Goal: Information Seeking & Learning: Compare options

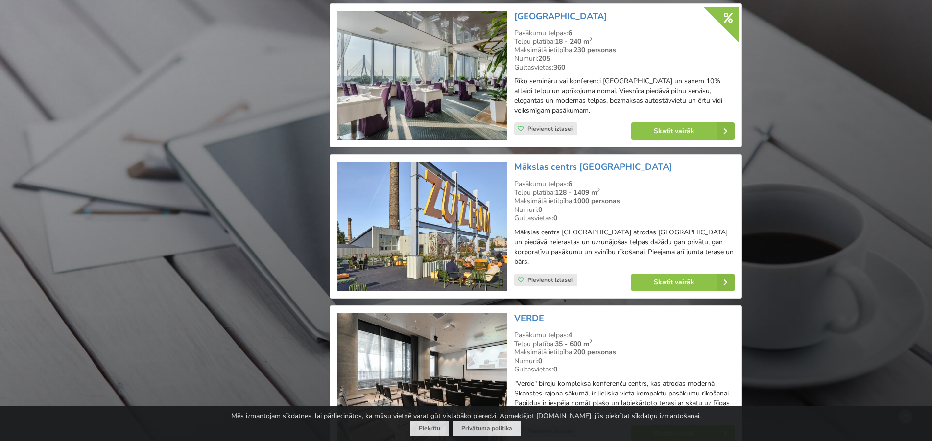
scroll to position [1599, 0]
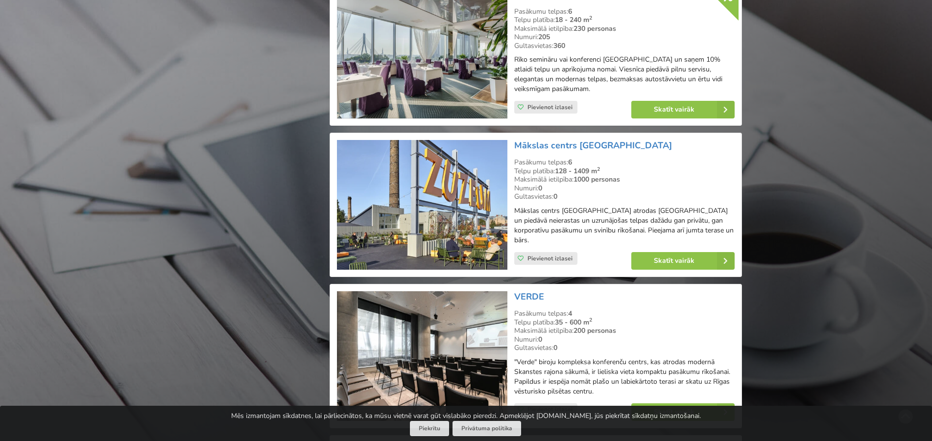
click at [441, 195] on img at bounding box center [422, 205] width 170 height 130
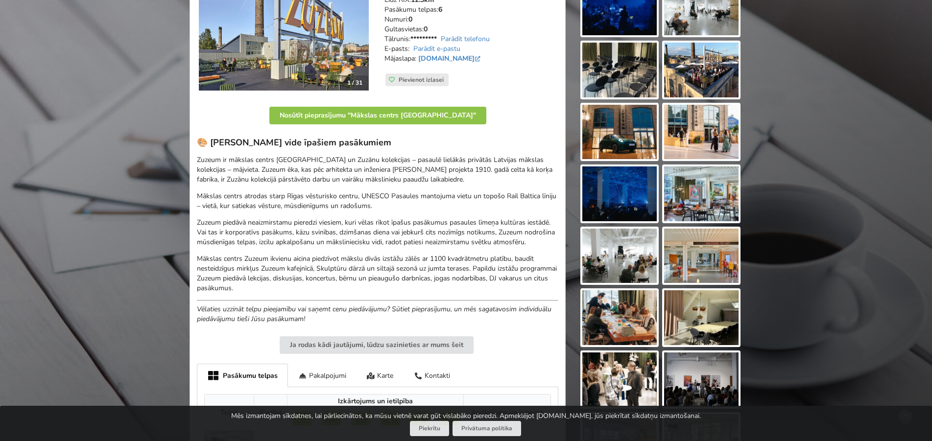
scroll to position [100, 0]
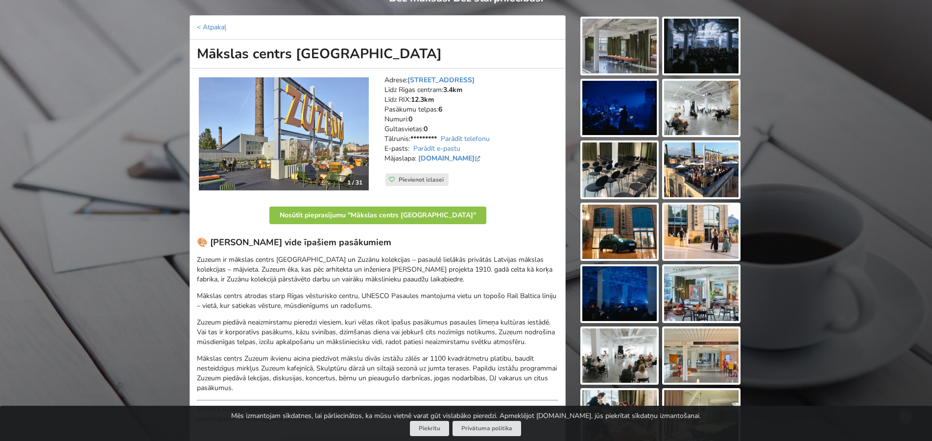
click at [625, 52] on img at bounding box center [620, 46] width 74 height 55
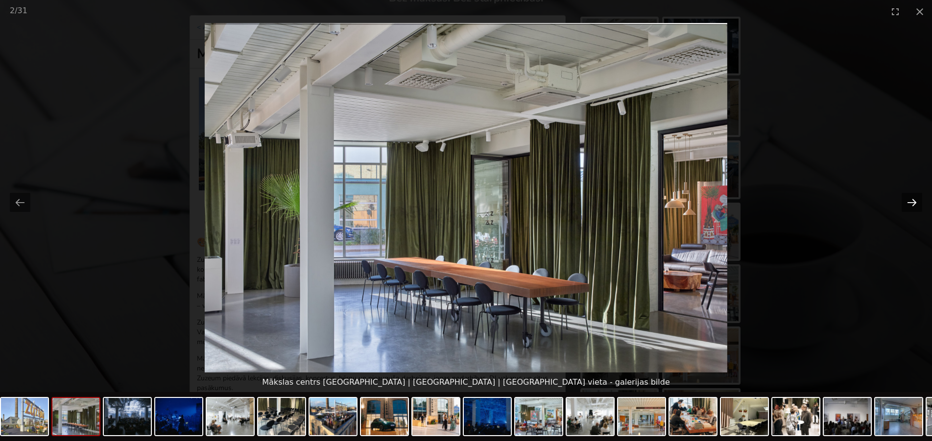
click at [912, 202] on button "Next slide" at bounding box center [912, 202] width 21 height 19
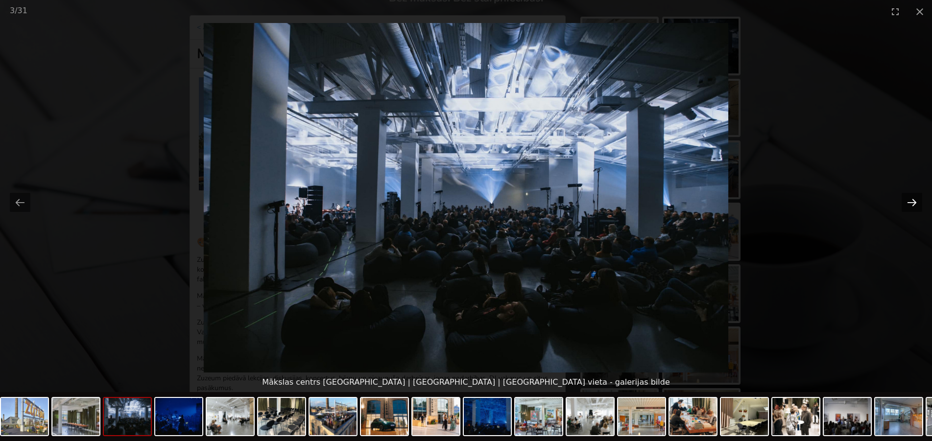
click at [912, 202] on button "Next slide" at bounding box center [912, 202] width 21 height 19
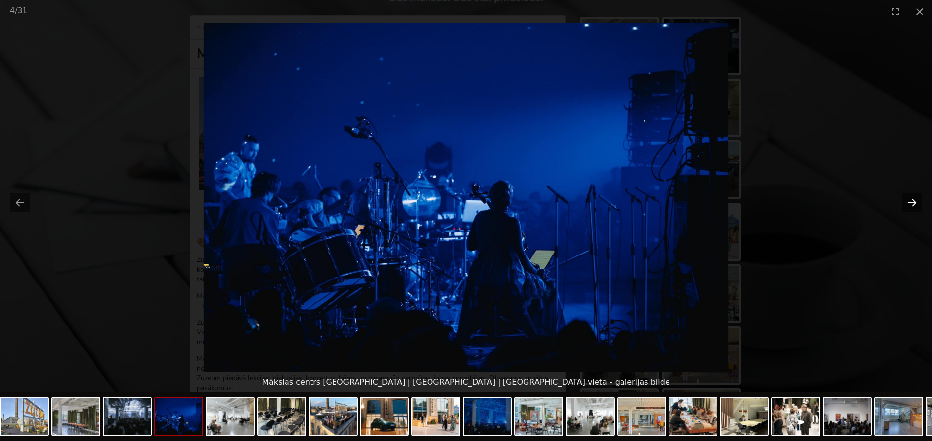
click at [912, 202] on button "Next slide" at bounding box center [912, 202] width 21 height 19
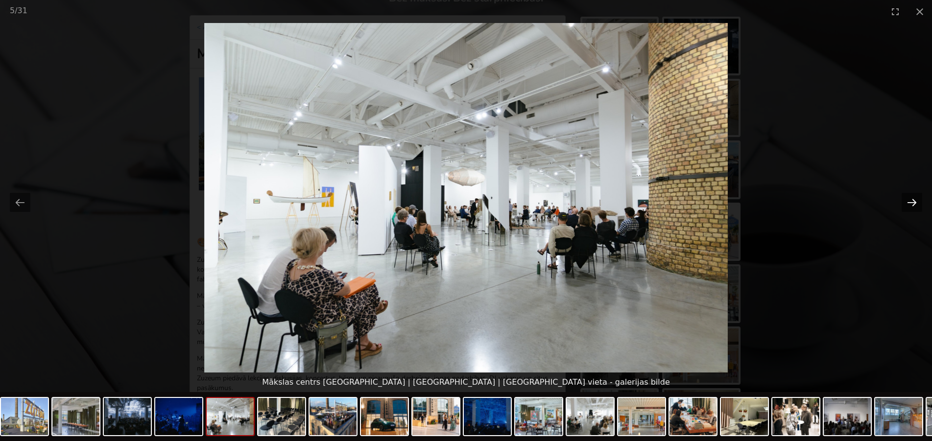
click at [912, 202] on button "Next slide" at bounding box center [912, 202] width 21 height 19
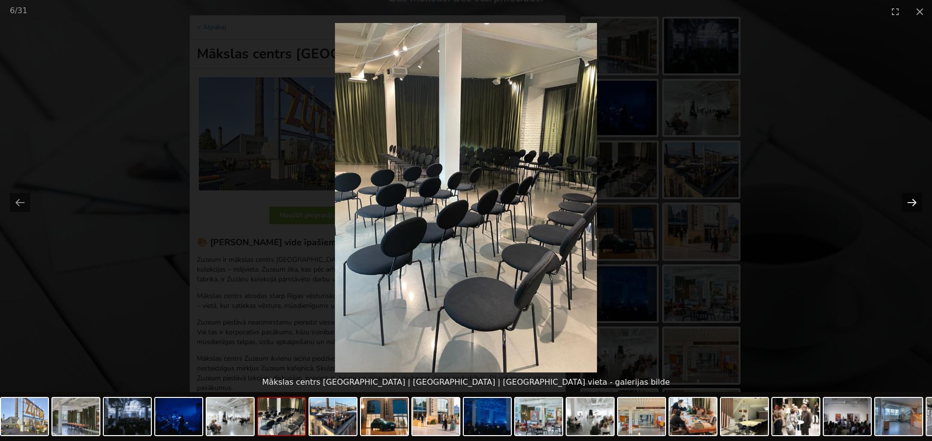
click at [912, 202] on button "Next slide" at bounding box center [912, 202] width 21 height 19
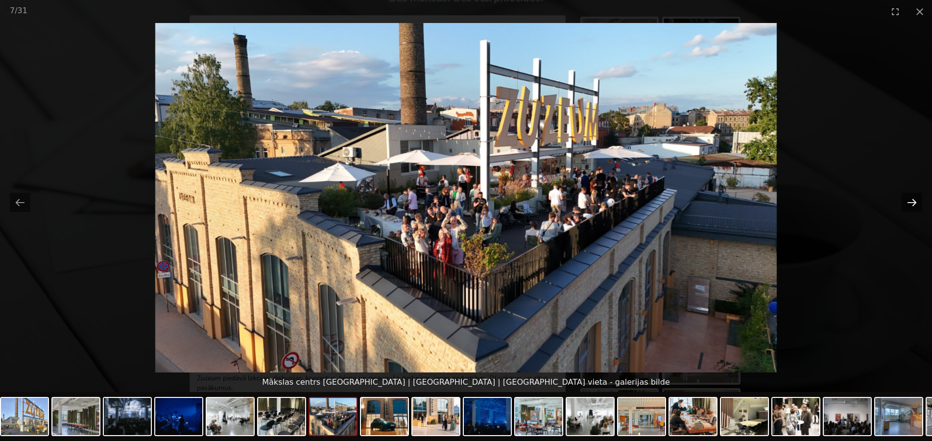
click at [912, 202] on button "Next slide" at bounding box center [912, 202] width 21 height 19
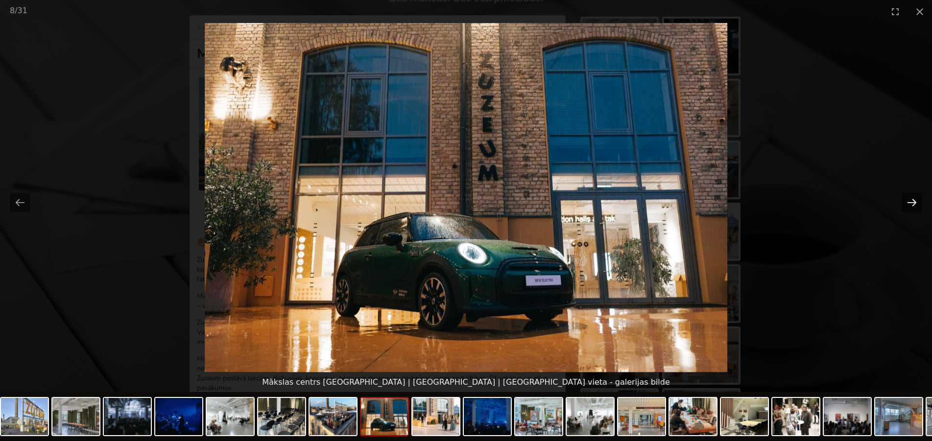
click at [912, 202] on button "Next slide" at bounding box center [912, 202] width 21 height 19
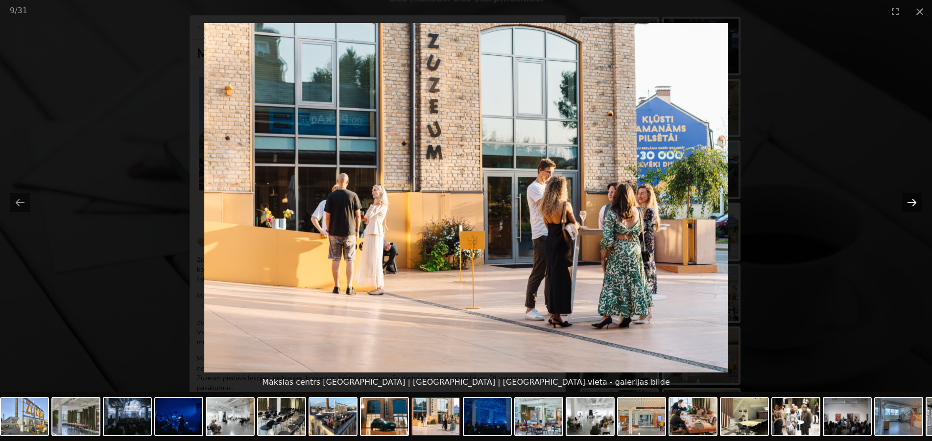
click at [912, 202] on button "Next slide" at bounding box center [912, 202] width 21 height 19
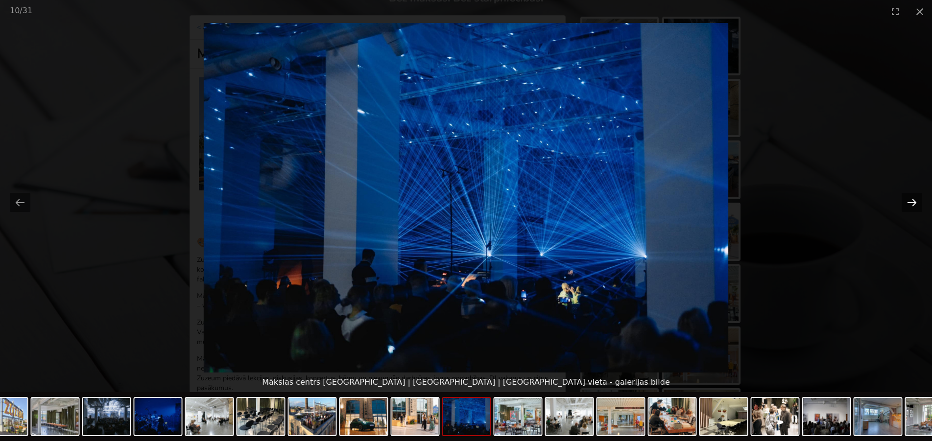
click at [912, 202] on button "Next slide" at bounding box center [912, 202] width 21 height 19
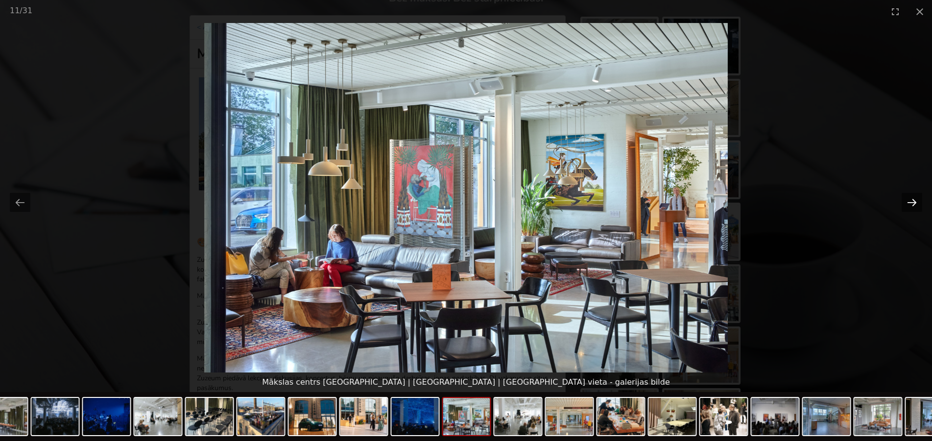
click at [912, 202] on button "Next slide" at bounding box center [912, 202] width 21 height 19
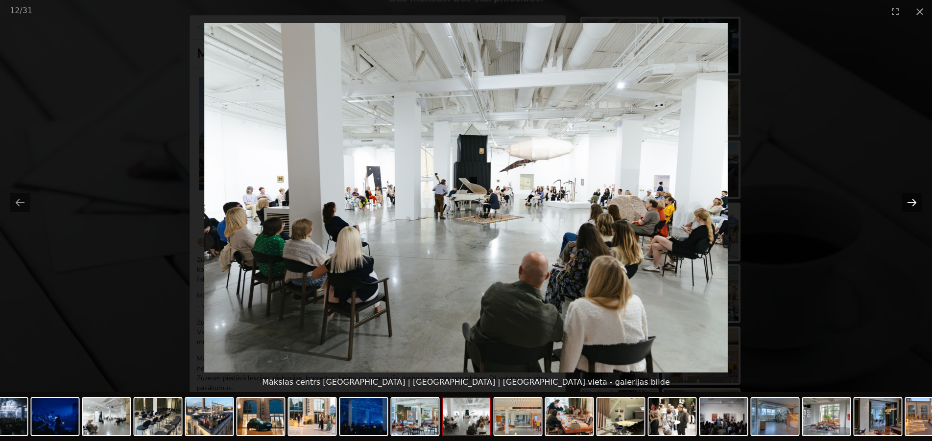
click at [912, 202] on button "Next slide" at bounding box center [912, 202] width 21 height 19
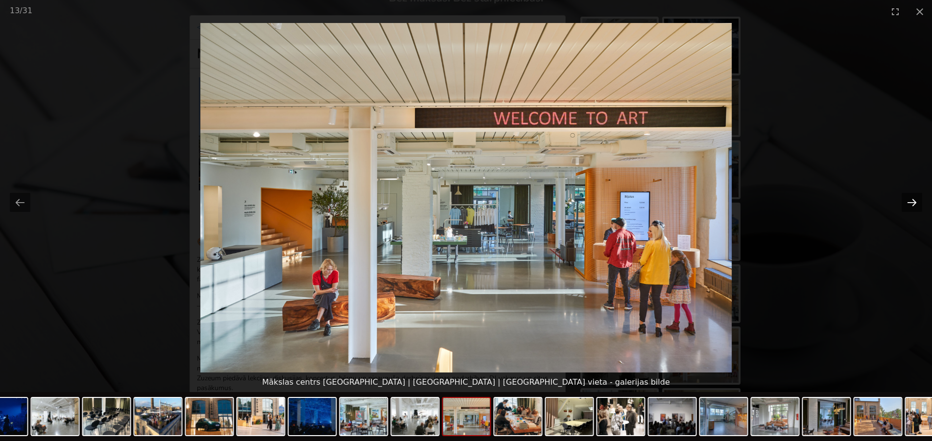
click at [912, 202] on button "Next slide" at bounding box center [912, 202] width 21 height 19
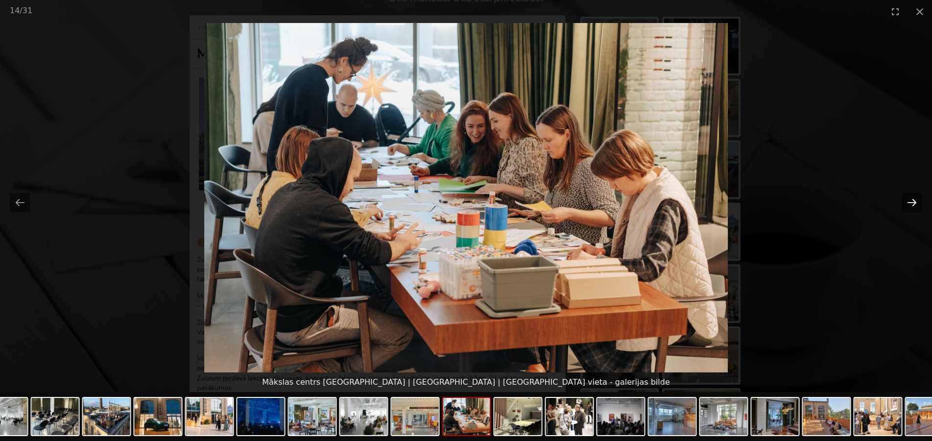
click at [912, 202] on button "Next slide" at bounding box center [912, 202] width 21 height 19
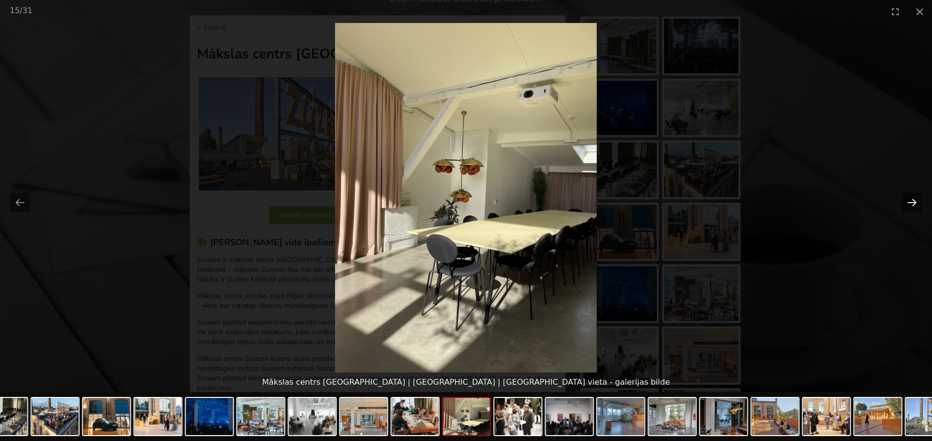
click at [912, 202] on button "Next slide" at bounding box center [912, 202] width 21 height 19
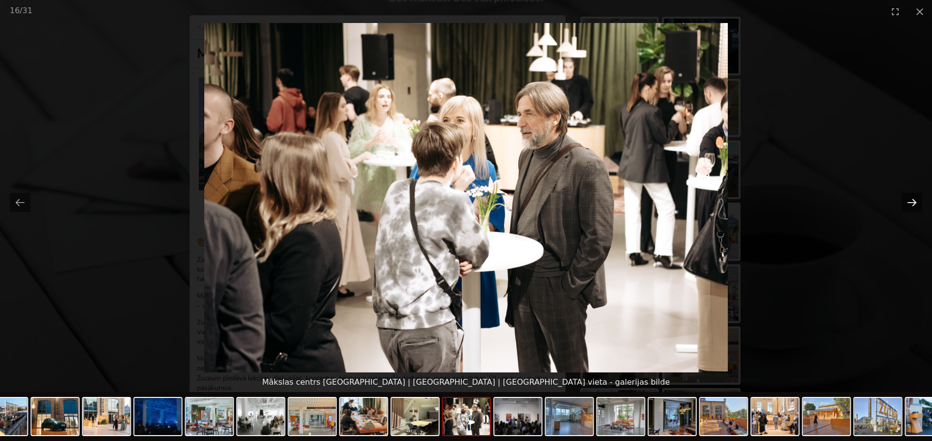
click at [915, 202] on button "Next slide" at bounding box center [912, 202] width 21 height 19
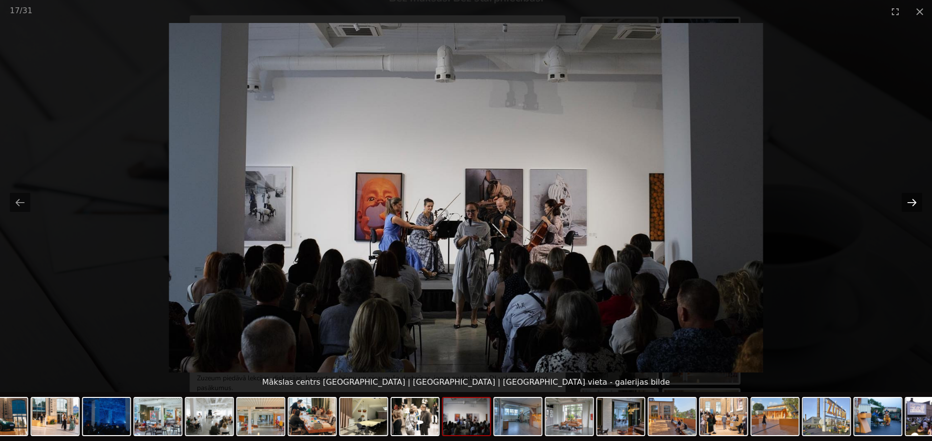
click at [918, 203] on button "Next slide" at bounding box center [912, 202] width 21 height 19
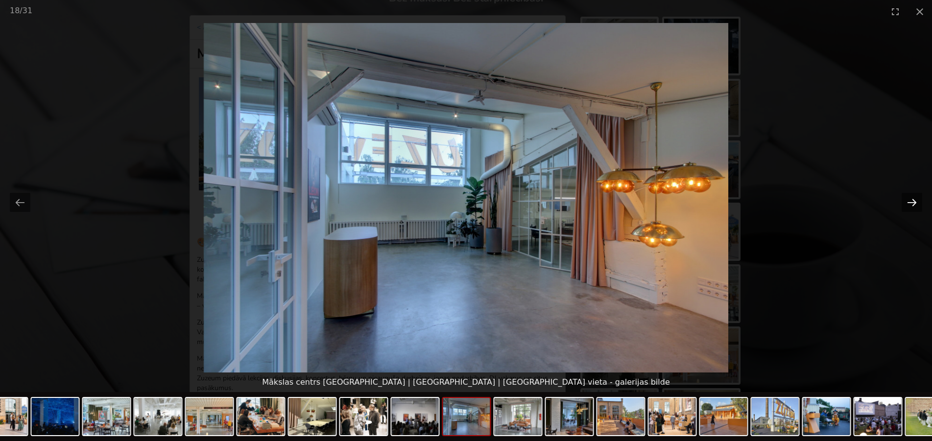
click at [918, 203] on button "Next slide" at bounding box center [912, 202] width 21 height 19
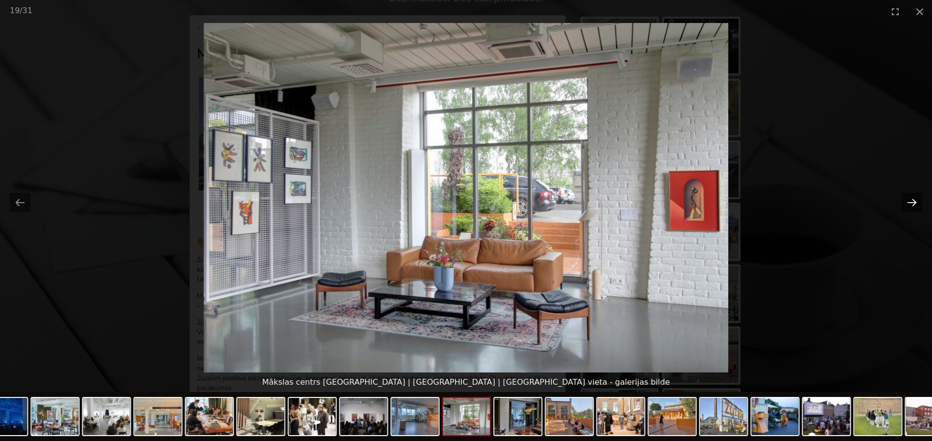
click at [918, 203] on button "Next slide" at bounding box center [912, 202] width 21 height 19
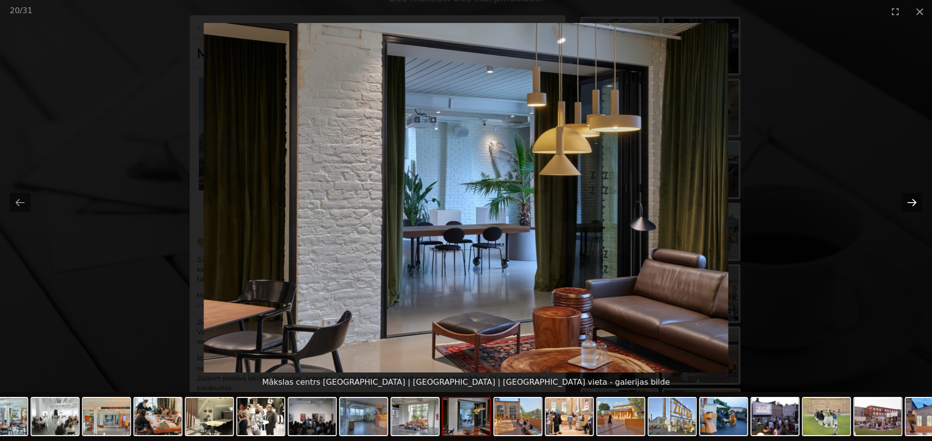
click at [918, 203] on button "Next slide" at bounding box center [912, 202] width 21 height 19
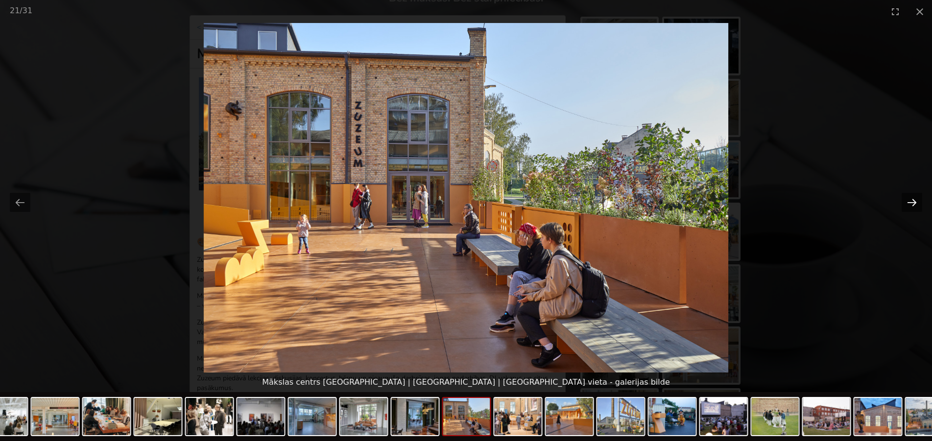
click at [918, 203] on button "Next slide" at bounding box center [912, 202] width 21 height 19
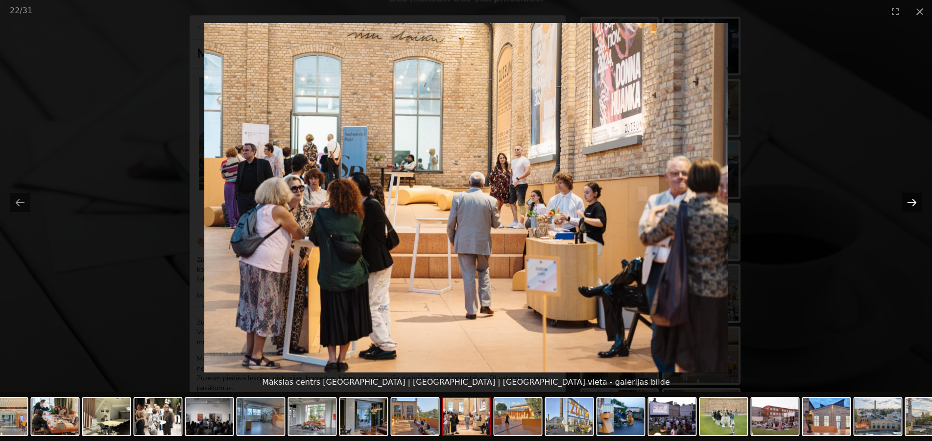
click at [918, 203] on button "Next slide" at bounding box center [912, 202] width 21 height 19
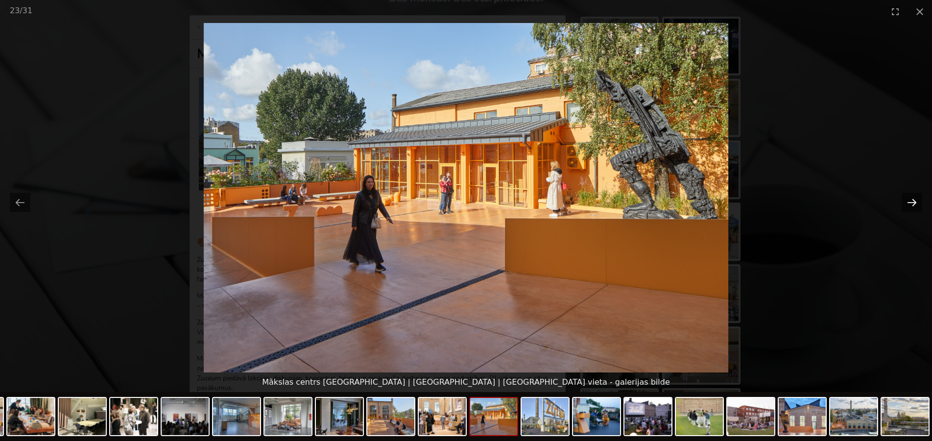
click at [918, 203] on button "Next slide" at bounding box center [912, 202] width 21 height 19
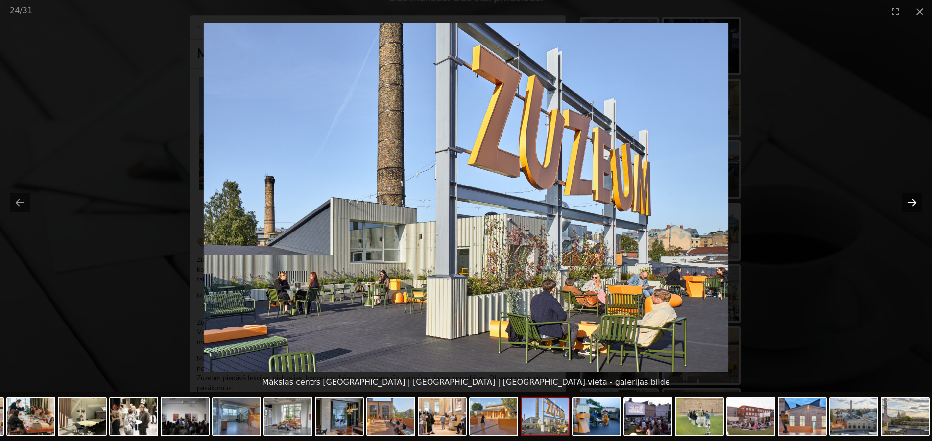
click at [918, 203] on button "Next slide" at bounding box center [912, 202] width 21 height 19
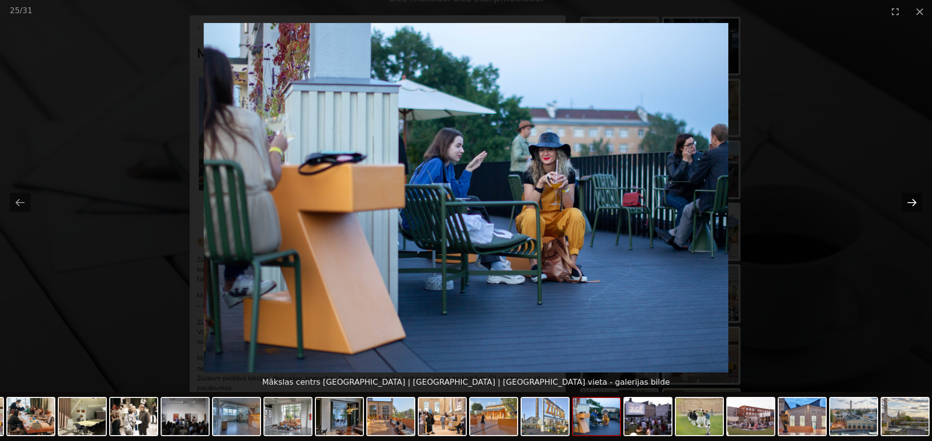
click at [918, 203] on button "Next slide" at bounding box center [912, 202] width 21 height 19
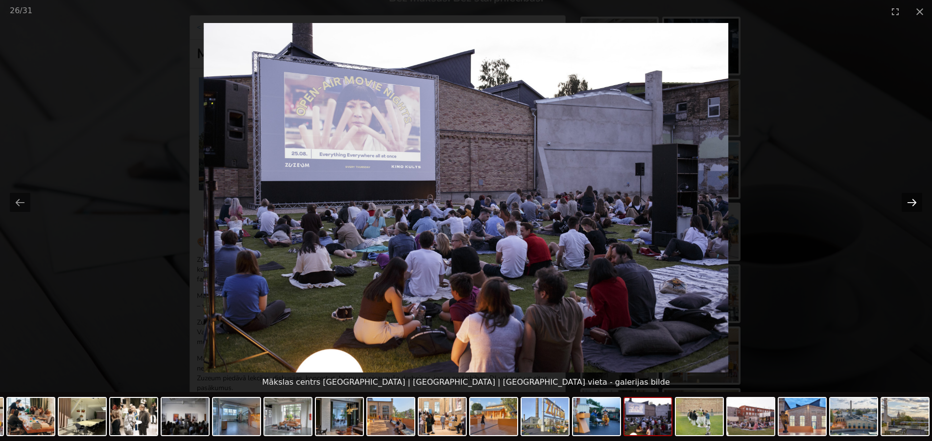
click at [918, 203] on button "Next slide" at bounding box center [912, 202] width 21 height 19
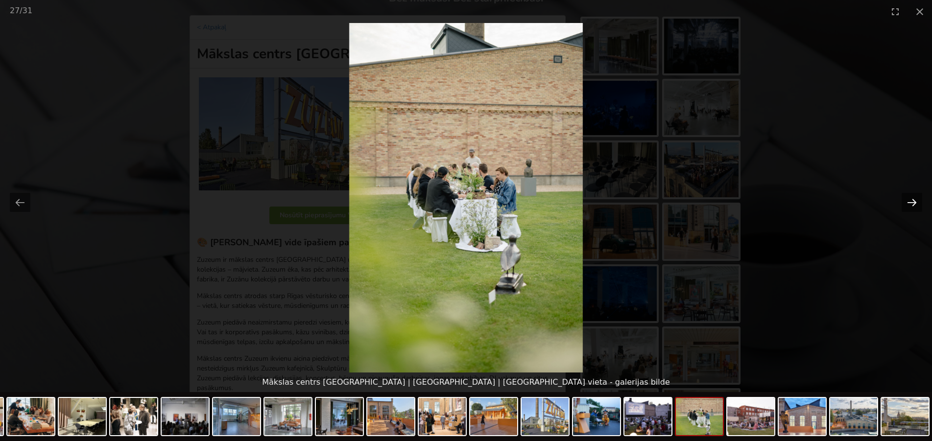
click at [918, 203] on button "Next slide" at bounding box center [912, 202] width 21 height 19
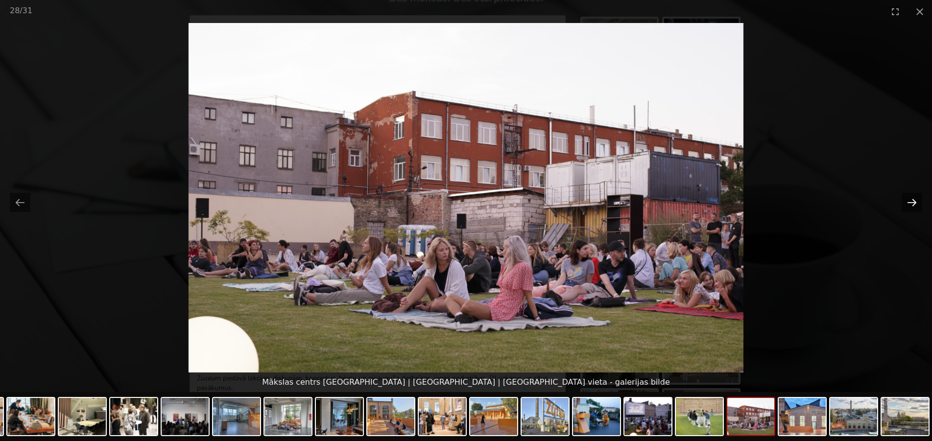
click at [908, 210] on button "Next slide" at bounding box center [912, 202] width 21 height 19
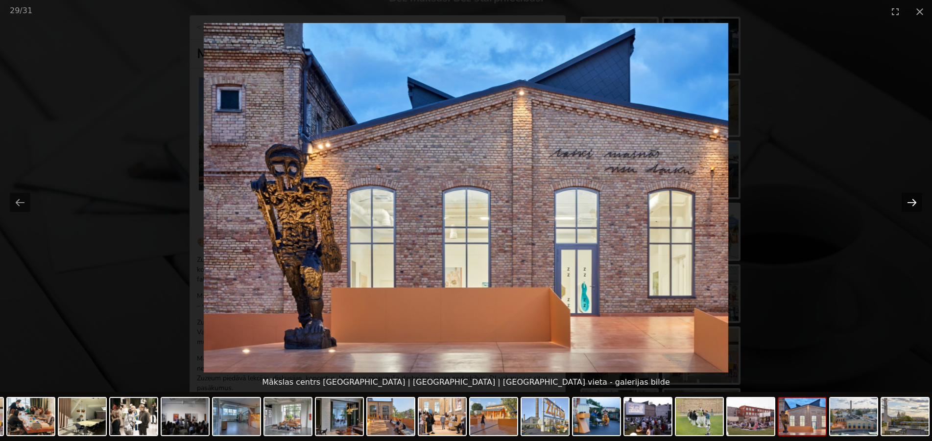
click at [908, 210] on button "Next slide" at bounding box center [912, 202] width 21 height 19
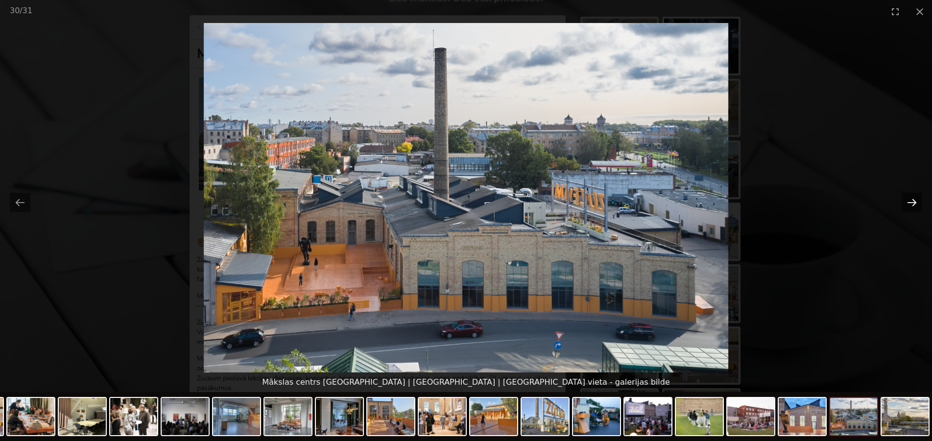
click at [908, 210] on button "Next slide" at bounding box center [912, 202] width 21 height 19
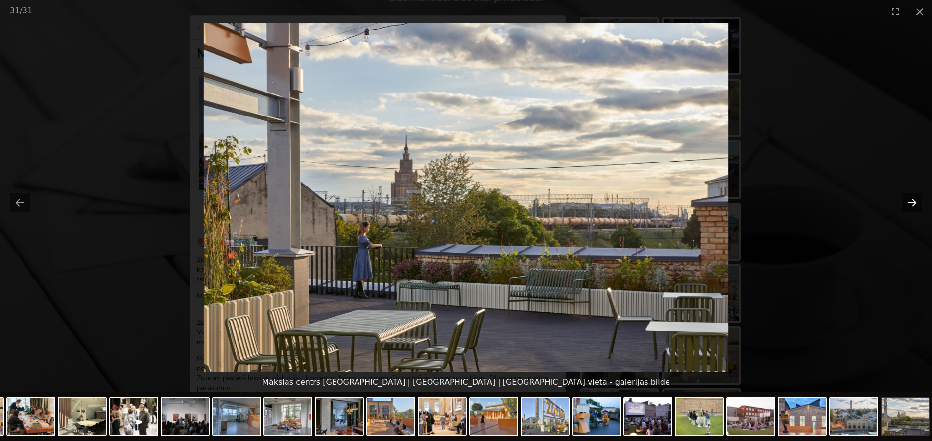
click at [908, 210] on button "Next slide" at bounding box center [912, 202] width 21 height 19
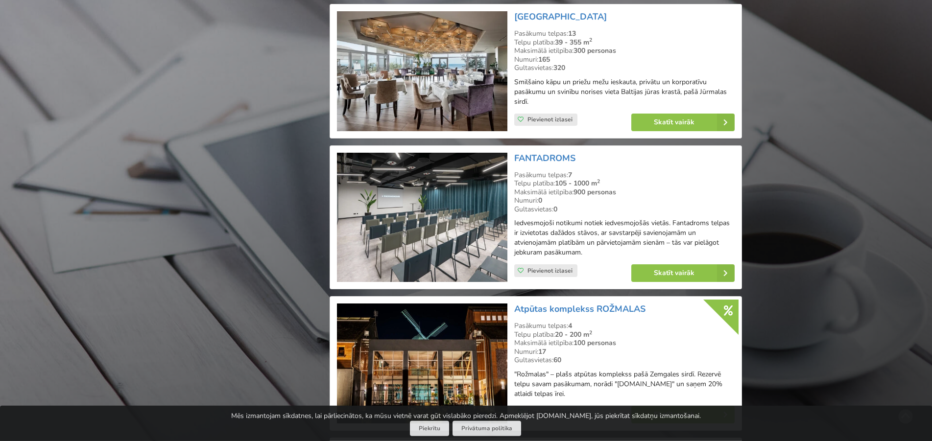
scroll to position [1899, 0]
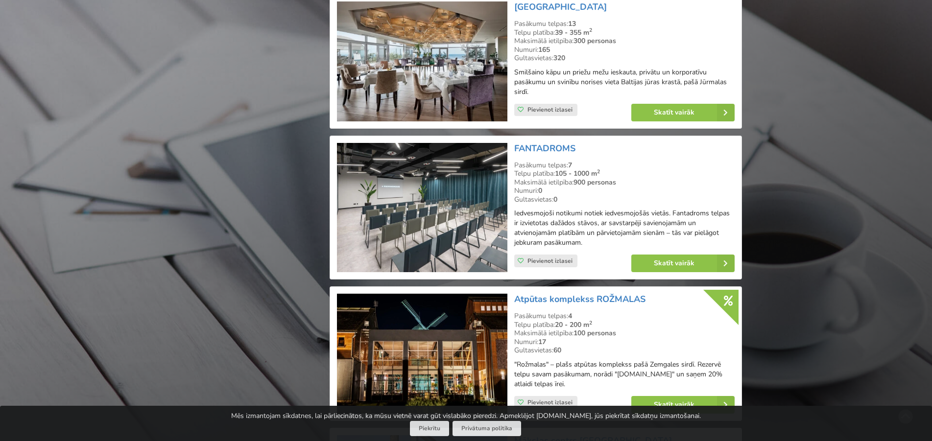
click at [465, 180] on img at bounding box center [422, 208] width 170 height 130
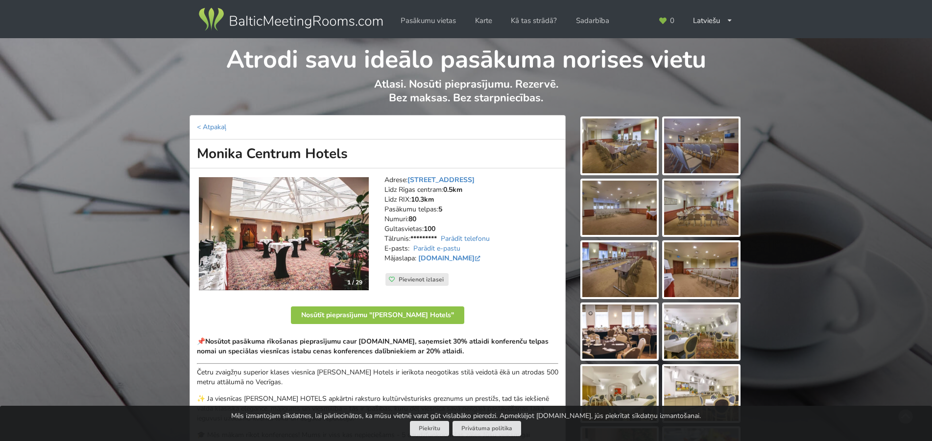
click at [598, 138] on img at bounding box center [620, 146] width 74 height 55
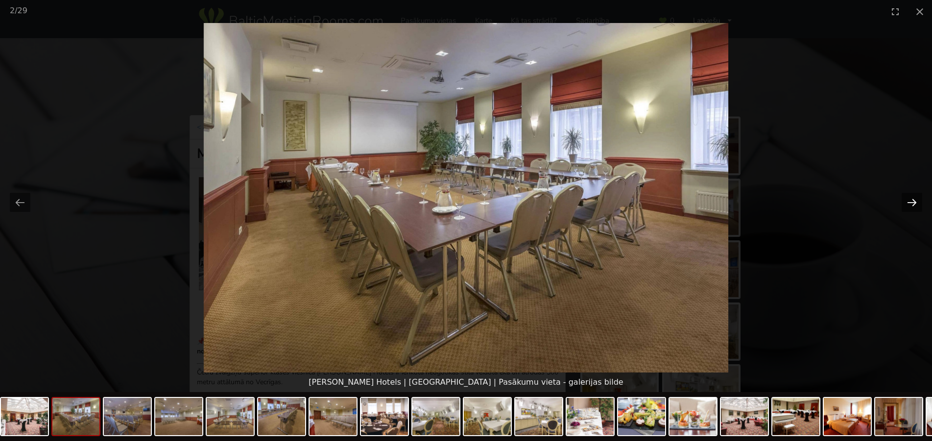
click at [916, 201] on button "Next slide" at bounding box center [912, 202] width 21 height 19
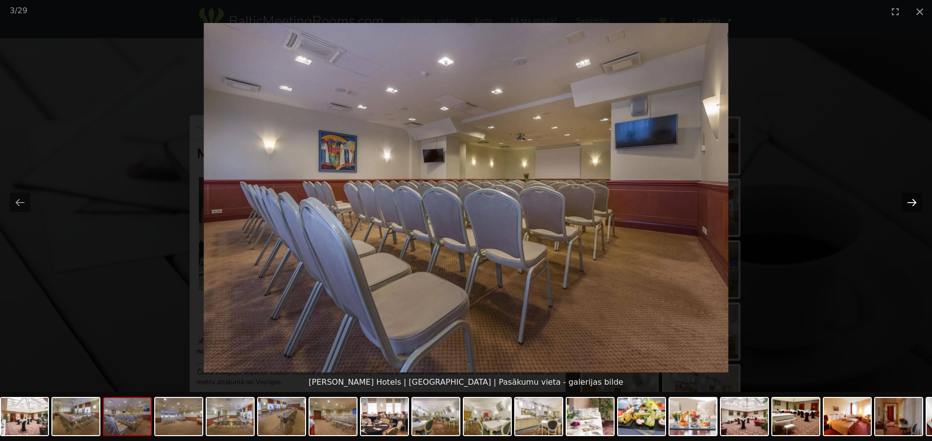
click at [915, 201] on button "Next slide" at bounding box center [912, 202] width 21 height 19
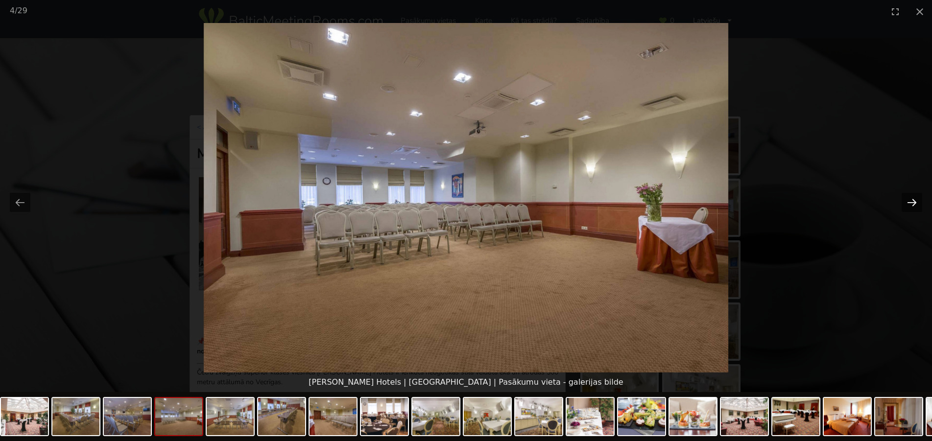
click at [915, 201] on button "Next slide" at bounding box center [912, 202] width 21 height 19
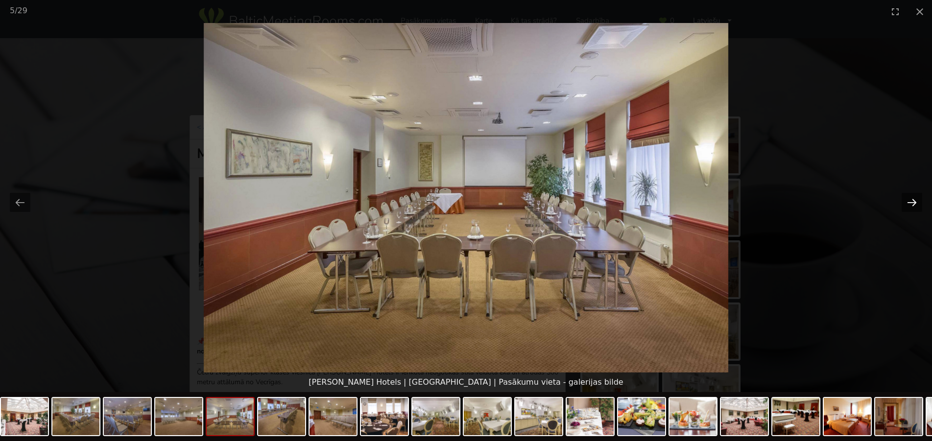
click at [915, 201] on button "Next slide" at bounding box center [912, 202] width 21 height 19
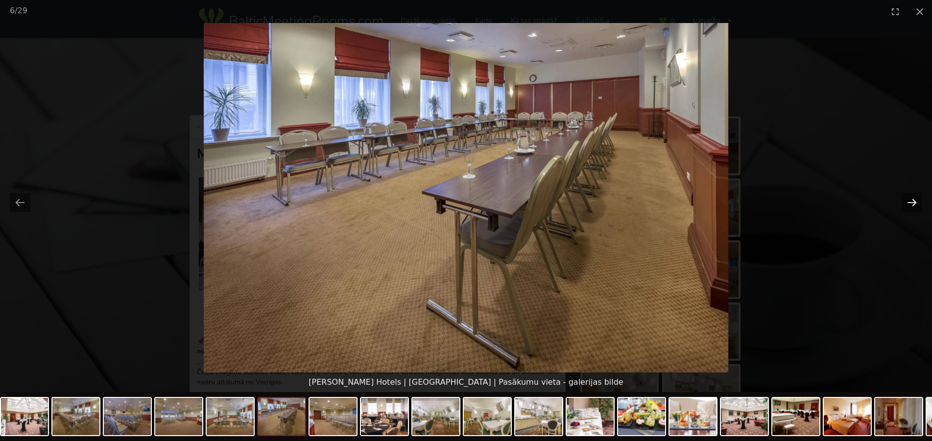
click at [915, 201] on button "Next slide" at bounding box center [912, 202] width 21 height 19
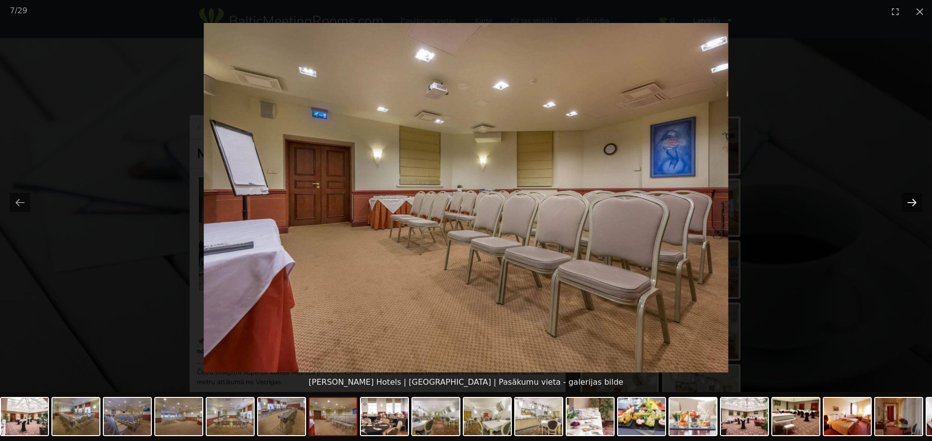
click at [915, 201] on button "Next slide" at bounding box center [912, 202] width 21 height 19
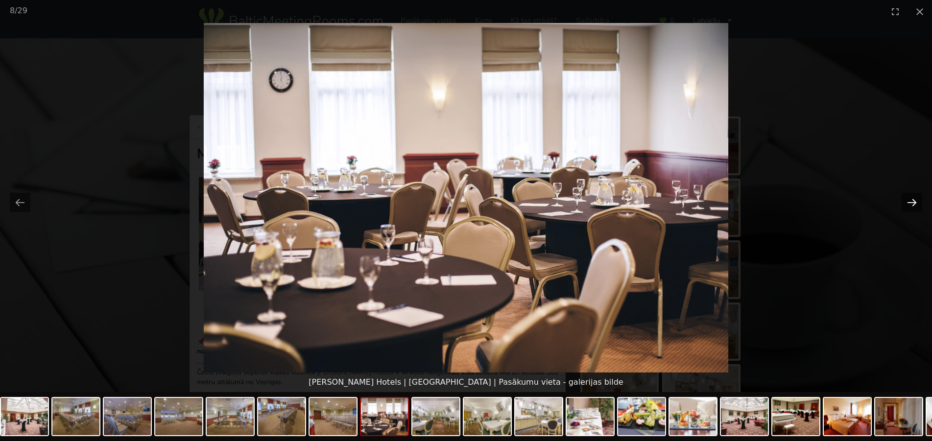
click at [915, 201] on button "Next slide" at bounding box center [912, 202] width 21 height 19
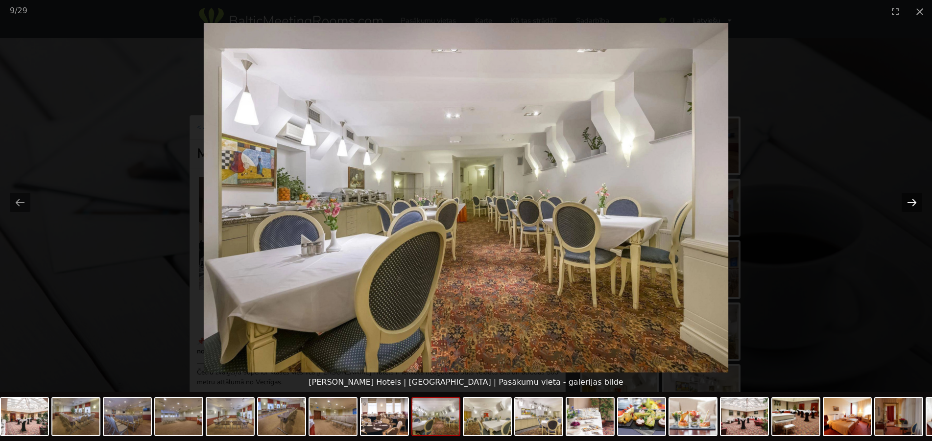
click at [915, 201] on button "Next slide" at bounding box center [912, 202] width 21 height 19
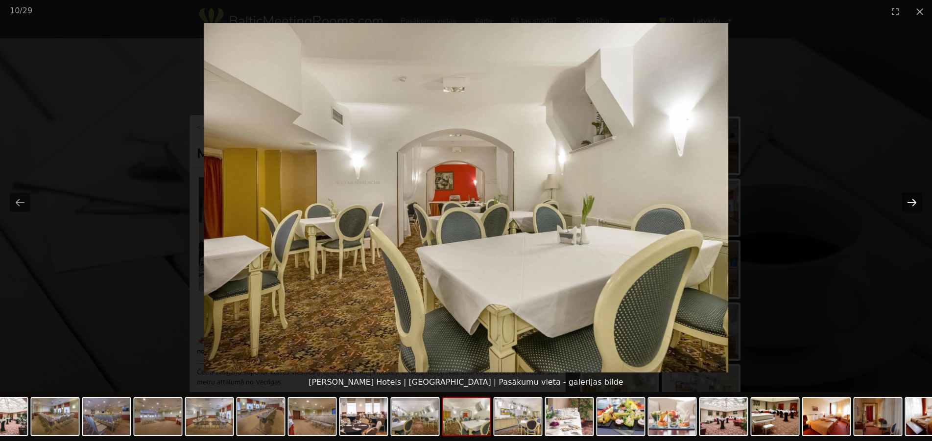
click at [915, 201] on button "Next slide" at bounding box center [912, 202] width 21 height 19
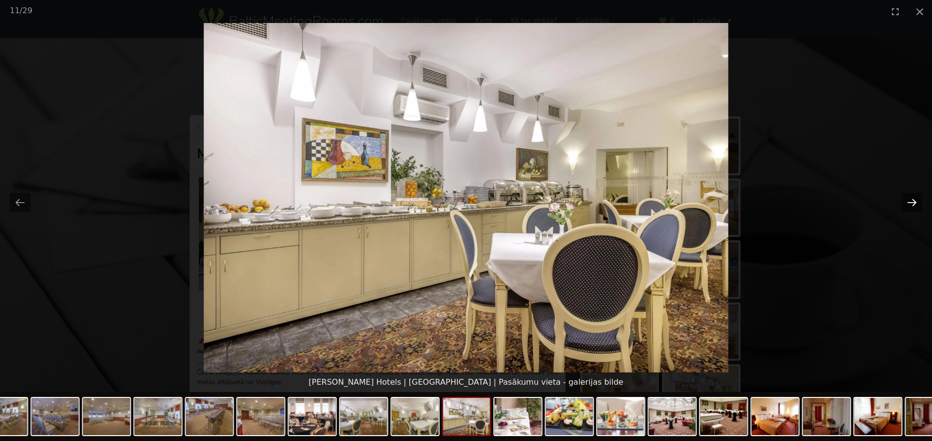
click at [915, 201] on button "Next slide" at bounding box center [912, 202] width 21 height 19
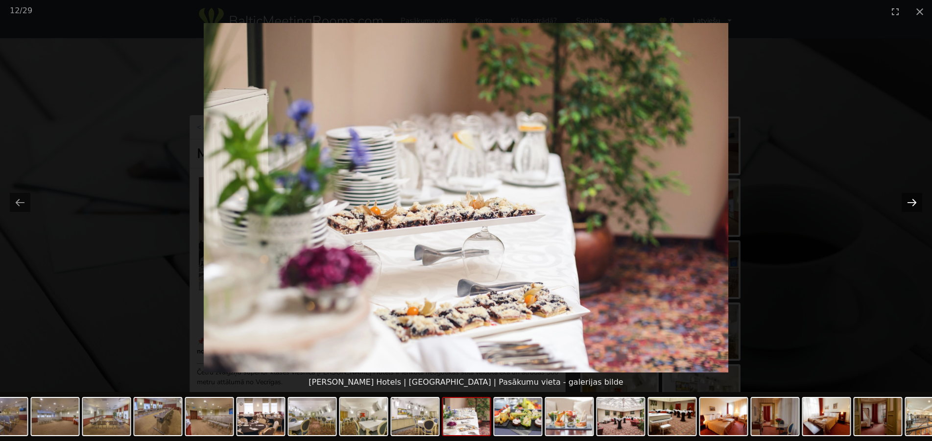
click at [915, 201] on button "Next slide" at bounding box center [912, 202] width 21 height 19
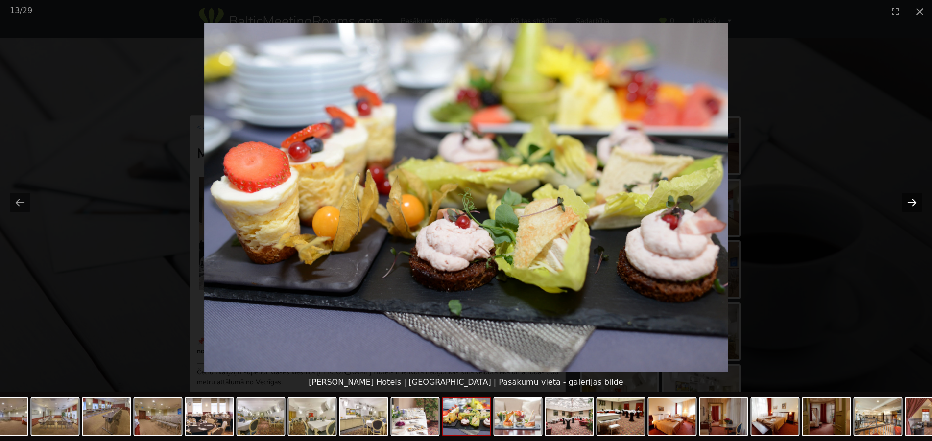
click at [916, 204] on button "Next slide" at bounding box center [912, 202] width 21 height 19
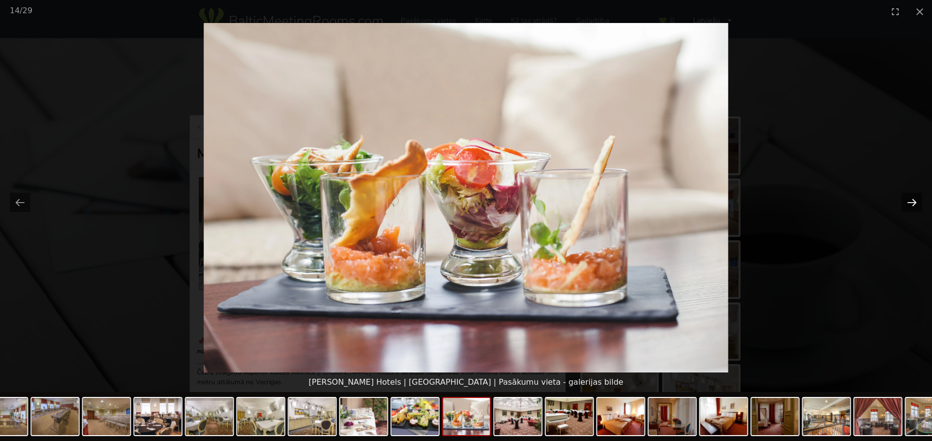
click at [916, 204] on button "Next slide" at bounding box center [912, 202] width 21 height 19
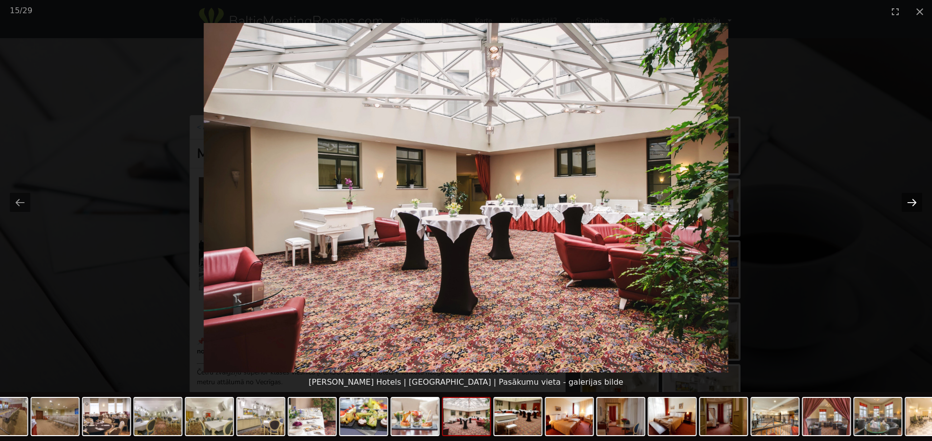
click at [916, 204] on button "Next slide" at bounding box center [912, 202] width 21 height 19
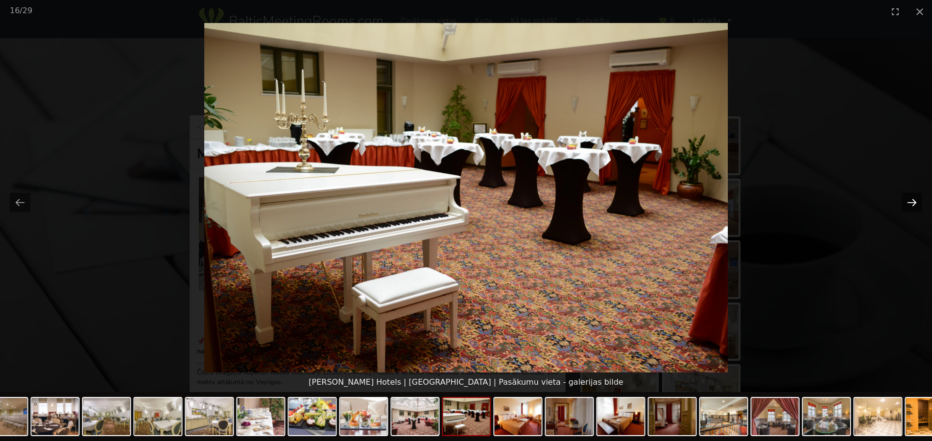
click at [916, 204] on button "Next slide" at bounding box center [912, 202] width 21 height 19
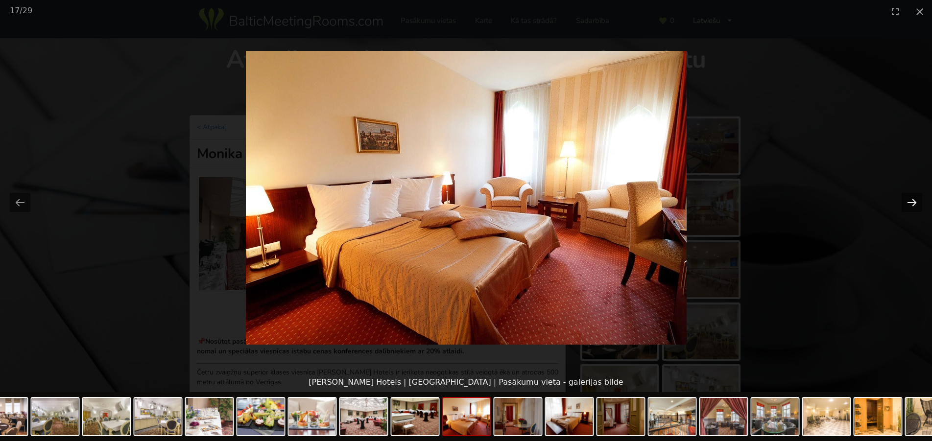
click at [916, 204] on button "Next slide" at bounding box center [912, 202] width 21 height 19
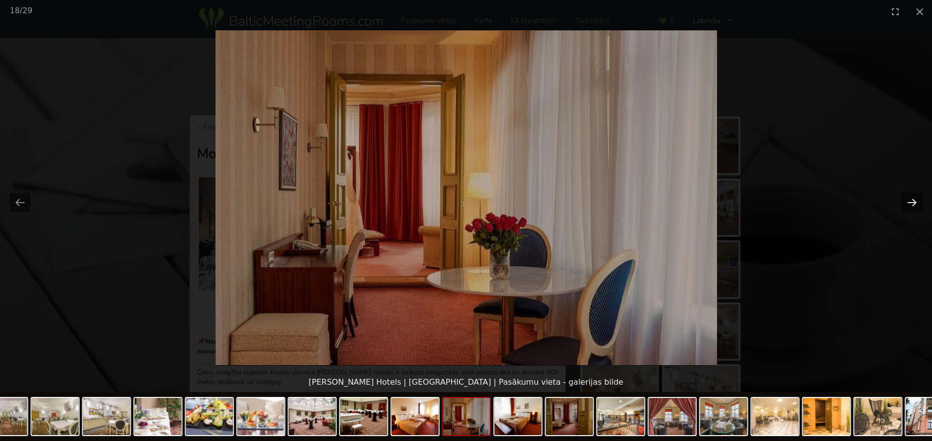
click at [916, 204] on button "Next slide" at bounding box center [912, 202] width 21 height 19
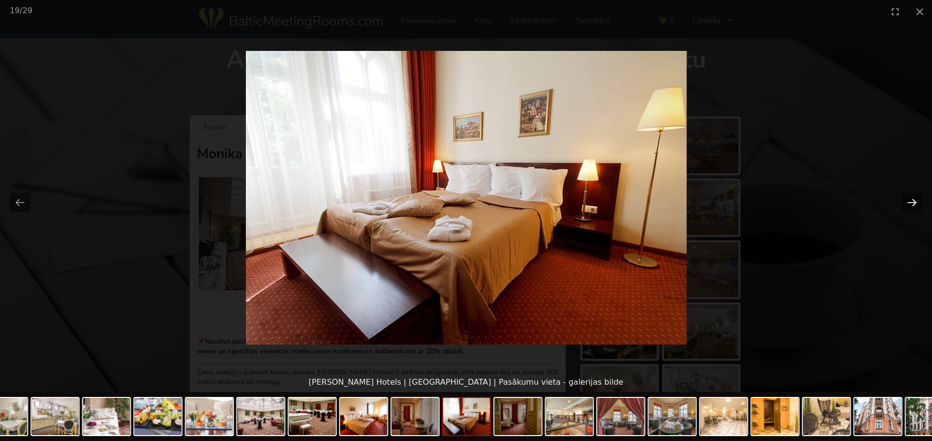
click at [916, 204] on button "Next slide" at bounding box center [912, 202] width 21 height 19
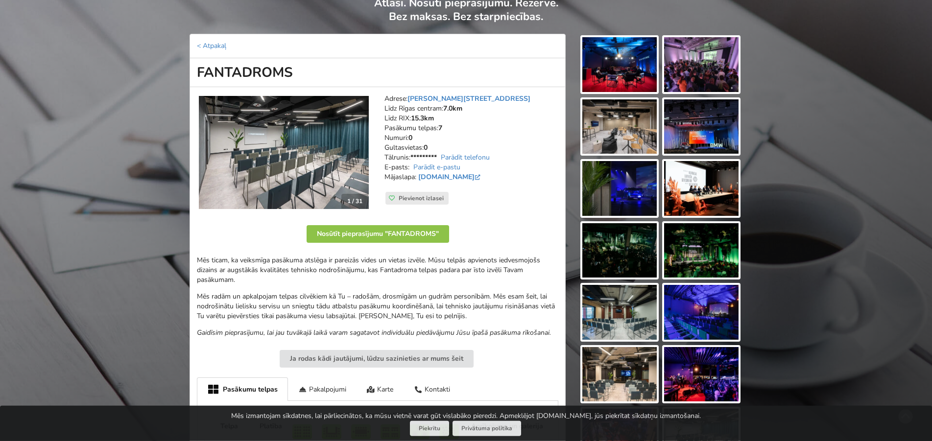
scroll to position [100, 0]
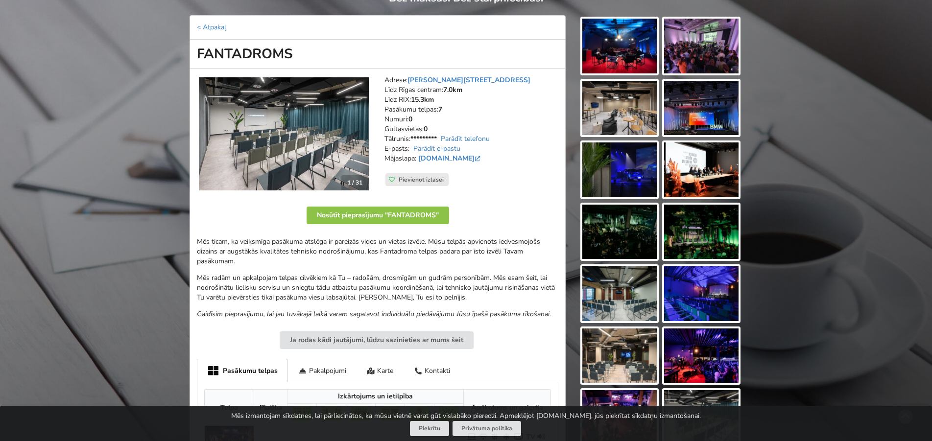
click at [614, 52] on img at bounding box center [620, 46] width 74 height 55
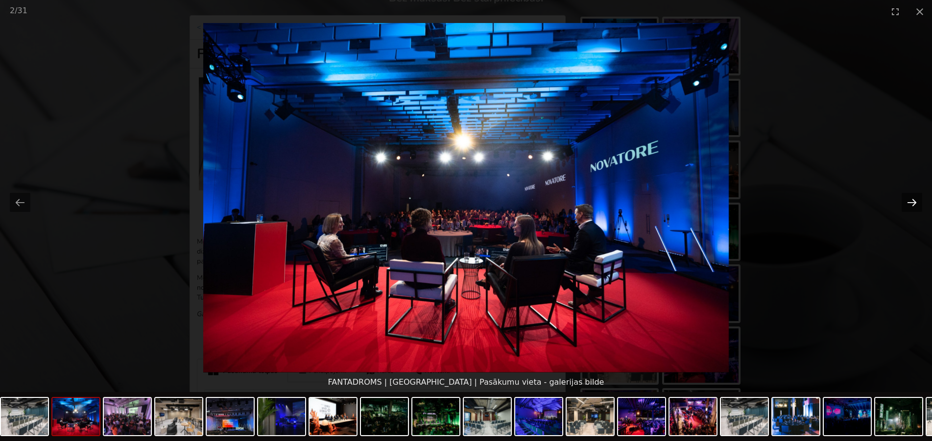
click at [916, 204] on button "Next slide" at bounding box center [912, 202] width 21 height 19
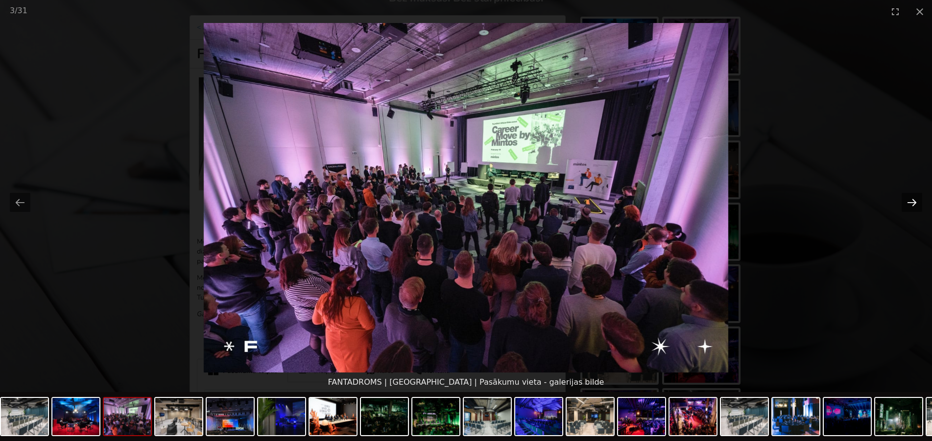
click at [916, 204] on button "Next slide" at bounding box center [912, 202] width 21 height 19
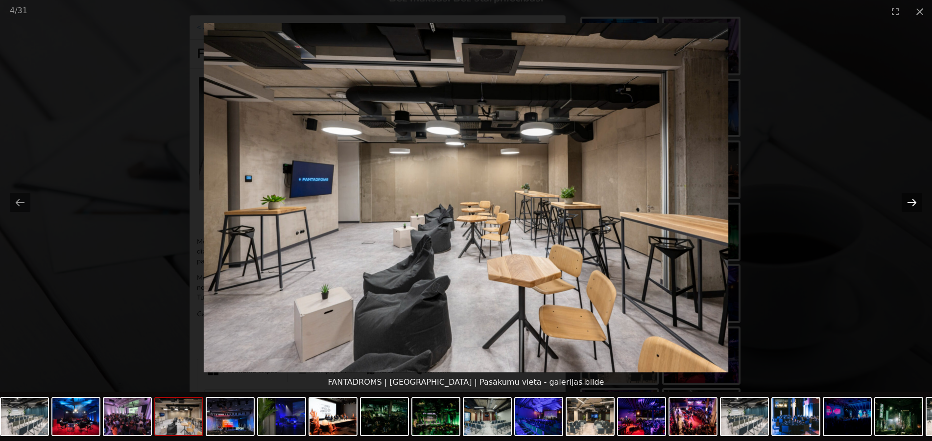
click at [916, 204] on button "Next slide" at bounding box center [912, 202] width 21 height 19
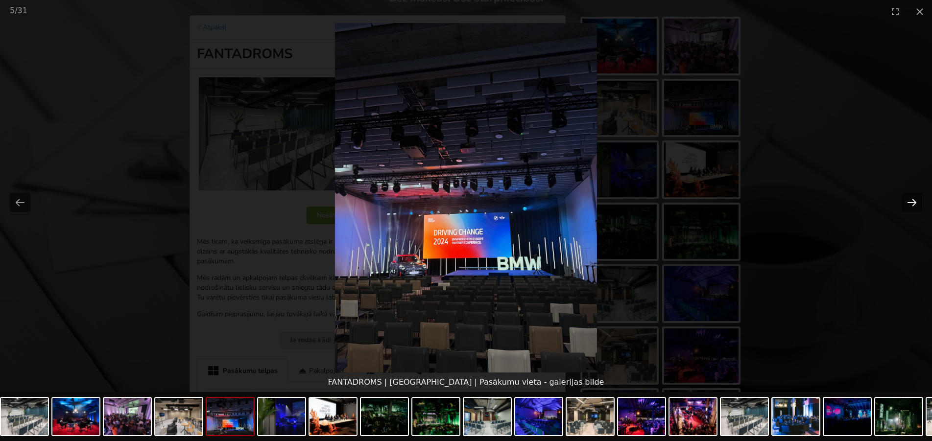
click at [916, 204] on button "Next slide" at bounding box center [912, 202] width 21 height 19
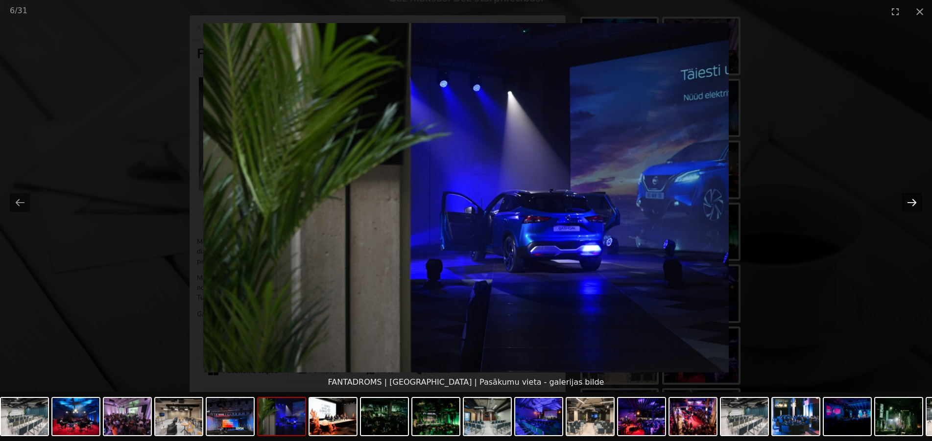
click at [916, 204] on button "Next slide" at bounding box center [912, 202] width 21 height 19
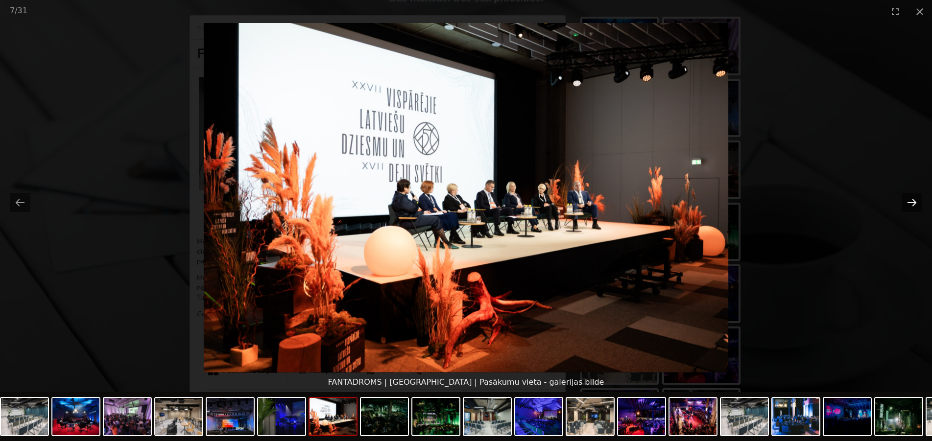
click at [916, 204] on button "Next slide" at bounding box center [912, 202] width 21 height 19
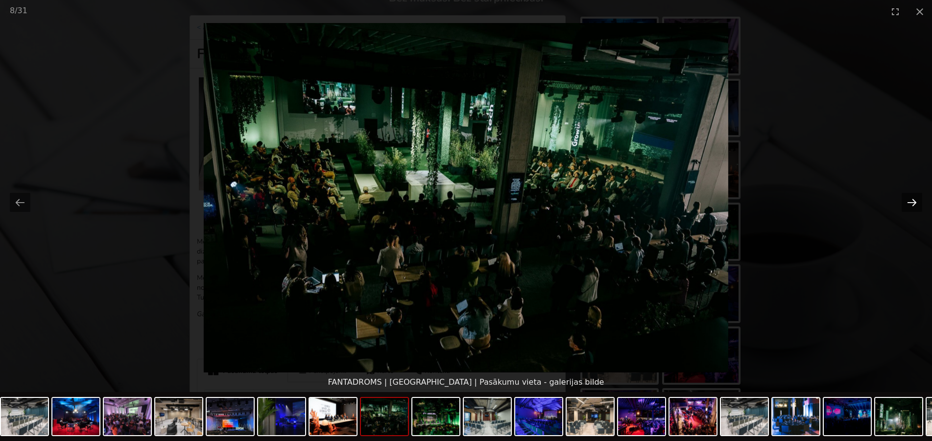
click at [916, 204] on button "Next slide" at bounding box center [912, 202] width 21 height 19
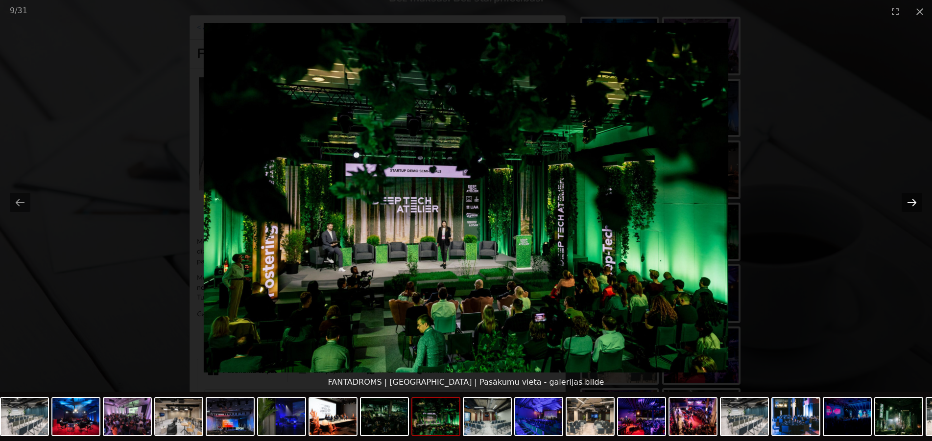
click at [916, 204] on button "Next slide" at bounding box center [912, 202] width 21 height 19
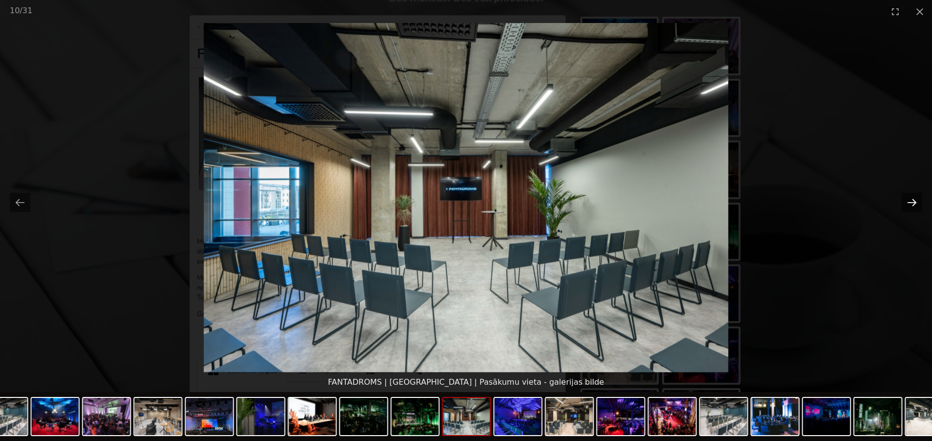
click at [916, 204] on button "Next slide" at bounding box center [912, 202] width 21 height 19
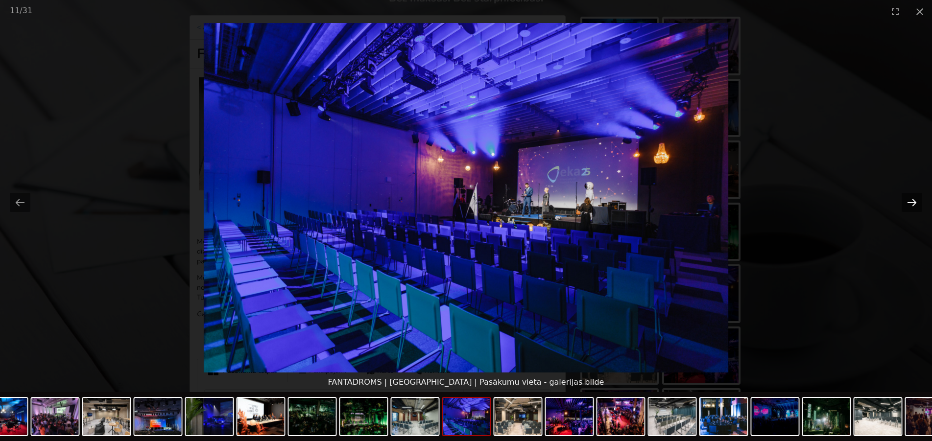
click at [916, 204] on button "Next slide" at bounding box center [912, 202] width 21 height 19
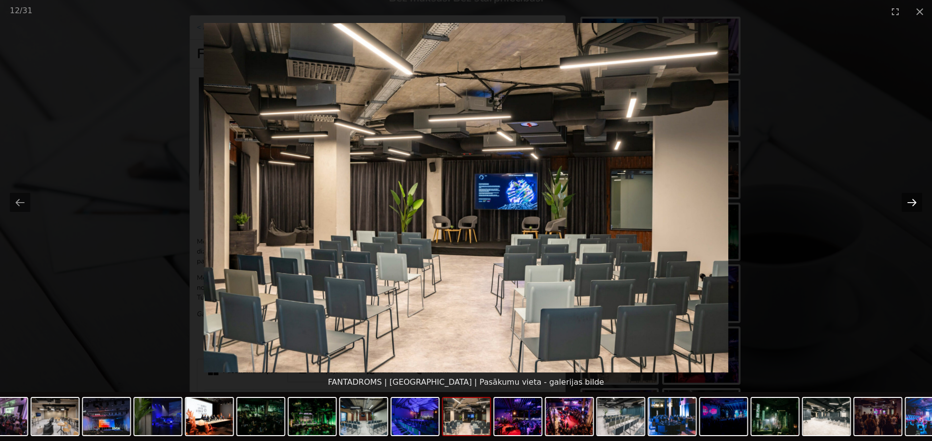
click at [916, 204] on button "Next slide" at bounding box center [912, 202] width 21 height 19
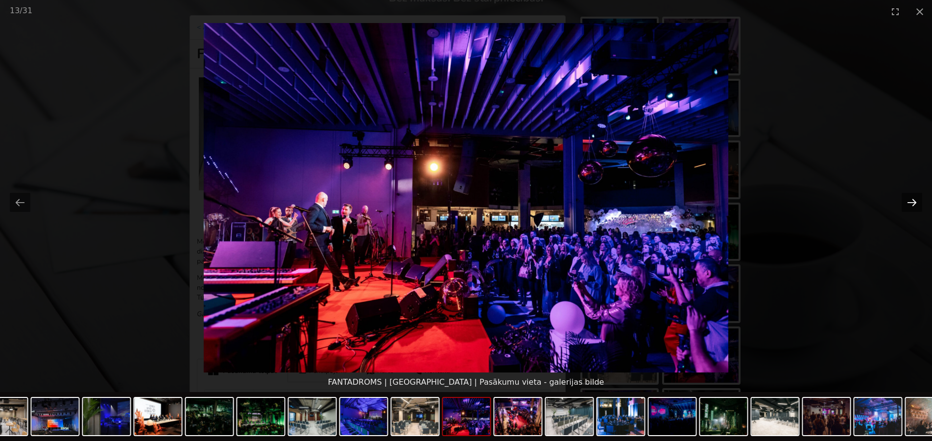
click at [916, 204] on button "Next slide" at bounding box center [912, 202] width 21 height 19
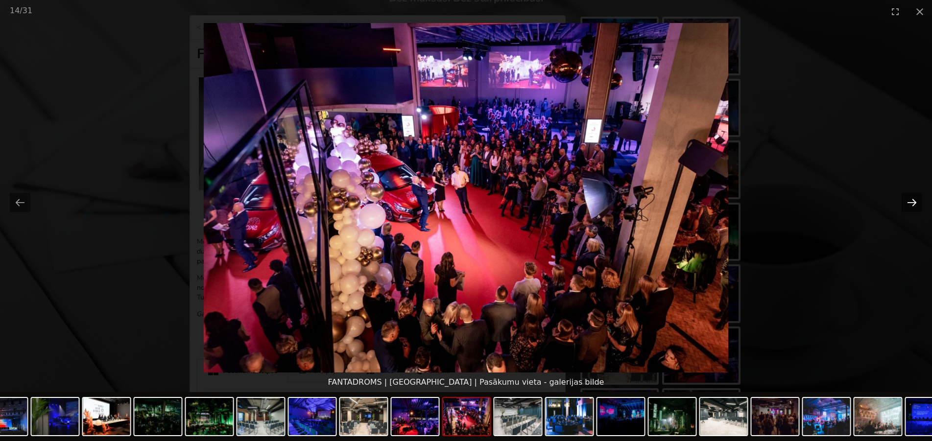
click at [916, 204] on button "Next slide" at bounding box center [912, 202] width 21 height 19
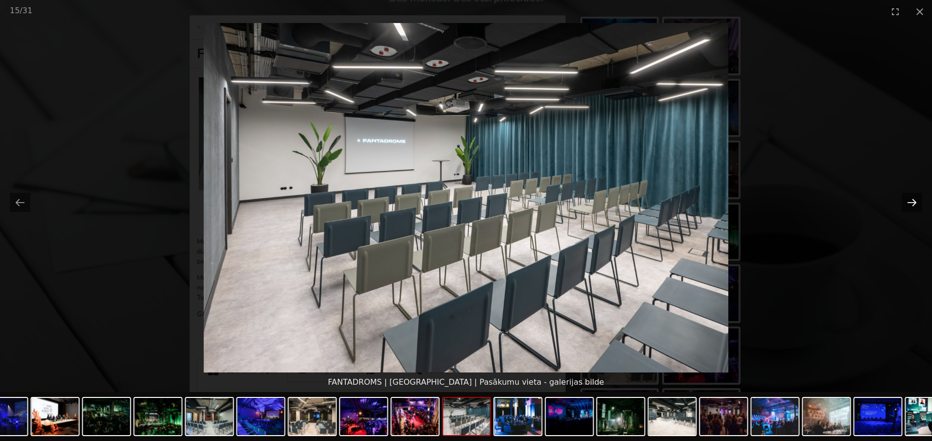
click at [916, 204] on button "Next slide" at bounding box center [912, 202] width 21 height 19
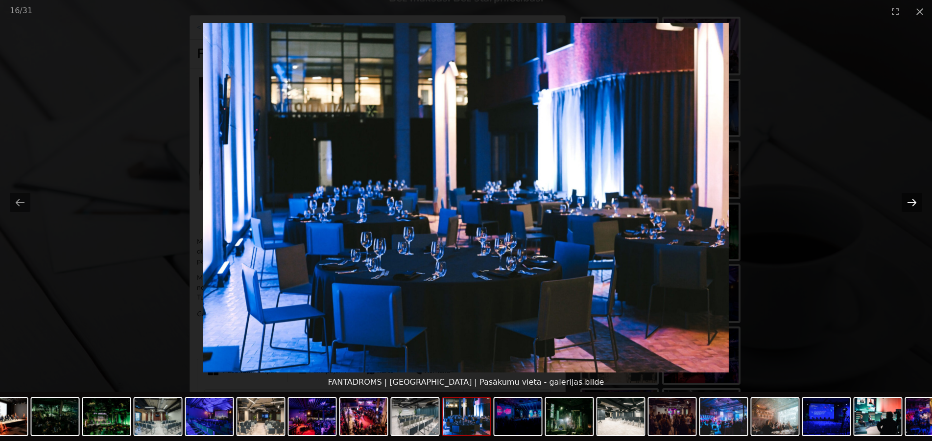
click at [916, 204] on button "Next slide" at bounding box center [912, 202] width 21 height 19
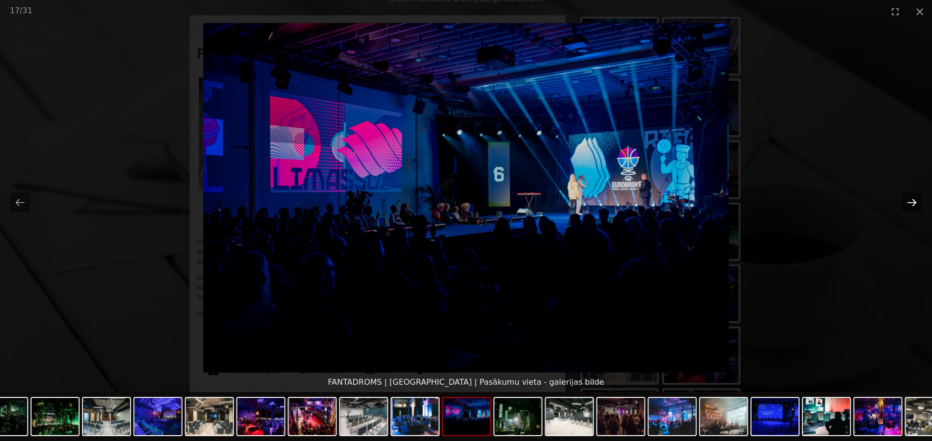
click at [916, 204] on button "Next slide" at bounding box center [912, 202] width 21 height 19
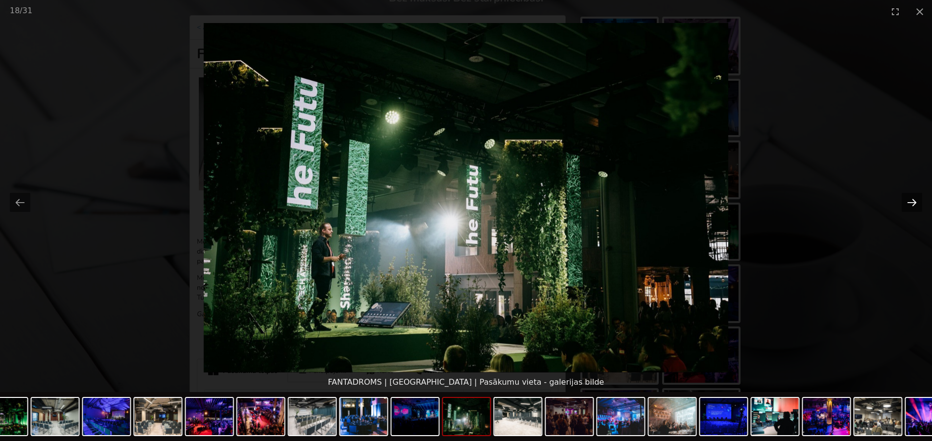
click at [916, 204] on button "Next slide" at bounding box center [912, 202] width 21 height 19
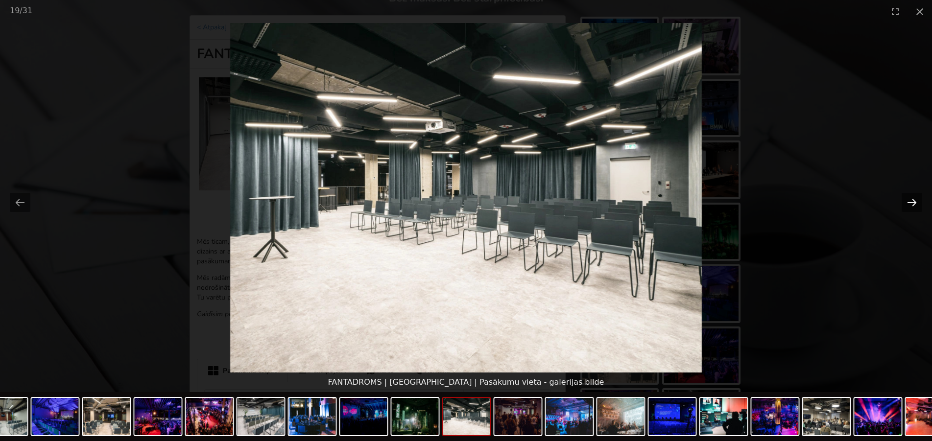
click at [916, 204] on button "Next slide" at bounding box center [912, 202] width 21 height 19
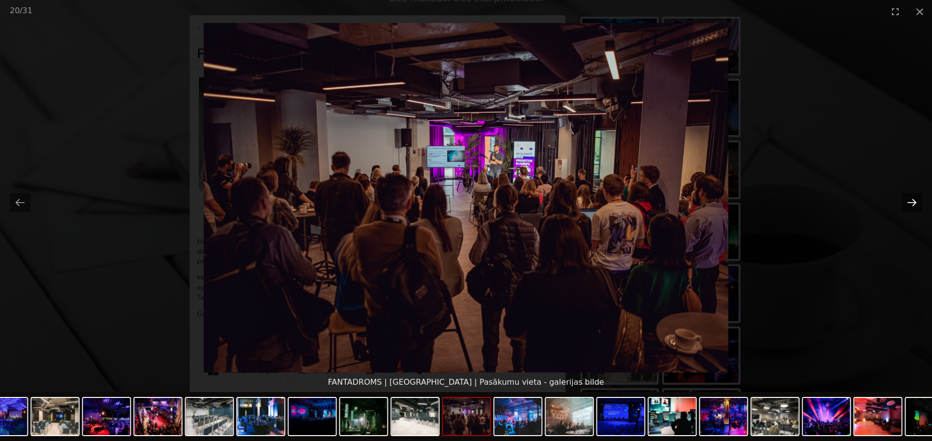
click at [916, 204] on button "Next slide" at bounding box center [912, 202] width 21 height 19
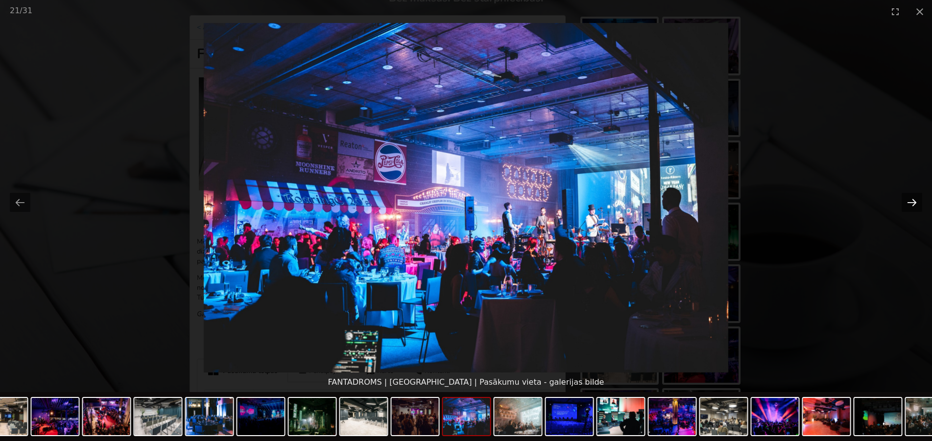
click at [916, 204] on button "Next slide" at bounding box center [912, 202] width 21 height 19
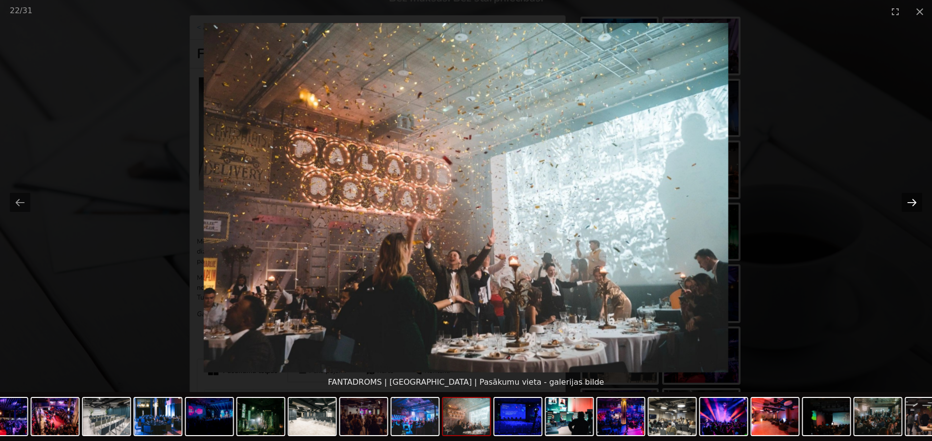
click at [916, 204] on button "Next slide" at bounding box center [912, 202] width 21 height 19
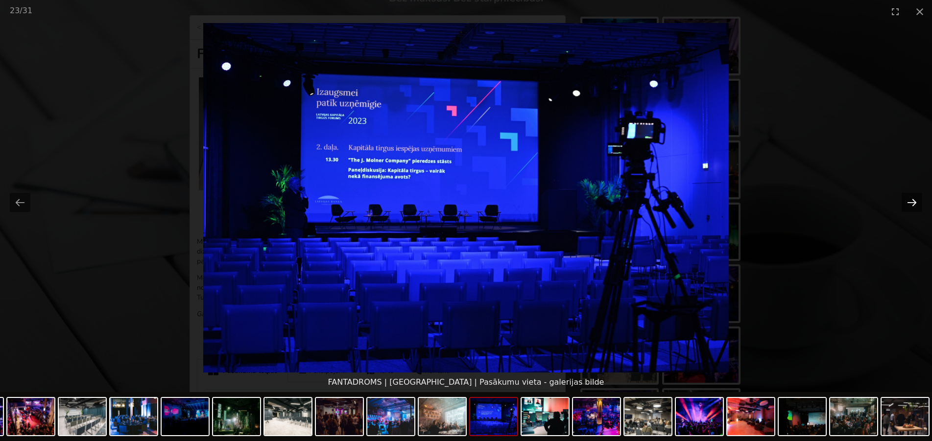
click at [916, 204] on button "Next slide" at bounding box center [912, 202] width 21 height 19
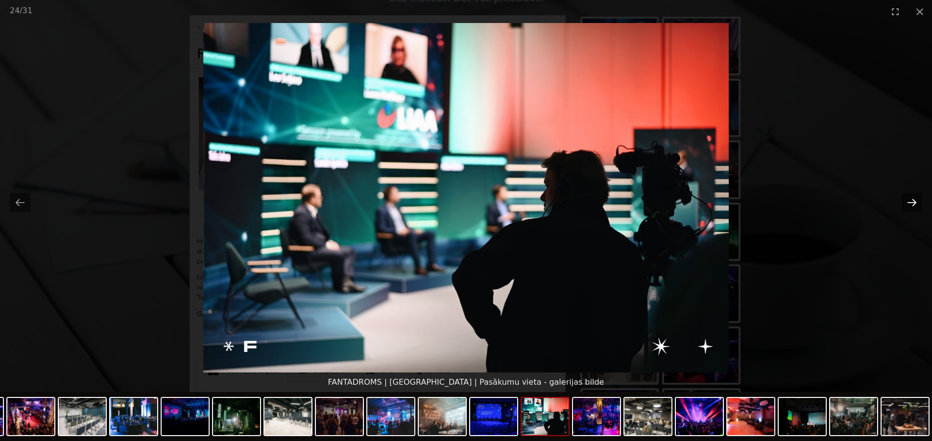
click at [916, 204] on button "Next slide" at bounding box center [912, 202] width 21 height 19
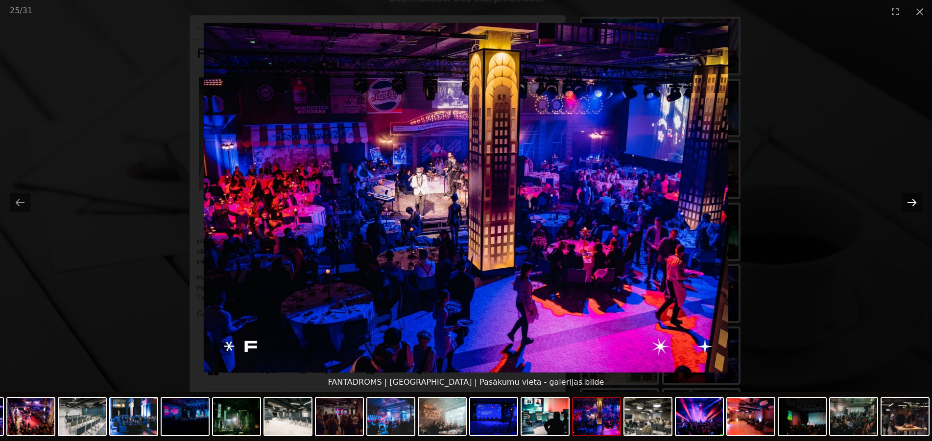
click at [915, 204] on button "Next slide" at bounding box center [912, 202] width 21 height 19
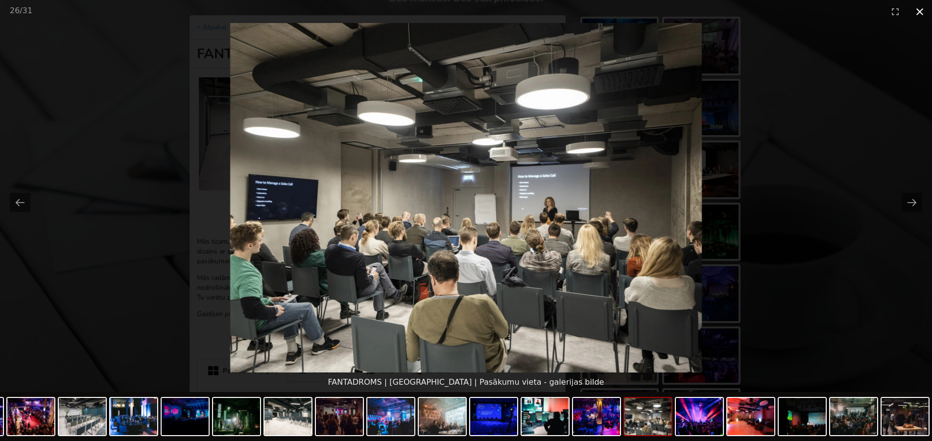
click at [916, 9] on button "Close gallery" at bounding box center [920, 11] width 25 height 23
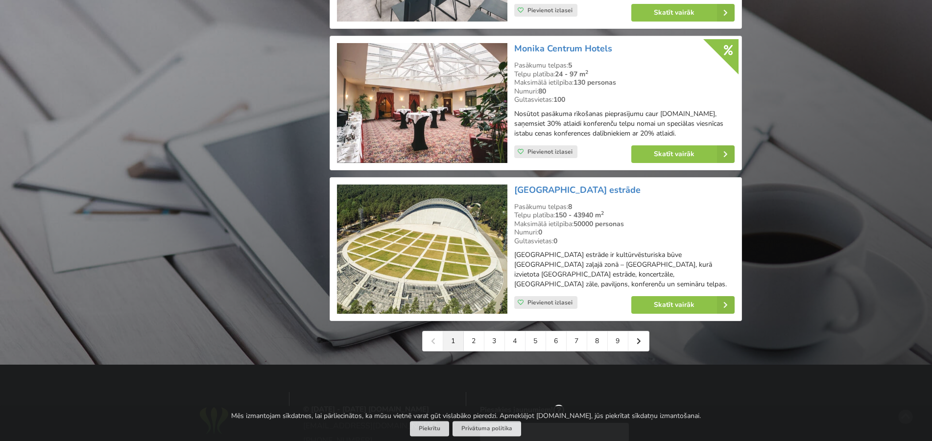
scroll to position [2149, 0]
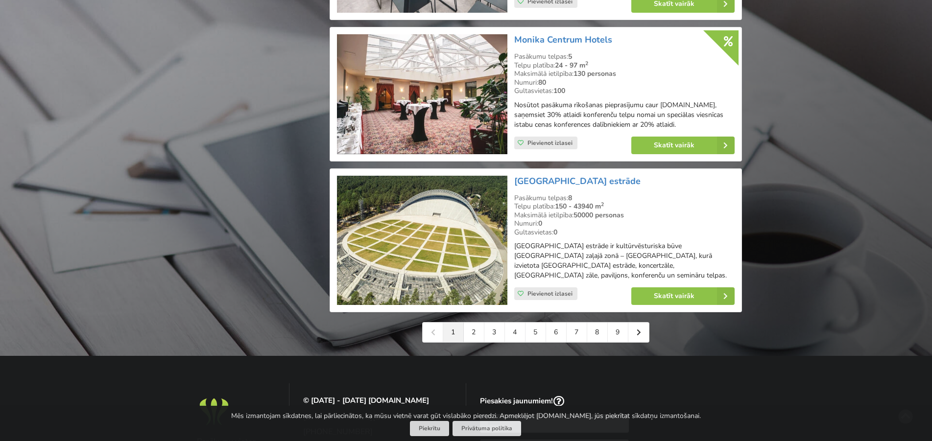
click at [453, 192] on img at bounding box center [422, 241] width 170 height 130
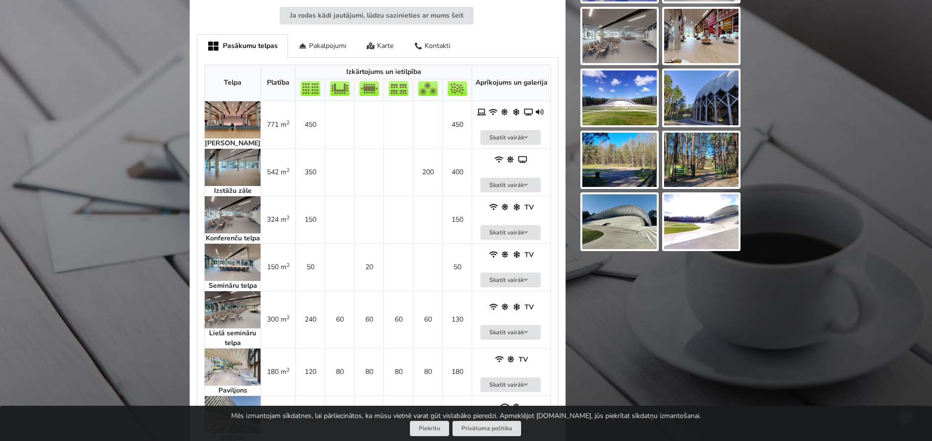
scroll to position [550, 0]
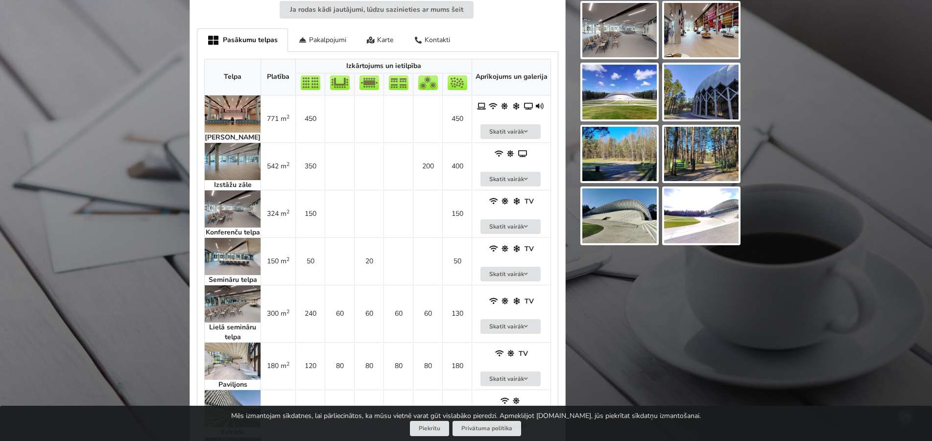
click at [244, 198] on img at bounding box center [233, 209] width 56 height 37
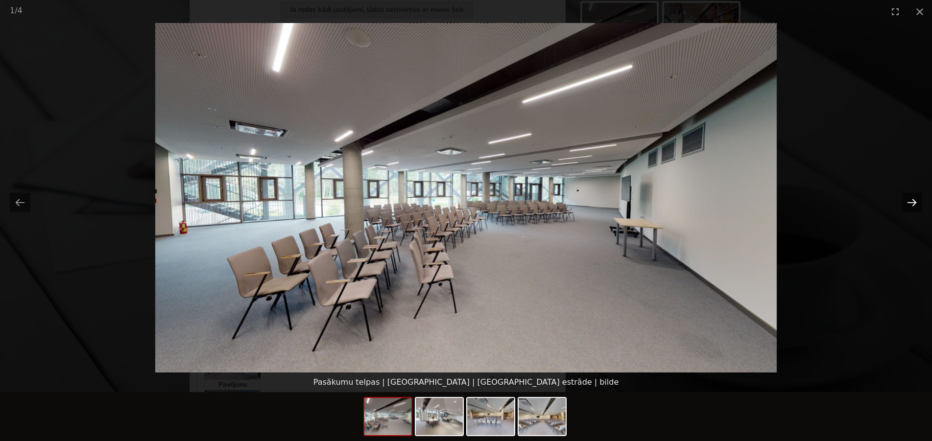
click at [907, 202] on button "Next slide" at bounding box center [912, 202] width 21 height 19
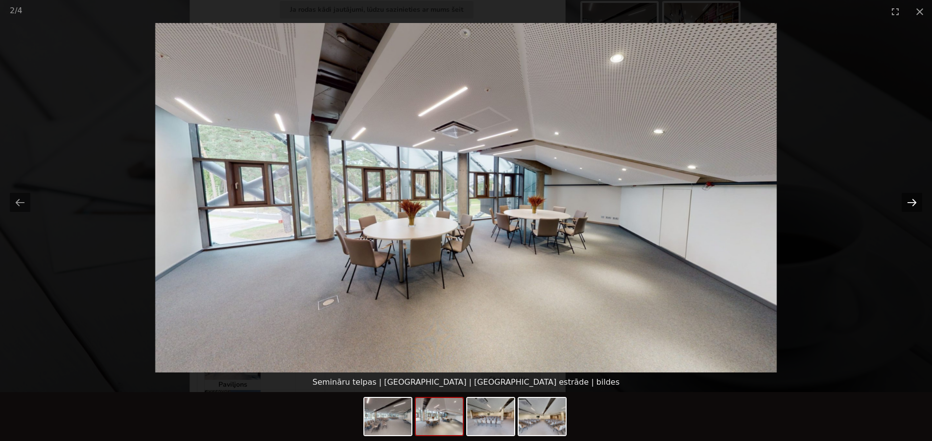
click at [907, 201] on button "Next slide" at bounding box center [912, 202] width 21 height 19
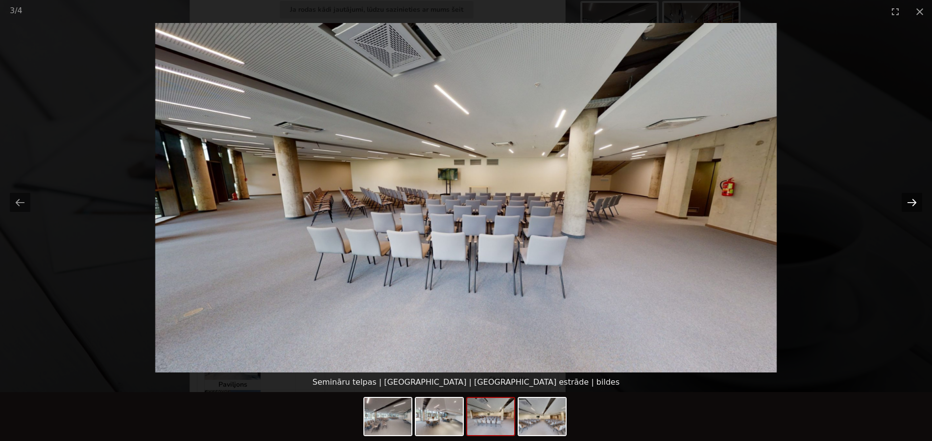
click at [907, 201] on button "Next slide" at bounding box center [912, 202] width 21 height 19
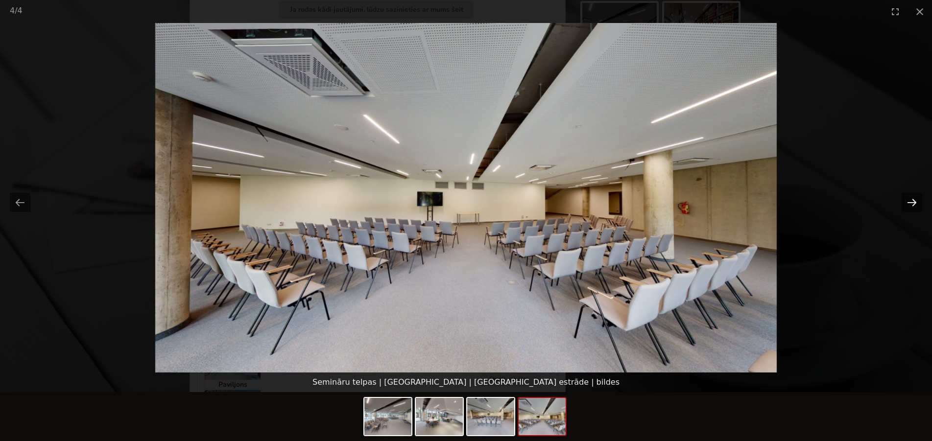
click at [907, 201] on button "Next slide" at bounding box center [912, 202] width 21 height 19
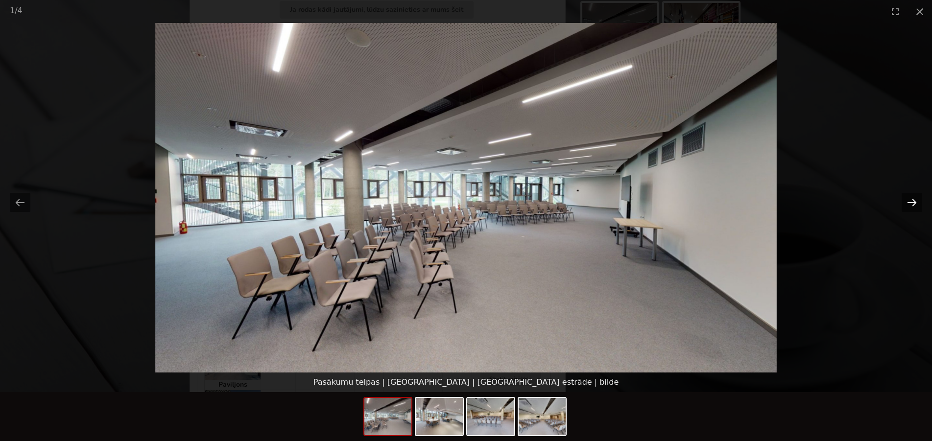
click at [907, 201] on button "Next slide" at bounding box center [912, 202] width 21 height 19
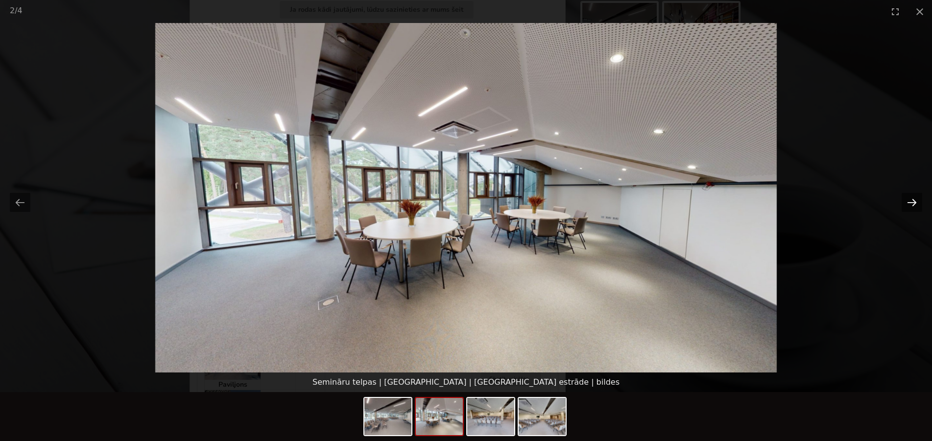
click at [907, 201] on button "Next slide" at bounding box center [912, 202] width 21 height 19
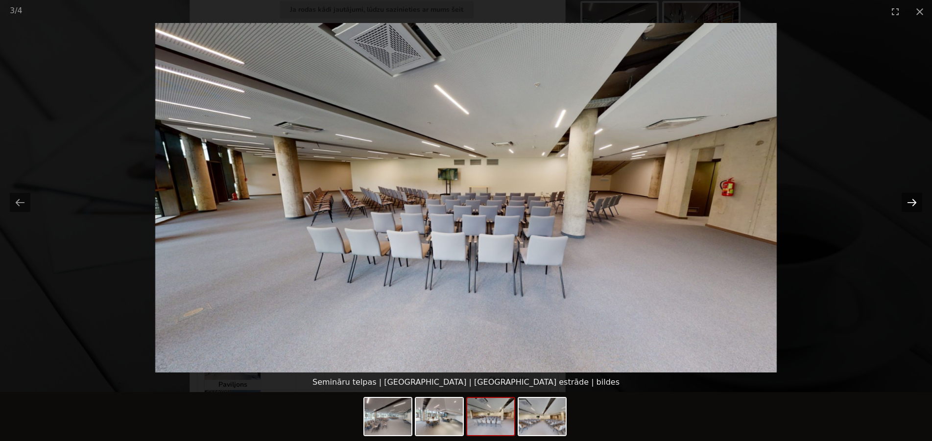
click at [907, 201] on button "Next slide" at bounding box center [912, 202] width 21 height 19
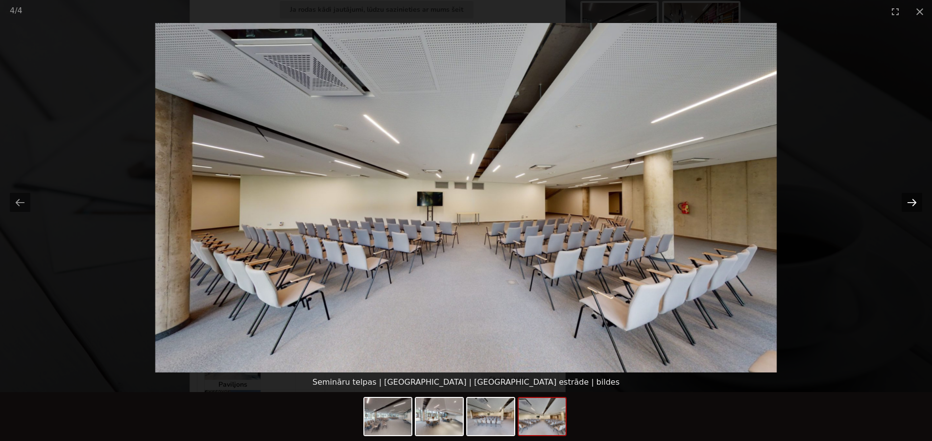
click at [906, 199] on button "Next slide" at bounding box center [912, 202] width 21 height 19
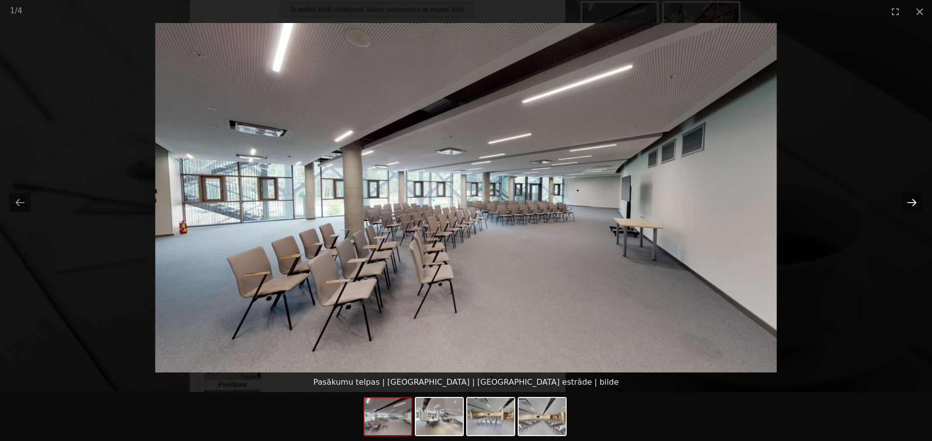
click at [904, 200] on button "Next slide" at bounding box center [912, 202] width 21 height 19
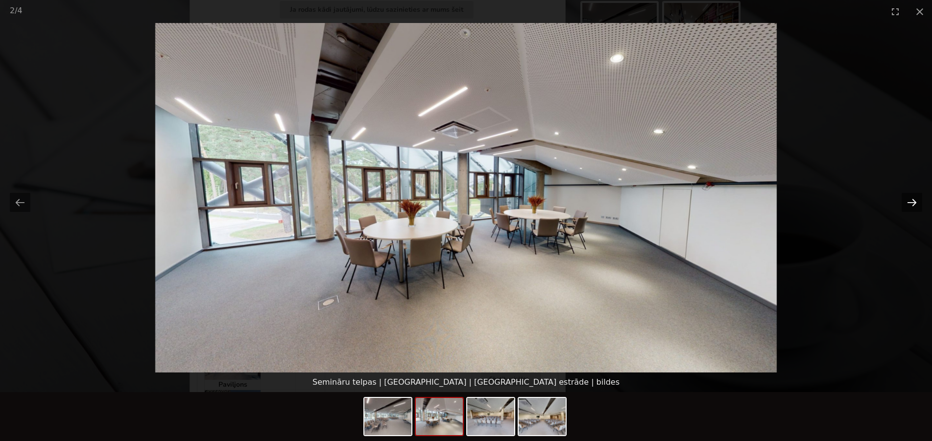
click at [904, 200] on button "Next slide" at bounding box center [912, 202] width 21 height 19
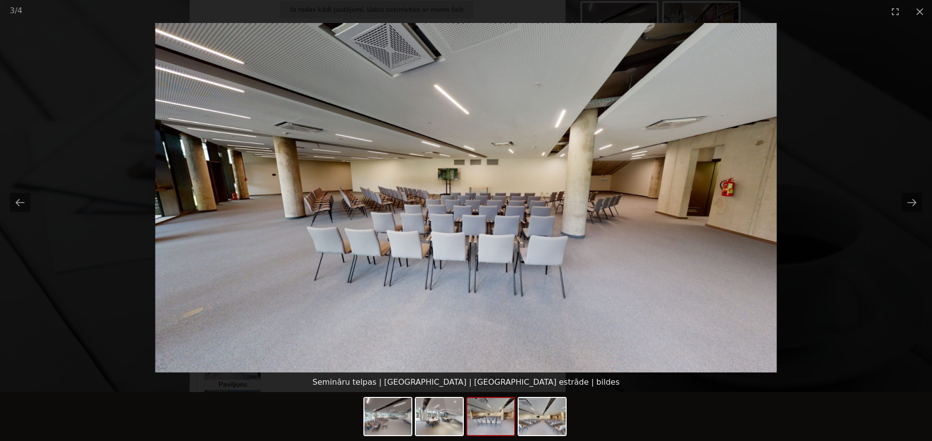
scroll to position [0, 0]
drag, startPoint x: 889, startPoint y: 162, endPoint x: 883, endPoint y: 165, distance: 6.4
click at [889, 163] on picture at bounding box center [466, 198] width 932 height 350
click at [920, 13] on button "Close gallery" at bounding box center [920, 11] width 25 height 23
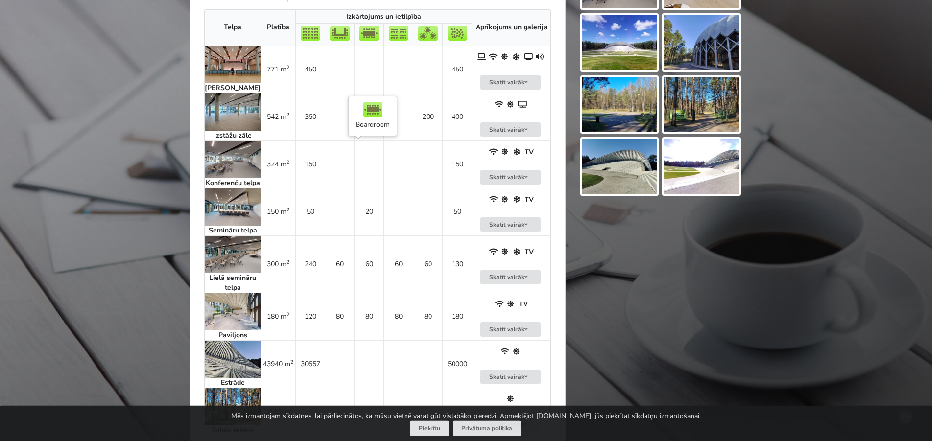
scroll to position [600, 0]
click at [230, 265] on img at bounding box center [233, 254] width 56 height 37
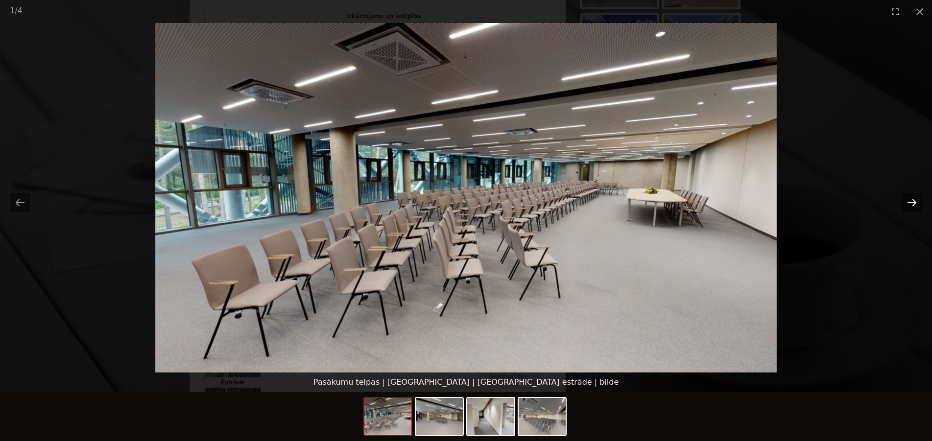
click at [911, 203] on button "Next slide" at bounding box center [912, 202] width 21 height 19
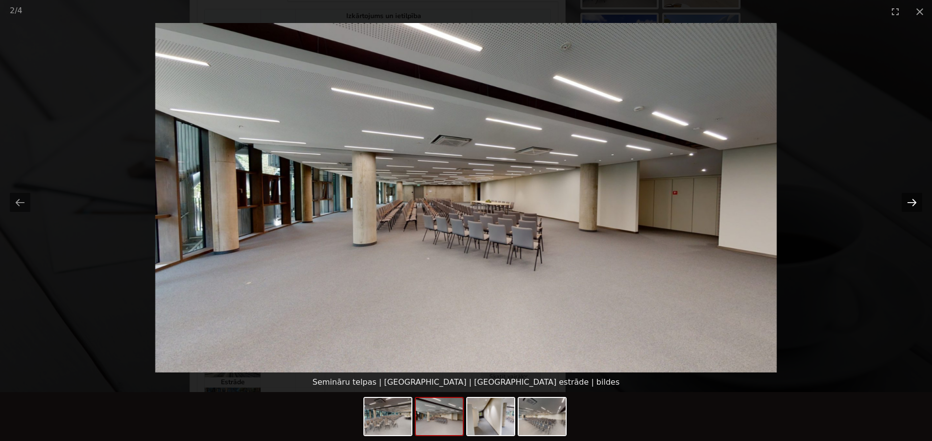
click at [911, 203] on button "Next slide" at bounding box center [912, 202] width 21 height 19
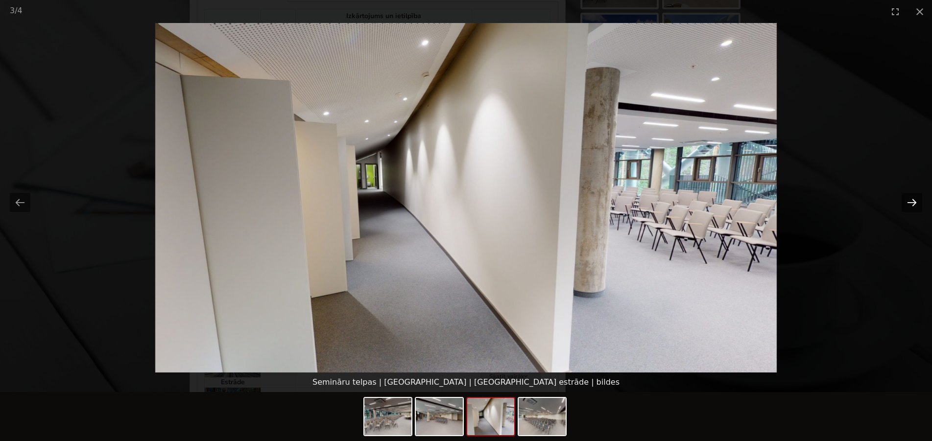
click at [911, 202] on button "Next slide" at bounding box center [912, 202] width 21 height 19
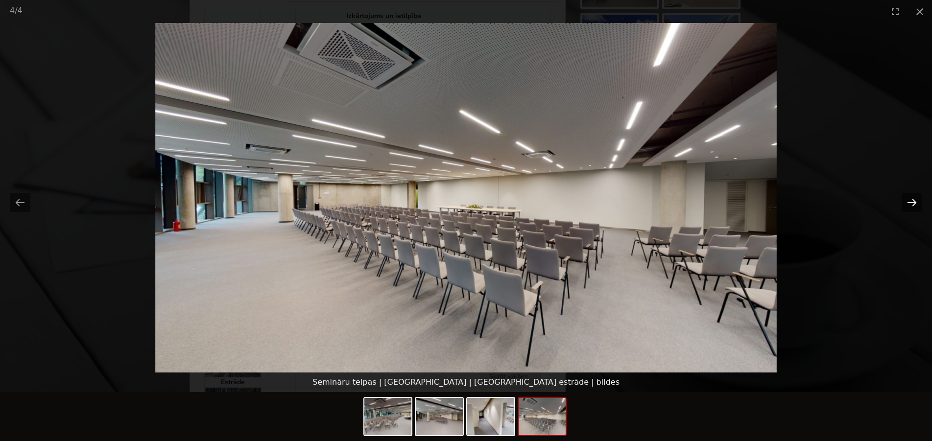
click at [910, 202] on button "Next slide" at bounding box center [912, 202] width 21 height 19
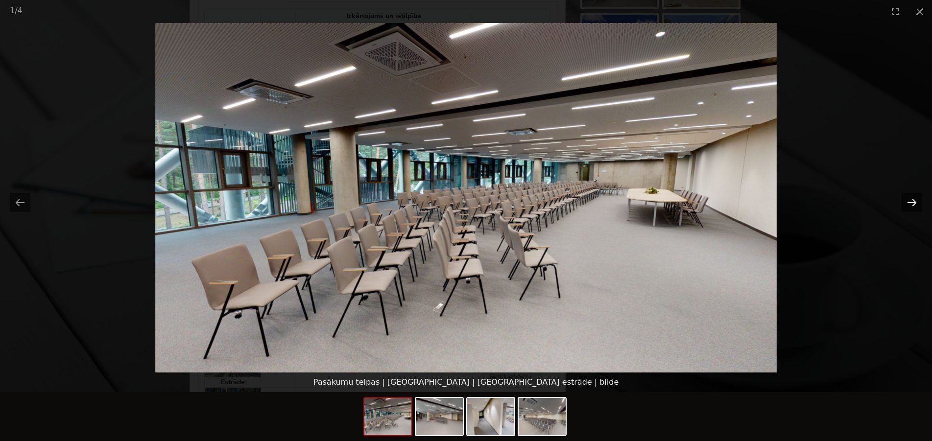
click at [910, 203] on button "Next slide" at bounding box center [912, 202] width 21 height 19
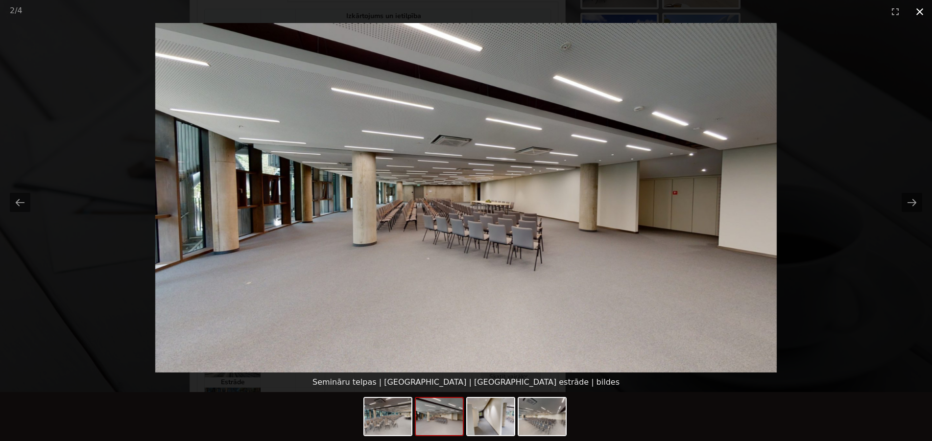
click at [918, 9] on button "Close gallery" at bounding box center [920, 11] width 25 height 23
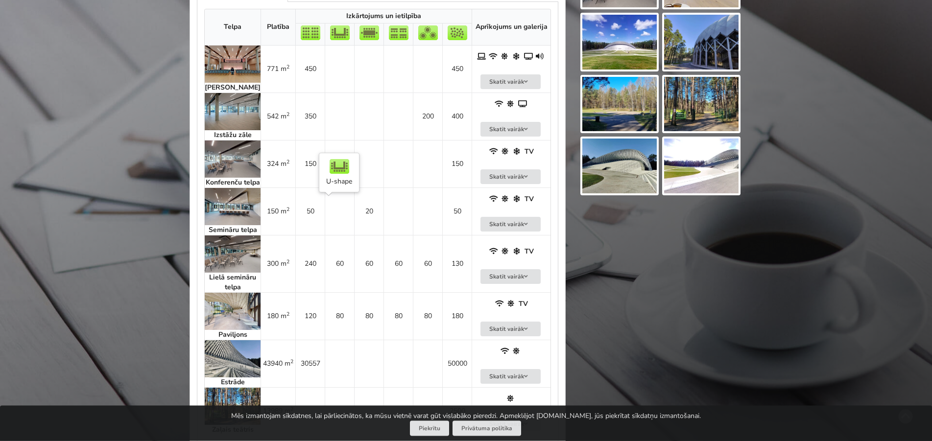
scroll to position [650, 0]
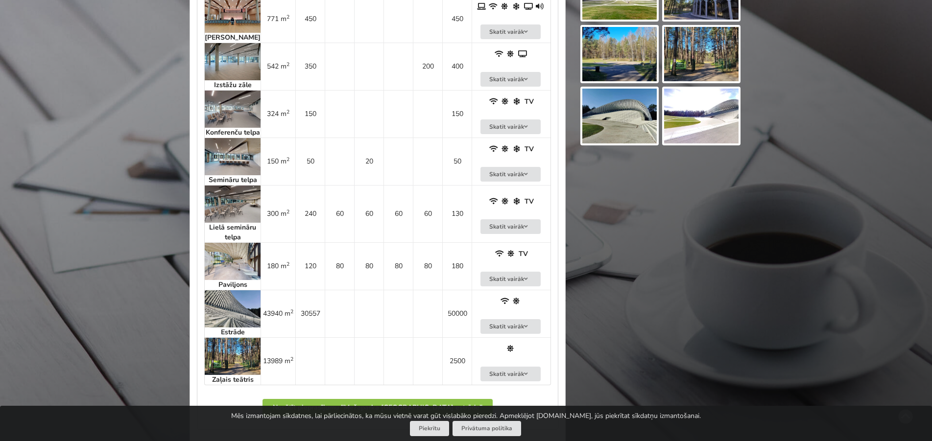
click at [233, 272] on img at bounding box center [233, 261] width 56 height 37
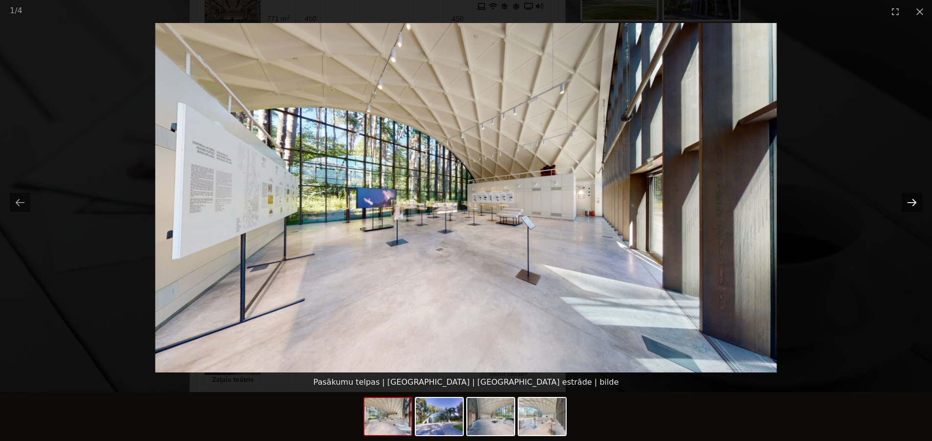
click at [915, 199] on button "Next slide" at bounding box center [912, 202] width 21 height 19
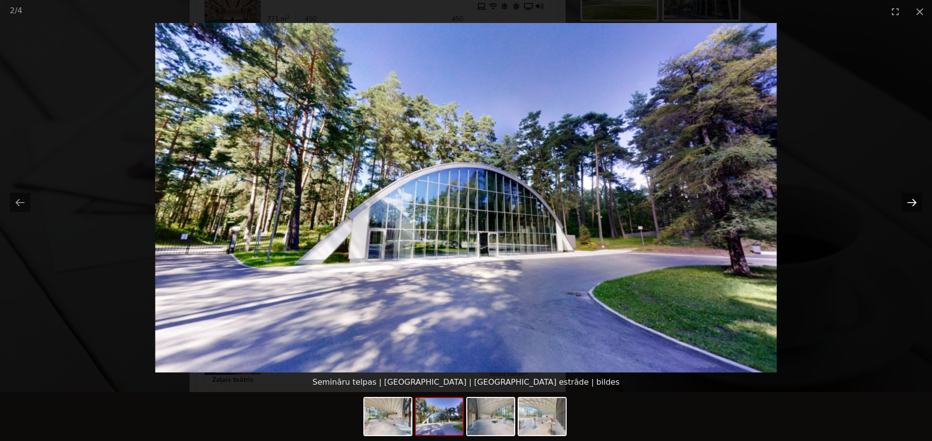
click at [915, 199] on button "Next slide" at bounding box center [912, 202] width 21 height 19
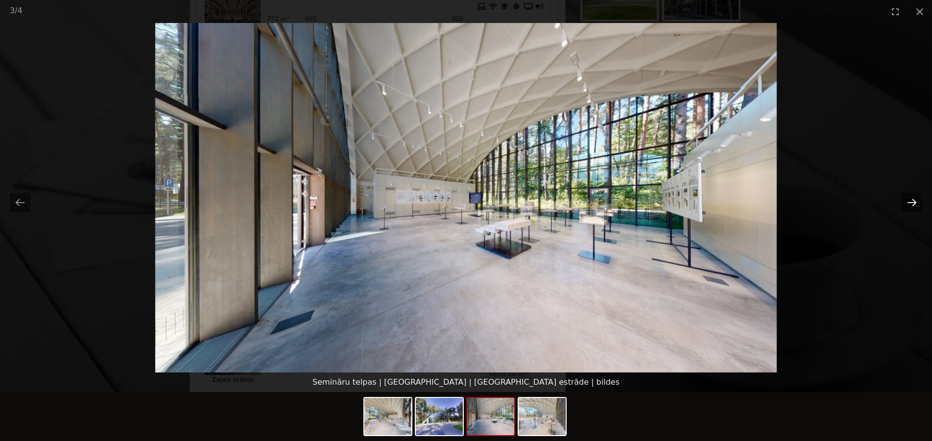
click at [915, 199] on button "Next slide" at bounding box center [912, 202] width 21 height 19
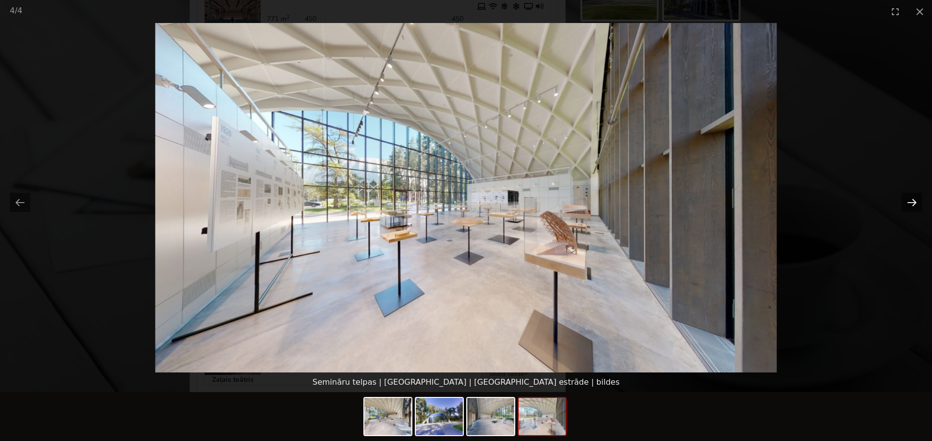
click at [915, 199] on button "Next slide" at bounding box center [912, 202] width 21 height 19
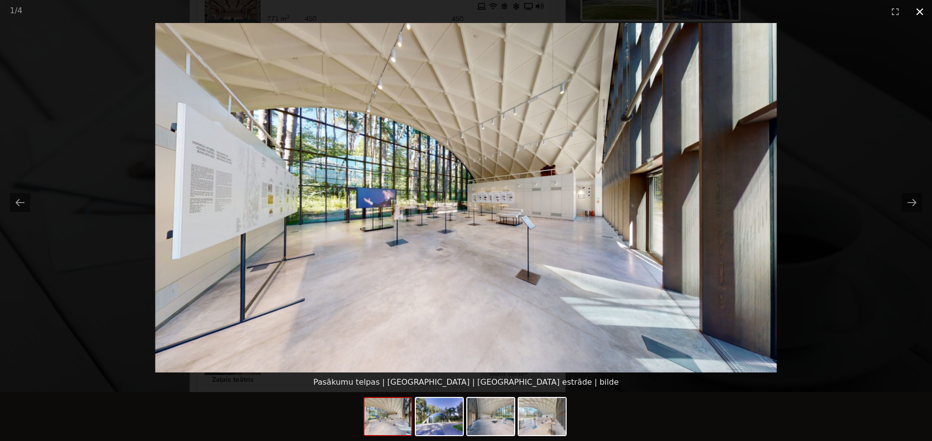
click at [920, 17] on button "Close gallery" at bounding box center [920, 11] width 25 height 23
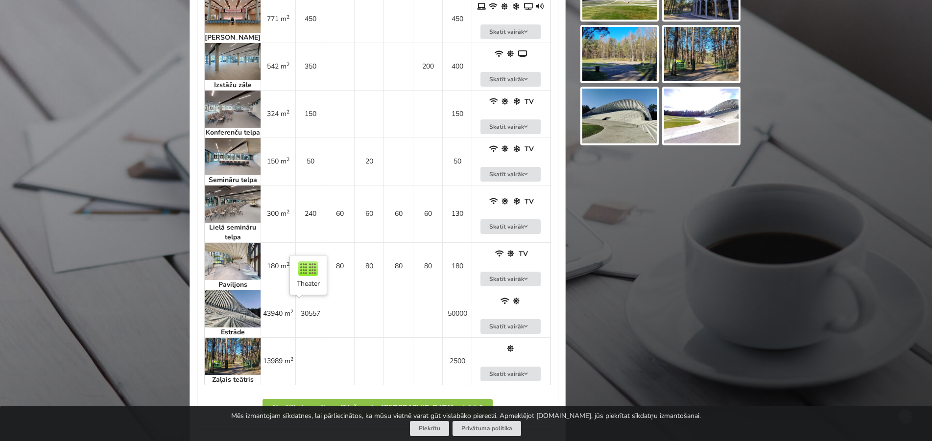
scroll to position [700, 0]
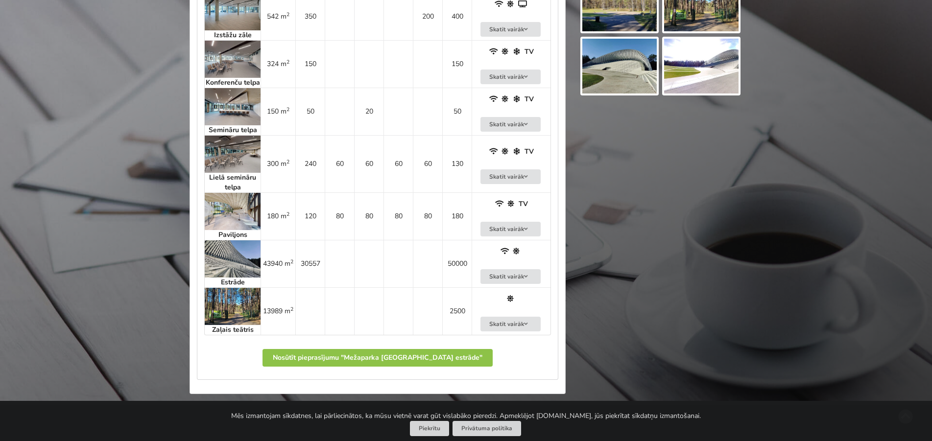
click at [237, 224] on img at bounding box center [233, 211] width 56 height 37
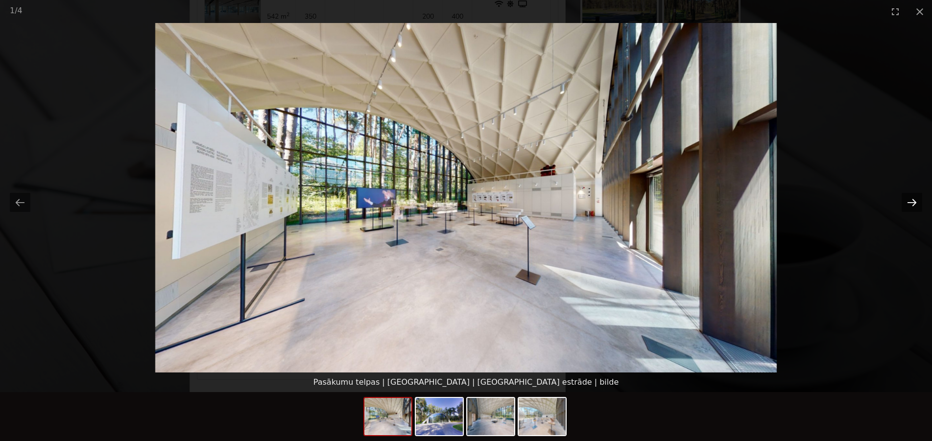
click at [913, 195] on button "Next slide" at bounding box center [912, 202] width 21 height 19
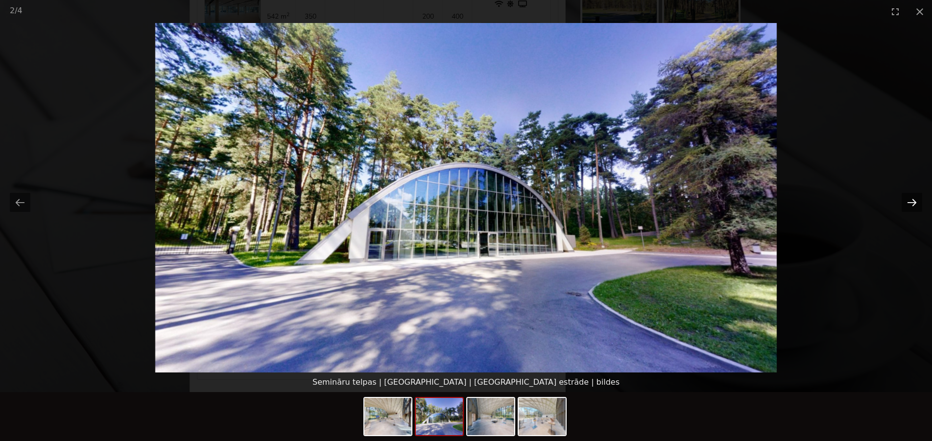
scroll to position [0, 0]
drag, startPoint x: 907, startPoint y: 186, endPoint x: 907, endPoint y: 195, distance: 8.8
click at [907, 189] on picture at bounding box center [466, 198] width 932 height 350
click at [907, 197] on button "Next slide" at bounding box center [912, 202] width 21 height 19
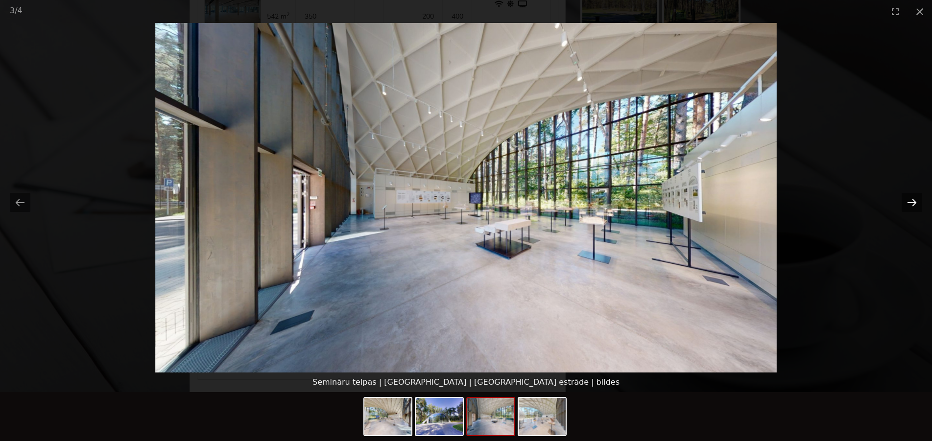
click at [907, 197] on button "Next slide" at bounding box center [912, 202] width 21 height 19
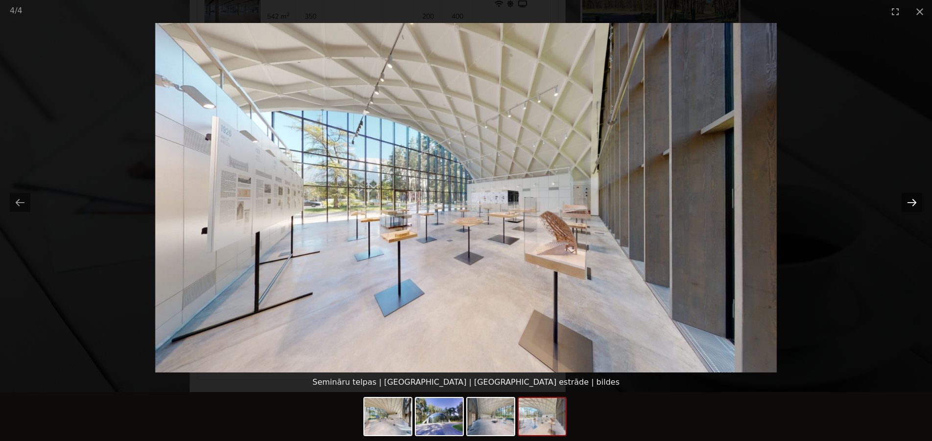
click at [907, 197] on button "Next slide" at bounding box center [912, 202] width 21 height 19
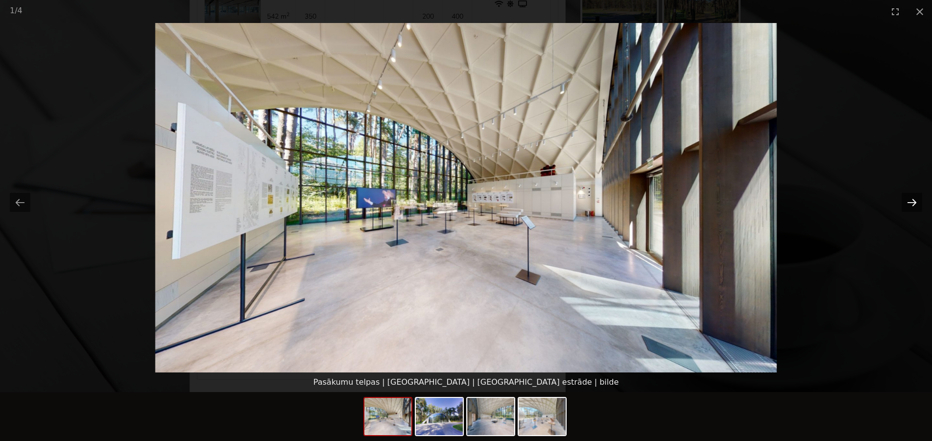
click at [907, 197] on button "Next slide" at bounding box center [912, 202] width 21 height 19
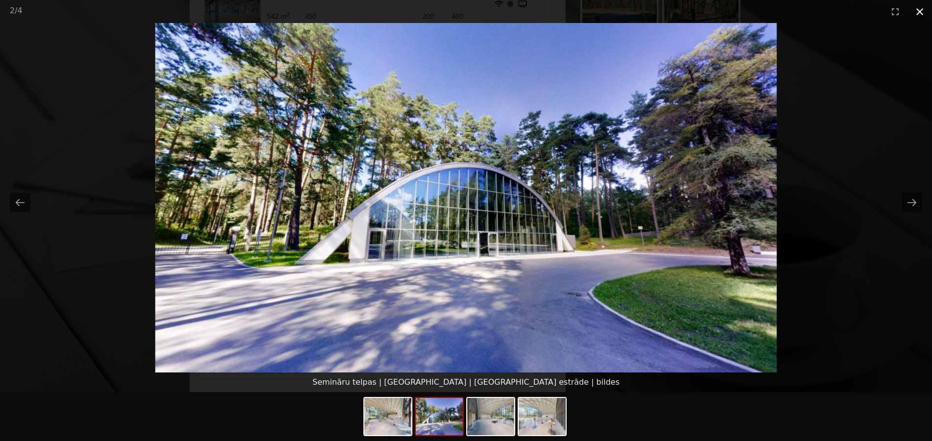
click at [920, 10] on button "Close gallery" at bounding box center [920, 11] width 25 height 23
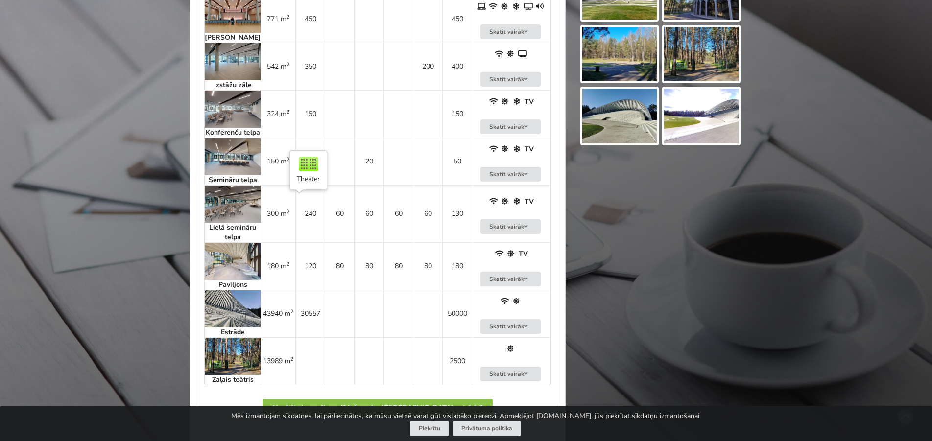
scroll to position [600, 0]
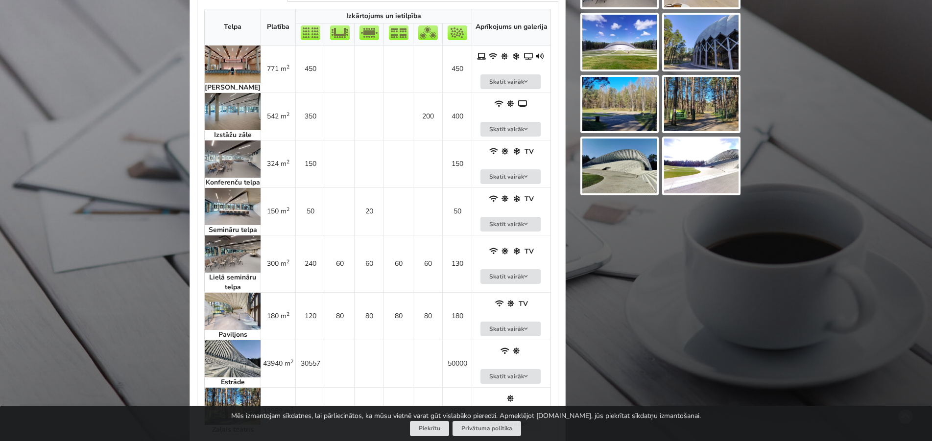
click at [227, 69] on img at bounding box center [233, 64] width 56 height 37
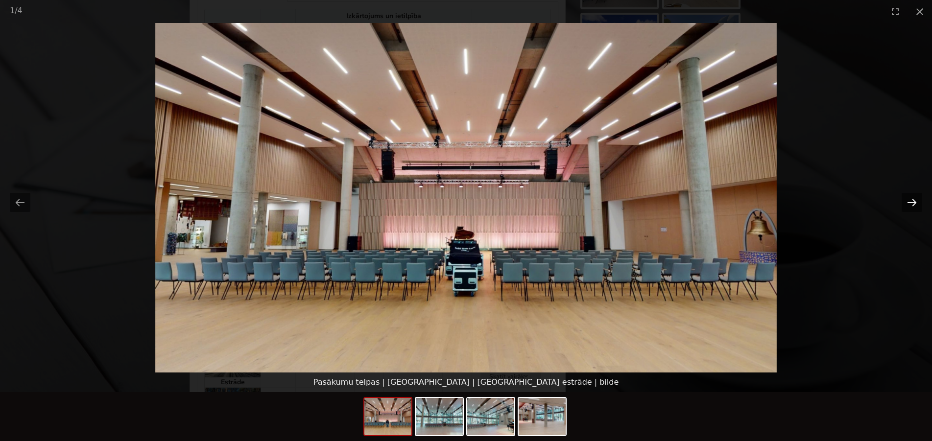
click at [906, 199] on button "Next slide" at bounding box center [912, 202] width 21 height 19
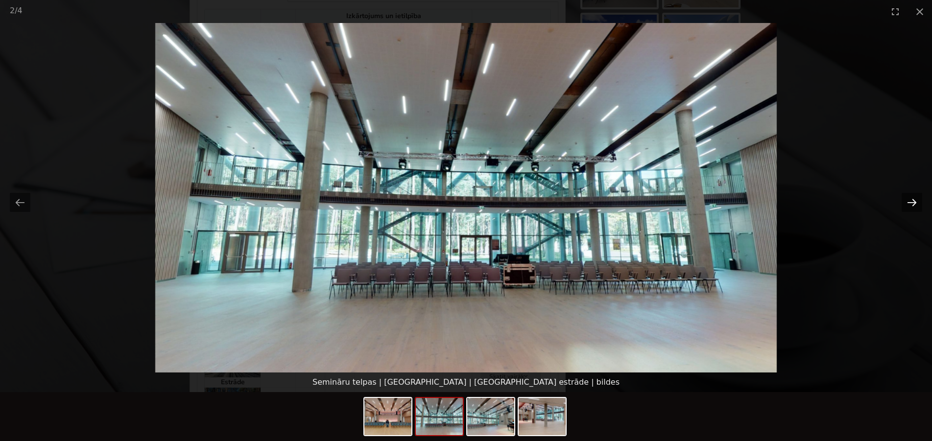
click at [906, 198] on button "Next slide" at bounding box center [912, 202] width 21 height 19
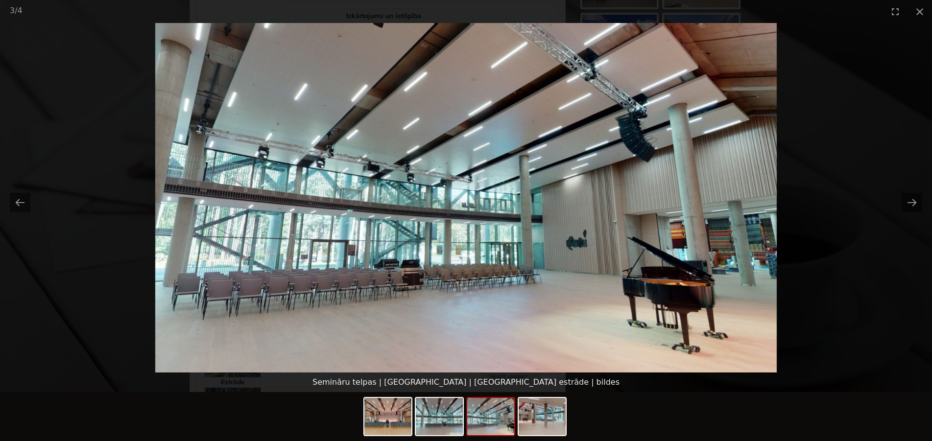
scroll to position [0, 0]
drag, startPoint x: 867, startPoint y: 119, endPoint x: 868, endPoint y: 124, distance: 5.5
click at [867, 119] on picture at bounding box center [466, 198] width 932 height 350
click at [928, 12] on button "Close gallery" at bounding box center [920, 11] width 25 height 23
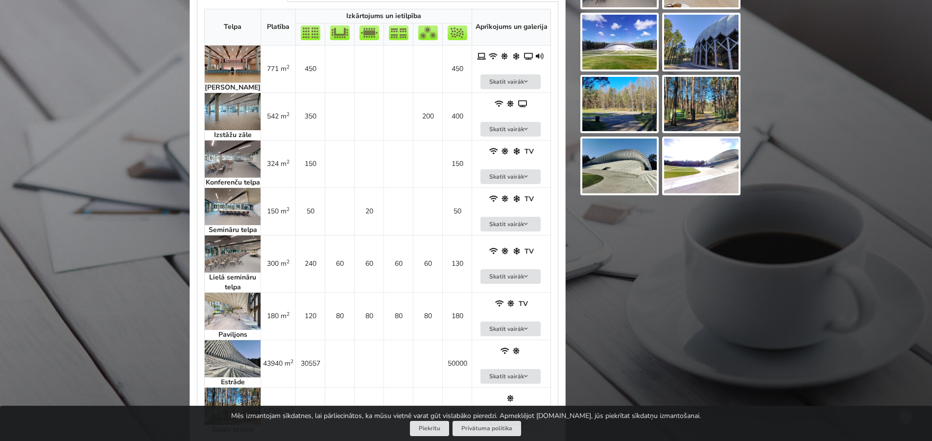
click at [226, 116] on img at bounding box center [233, 111] width 56 height 37
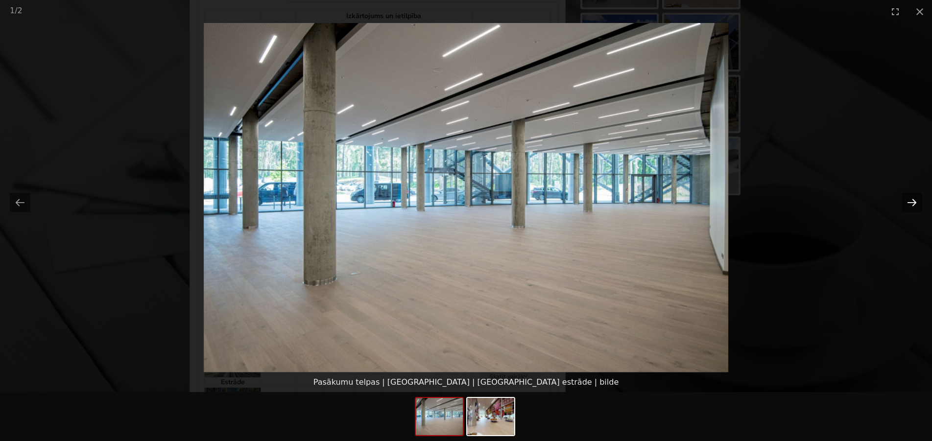
click at [915, 204] on button "Next slide" at bounding box center [912, 202] width 21 height 19
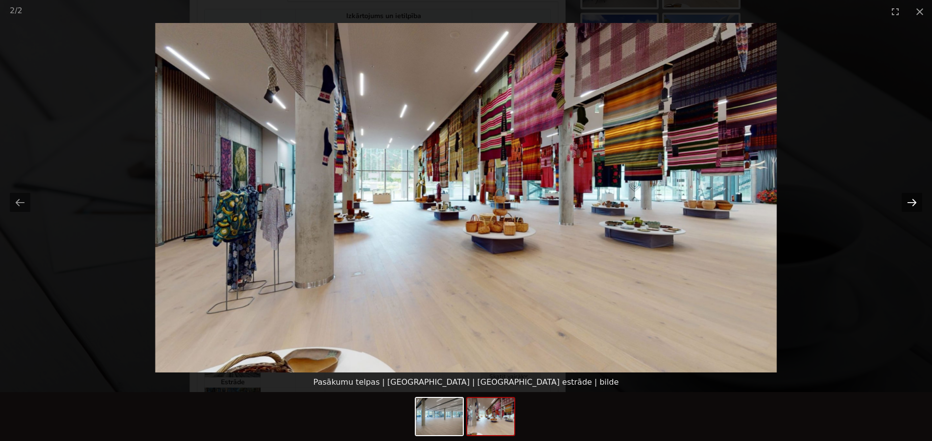
click at [914, 203] on button "Next slide" at bounding box center [912, 202] width 21 height 19
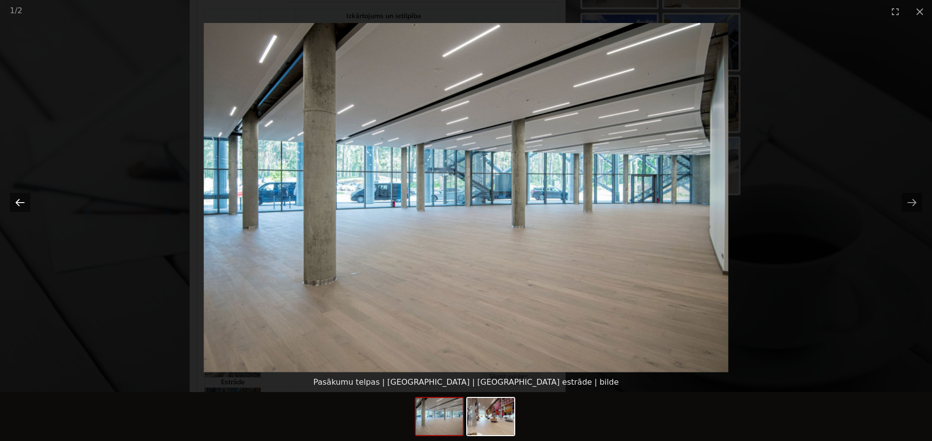
click at [12, 207] on button "Previous slide" at bounding box center [20, 202] width 21 height 19
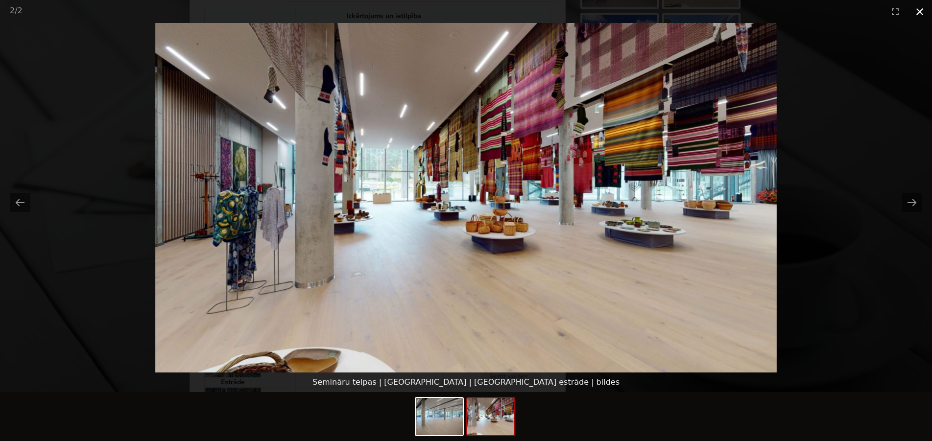
click at [924, 11] on button "Close gallery" at bounding box center [920, 11] width 25 height 23
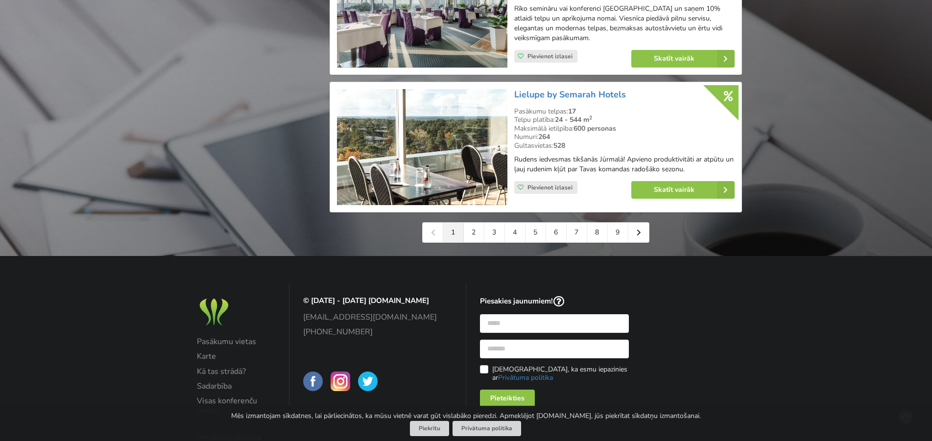
scroll to position [2287, 0]
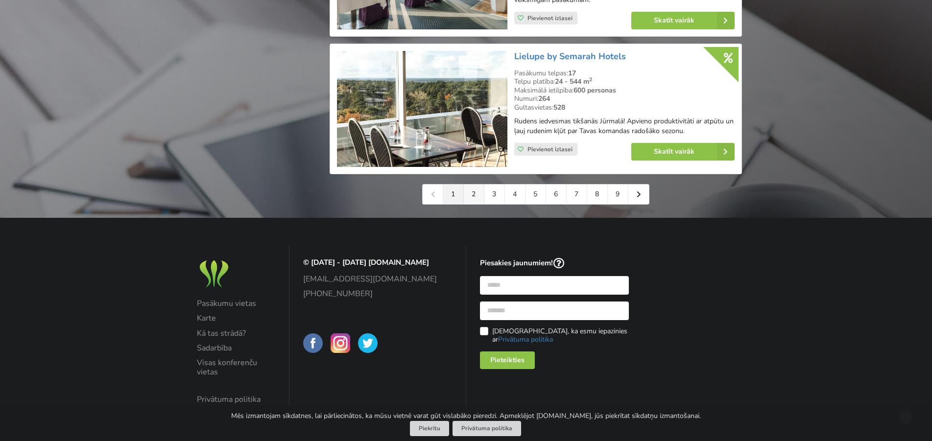
click at [467, 185] on link "2" at bounding box center [474, 195] width 21 height 20
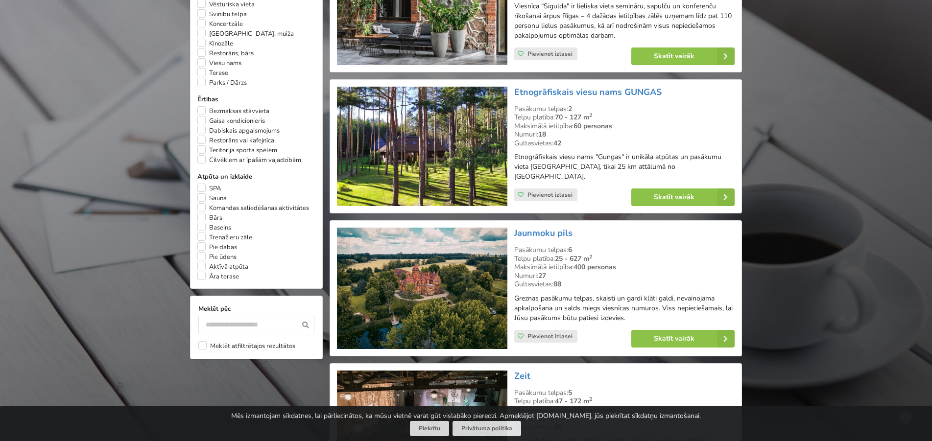
scroll to position [750, 0]
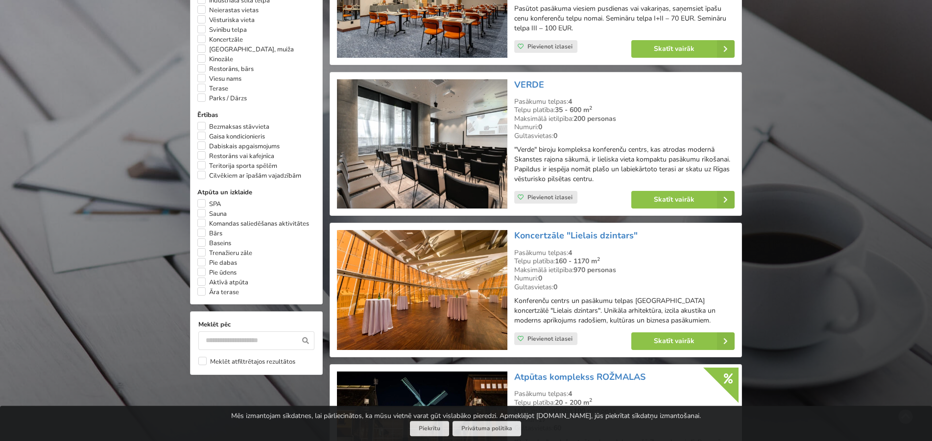
scroll to position [588, 0]
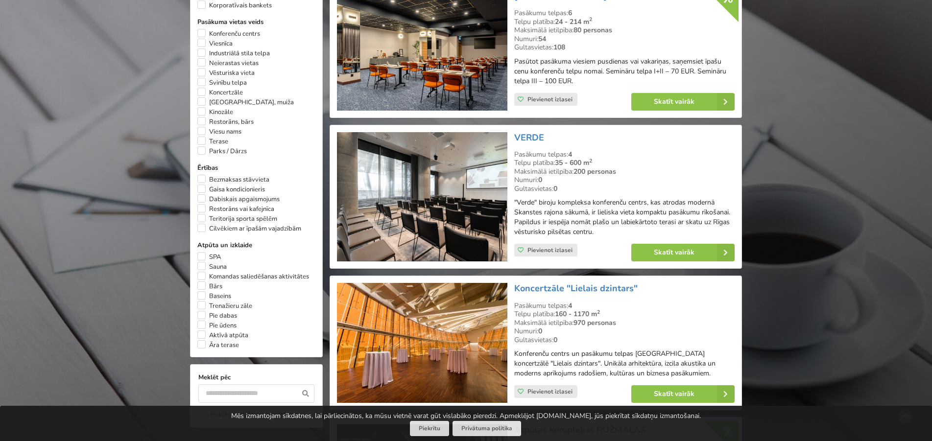
click at [434, 181] on img at bounding box center [422, 197] width 170 height 130
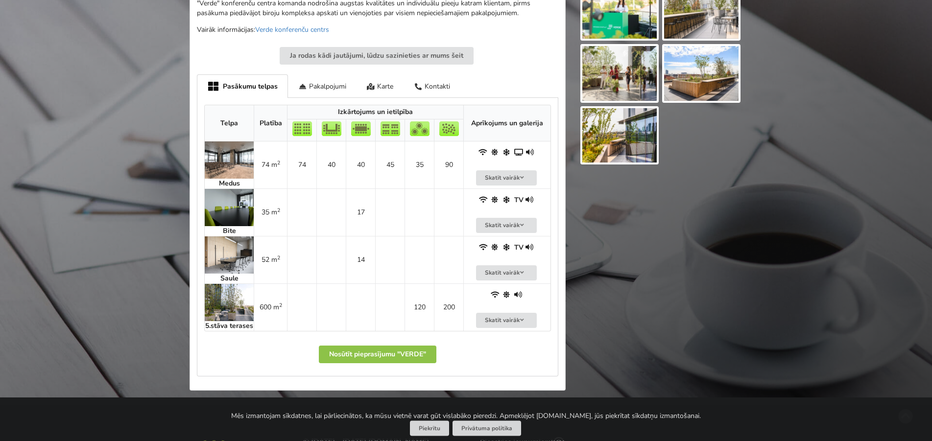
scroll to position [450, 0]
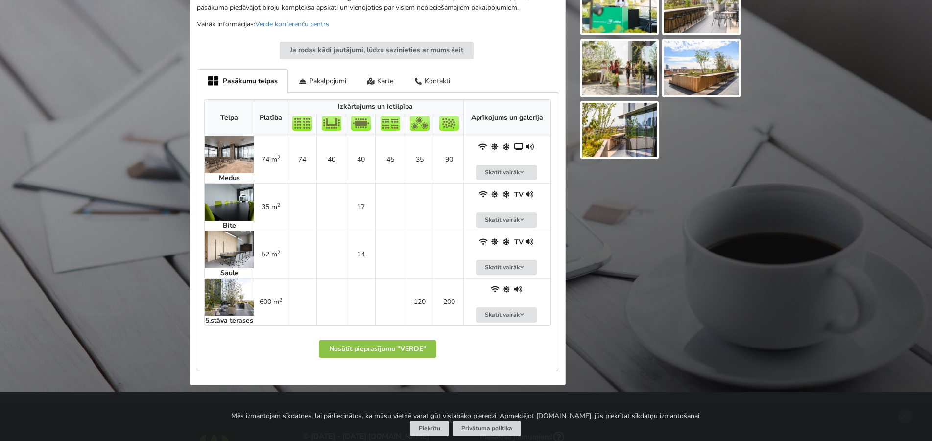
click at [224, 156] on img at bounding box center [229, 154] width 49 height 37
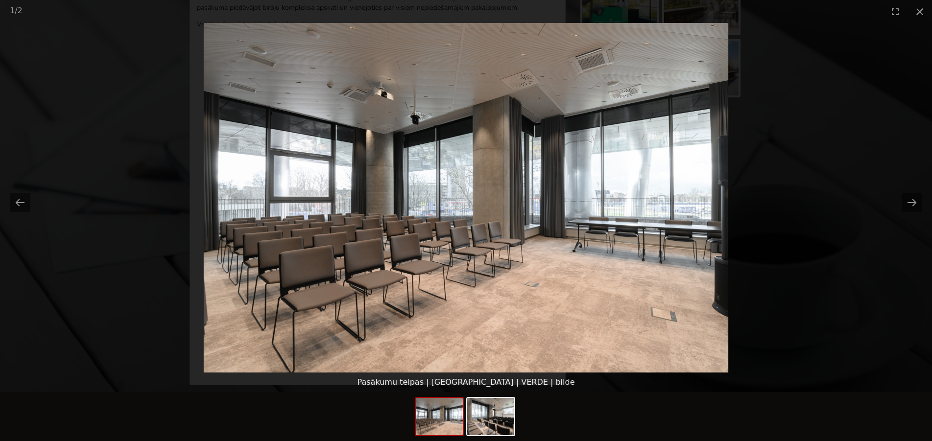
scroll to position [0, 0]
click at [59, 34] on picture at bounding box center [466, 198] width 932 height 350
click at [923, 10] on button "Close gallery" at bounding box center [920, 11] width 25 height 23
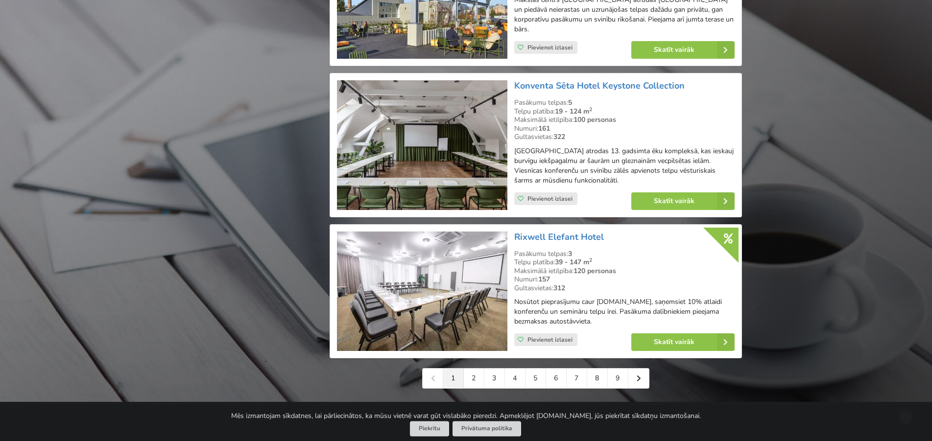
scroll to position [2187, 0]
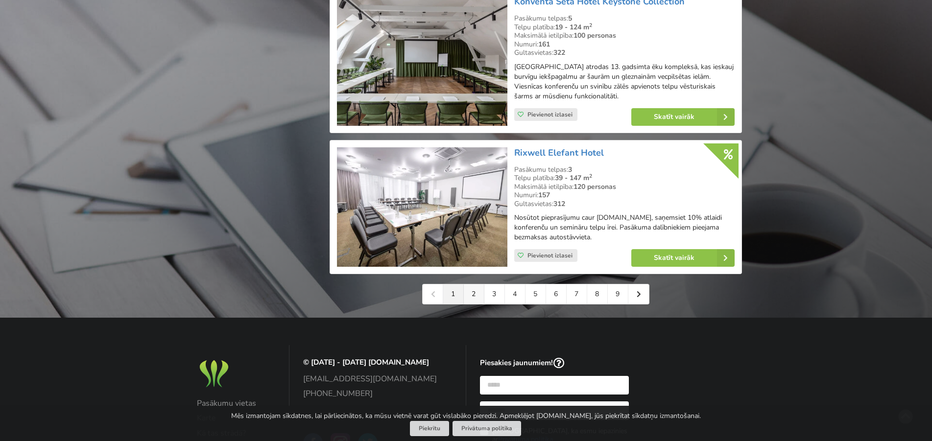
click at [475, 285] on link "2" at bounding box center [474, 295] width 21 height 20
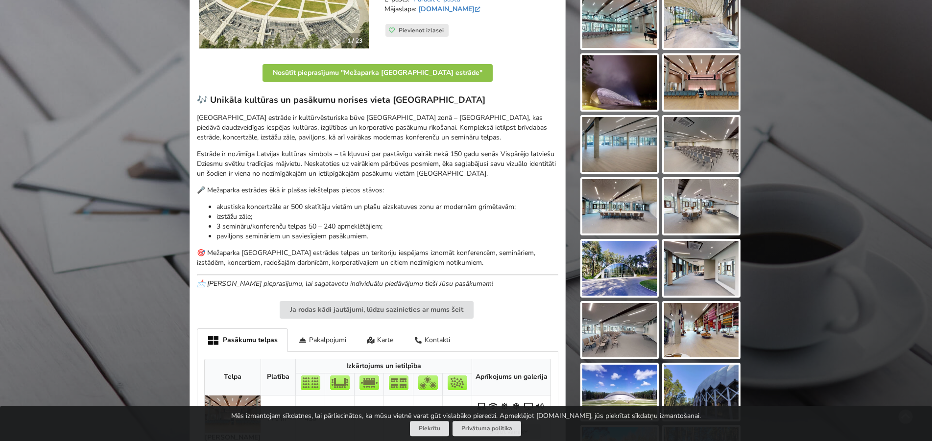
scroll to position [200, 0]
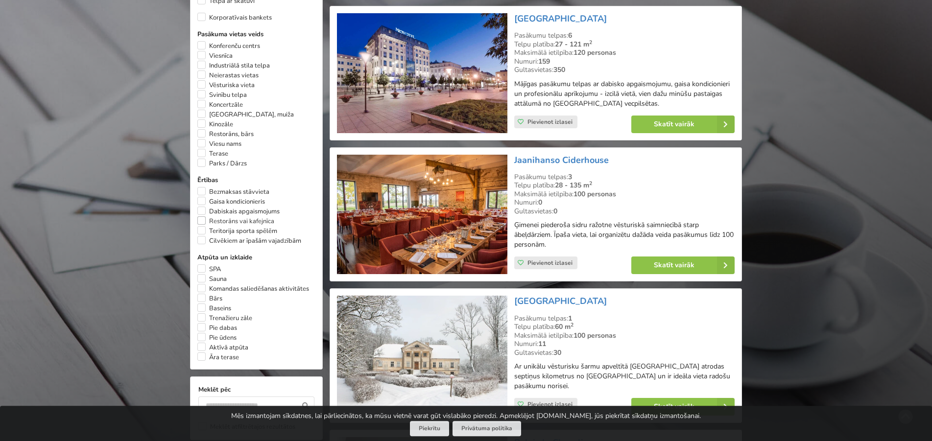
scroll to position [600, 0]
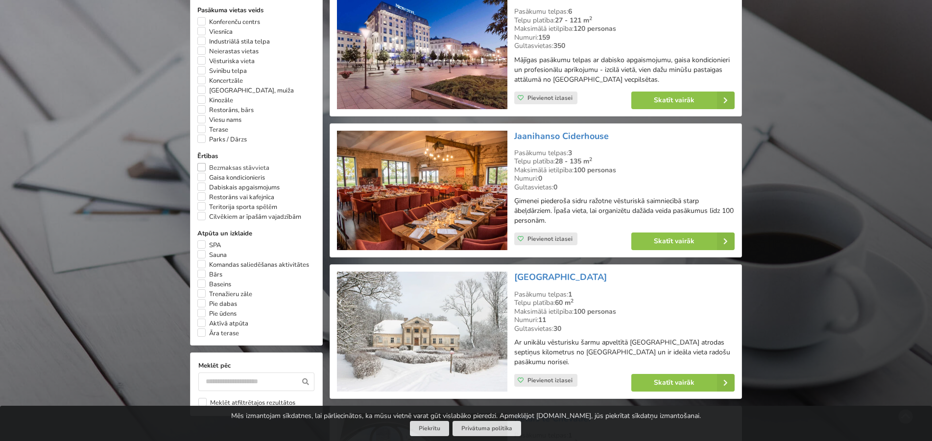
click at [205, 173] on label "Bezmaksas stāvvieta" at bounding box center [233, 168] width 72 height 10
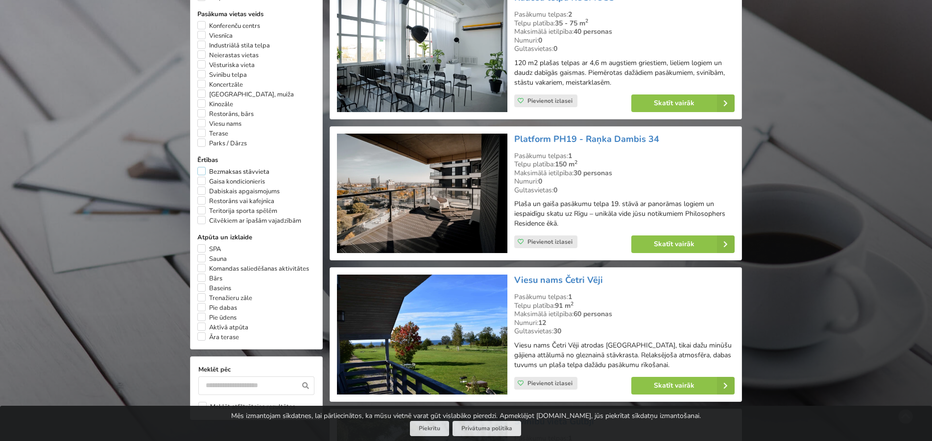
scroll to position [220, 0]
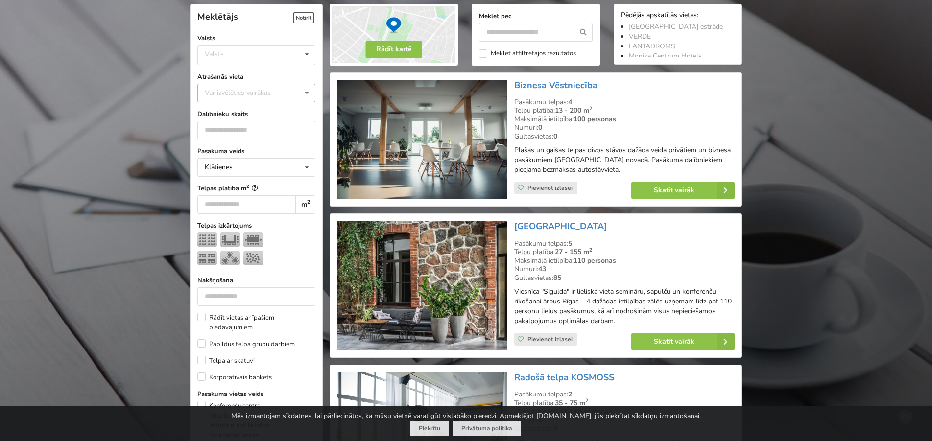
click at [256, 99] on div "Var izvēlēties vairākas Pārdaugava Teika Pērnavas apriņķis Apšuciems Jūrkalne M…" at bounding box center [256, 93] width 118 height 19
click at [273, 160] on div "Rīga" at bounding box center [256, 164] width 117 height 18
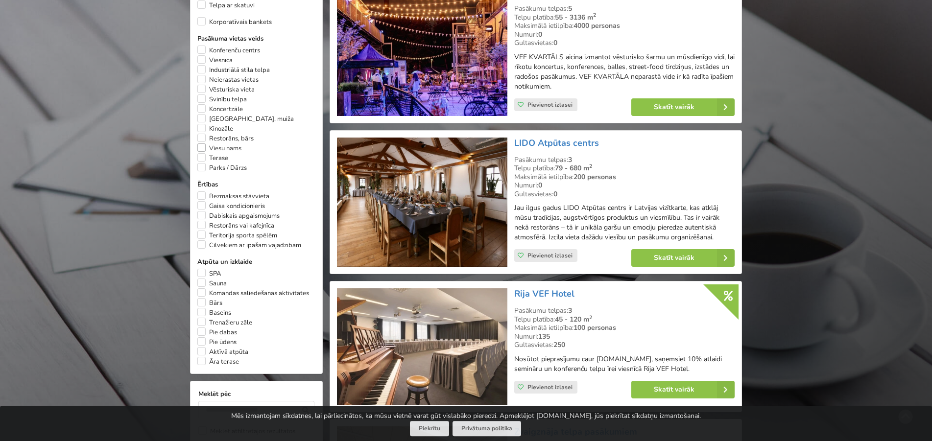
scroll to position [569, 0]
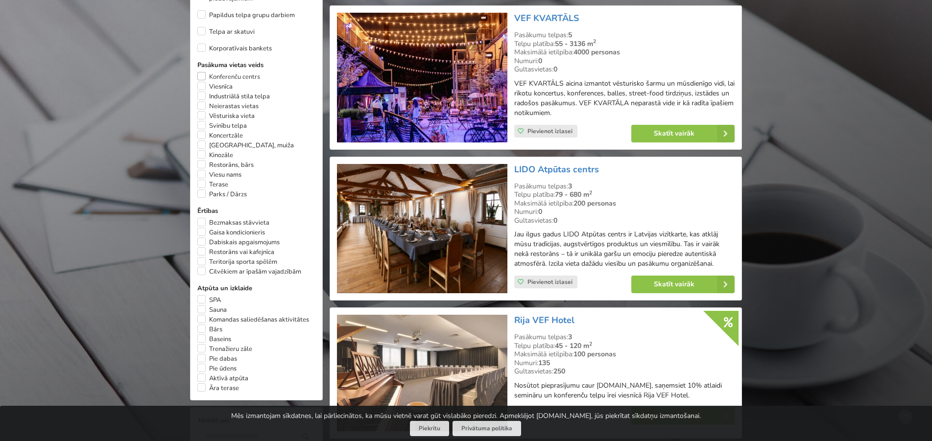
click at [212, 72] on label "Konferenču centrs" at bounding box center [228, 77] width 63 height 10
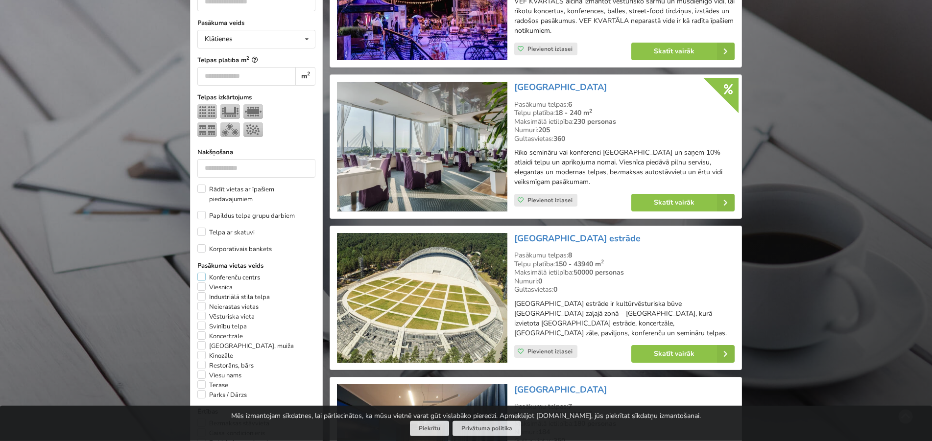
scroll to position [369, 0]
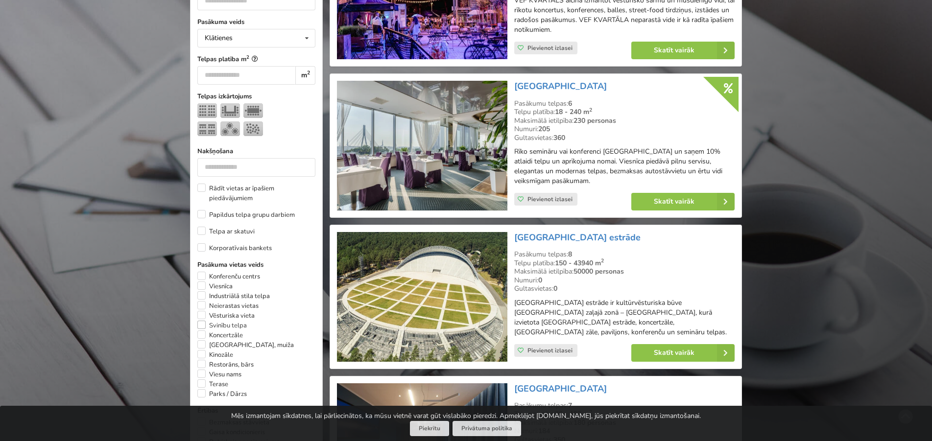
click at [220, 321] on label "Svinību telpa" at bounding box center [221, 326] width 49 height 10
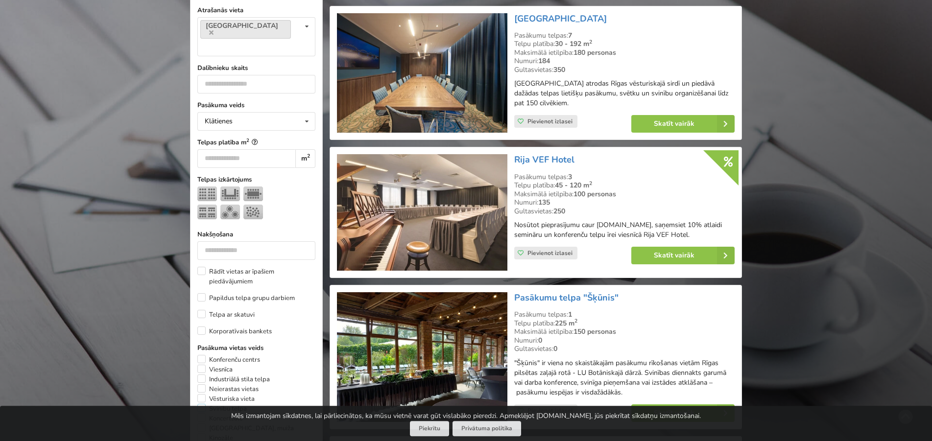
scroll to position [270, 0]
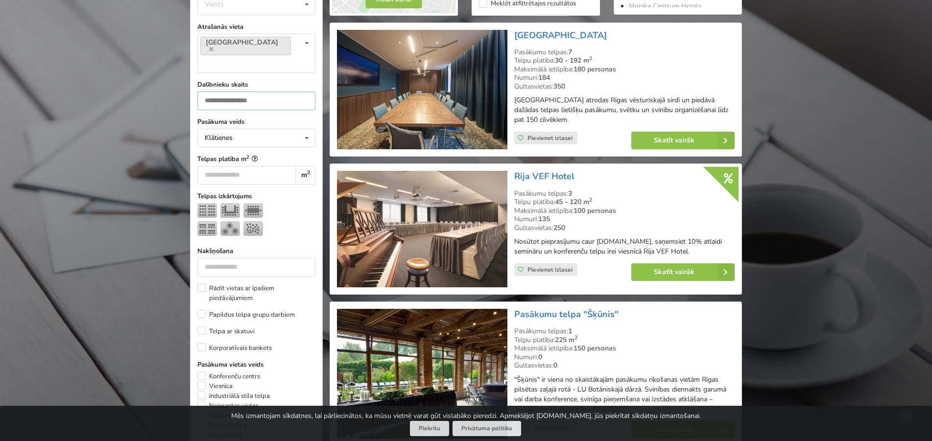
click at [277, 92] on input "number" at bounding box center [256, 101] width 118 height 19
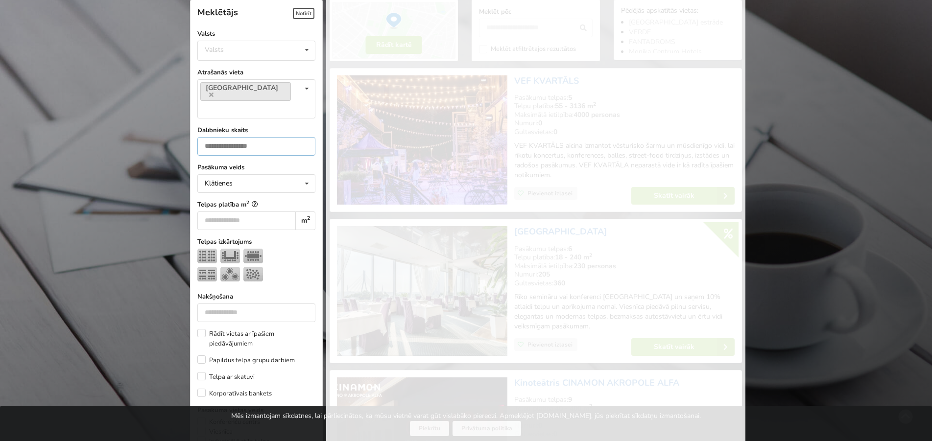
scroll to position [220, 0]
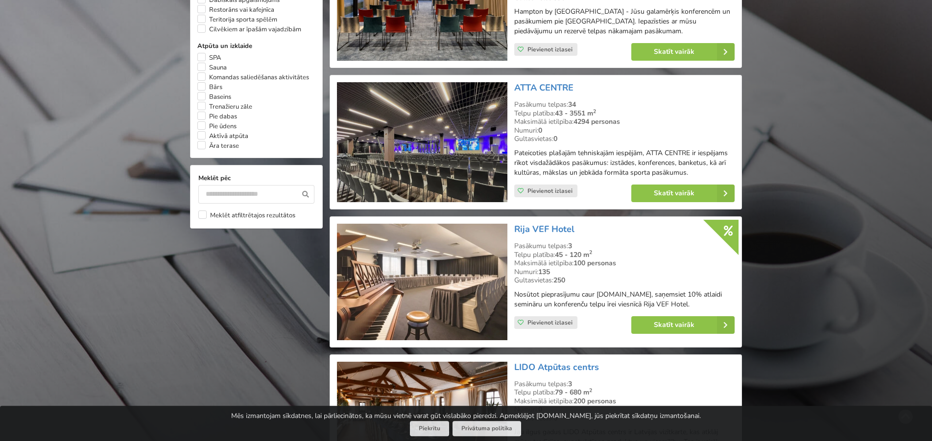
scroll to position [819, 0]
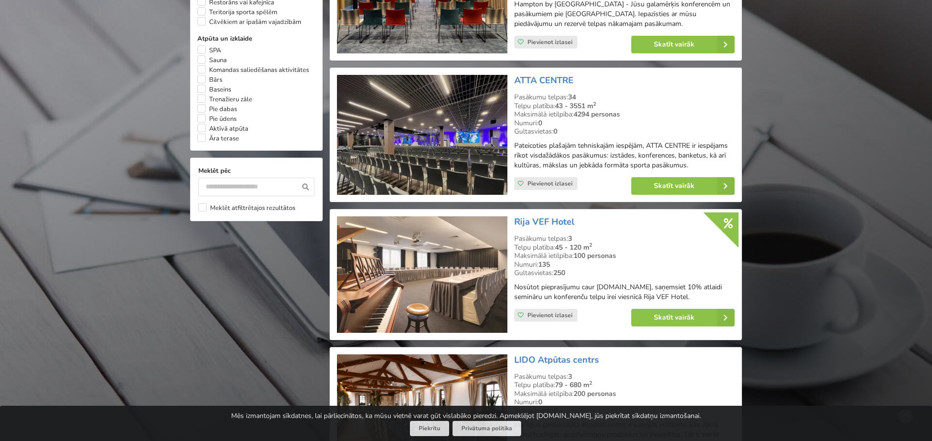
type input "***"
click at [476, 108] on img at bounding box center [422, 135] width 170 height 120
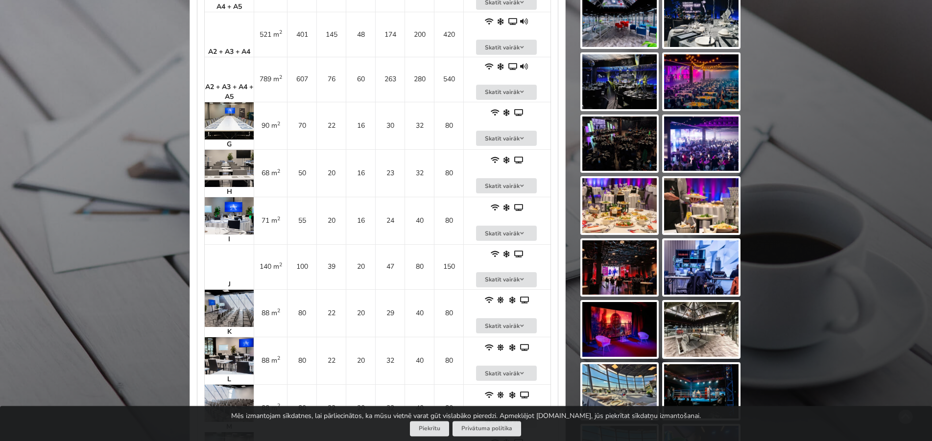
scroll to position [1100, 0]
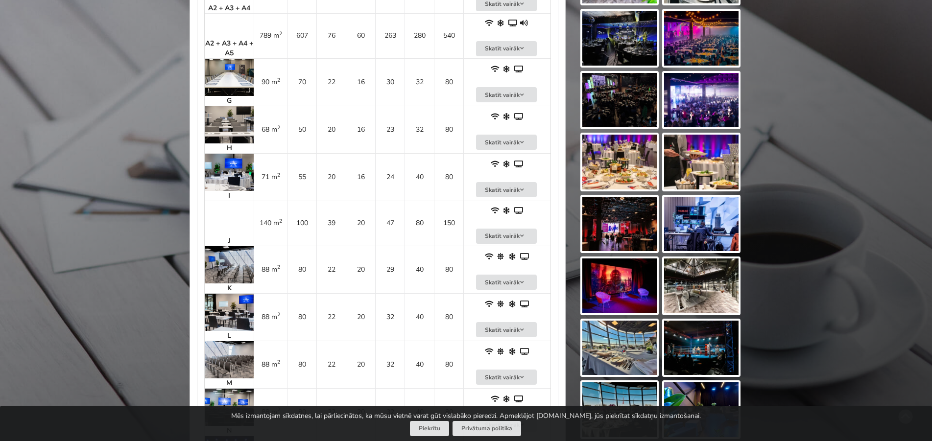
click at [220, 262] on img at bounding box center [229, 264] width 49 height 37
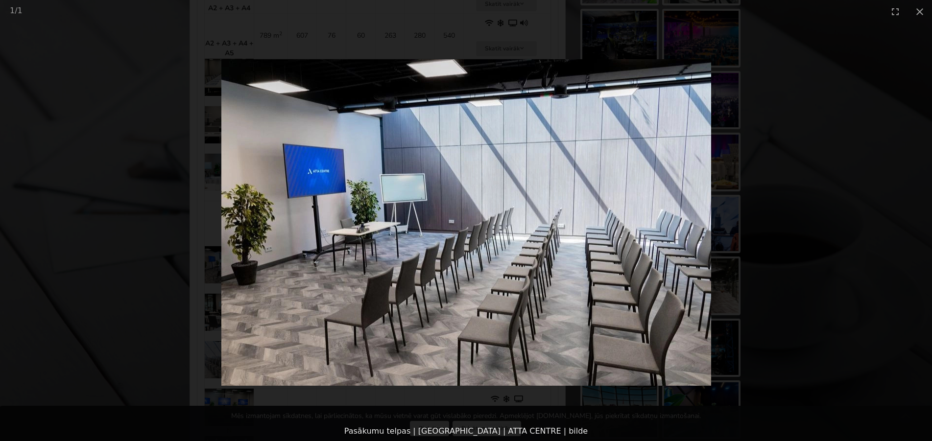
drag, startPoint x: 804, startPoint y: 178, endPoint x: 796, endPoint y: 178, distance: 7.4
click at [796, 178] on picture at bounding box center [466, 222] width 932 height 399
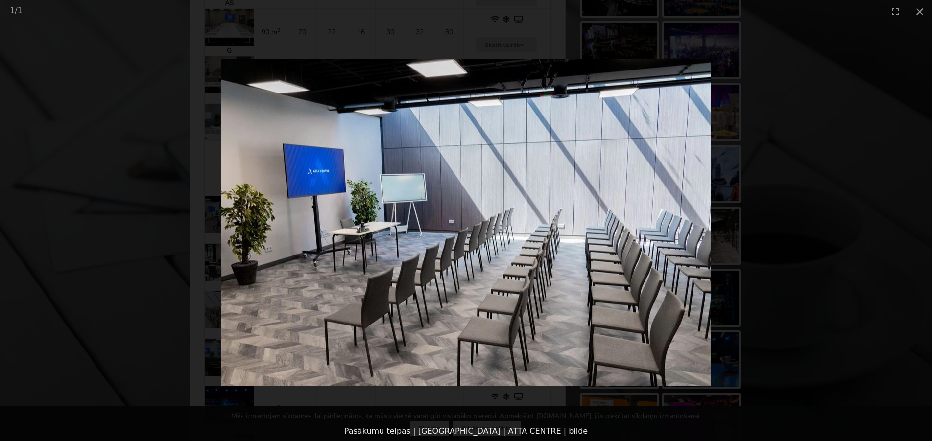
click at [905, 69] on picture at bounding box center [466, 222] width 932 height 399
drag, startPoint x: 919, startPoint y: 13, endPoint x: 914, endPoint y: 18, distance: 6.9
click at [919, 14] on button "Close gallery" at bounding box center [920, 11] width 25 height 23
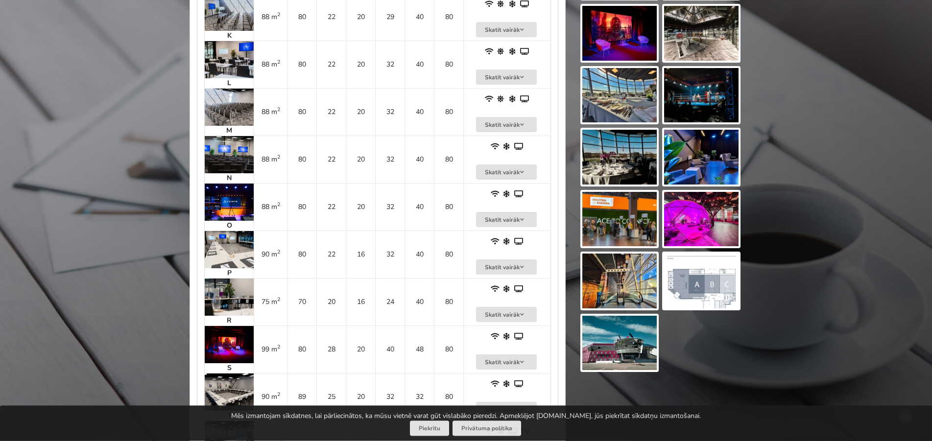
scroll to position [1649, 0]
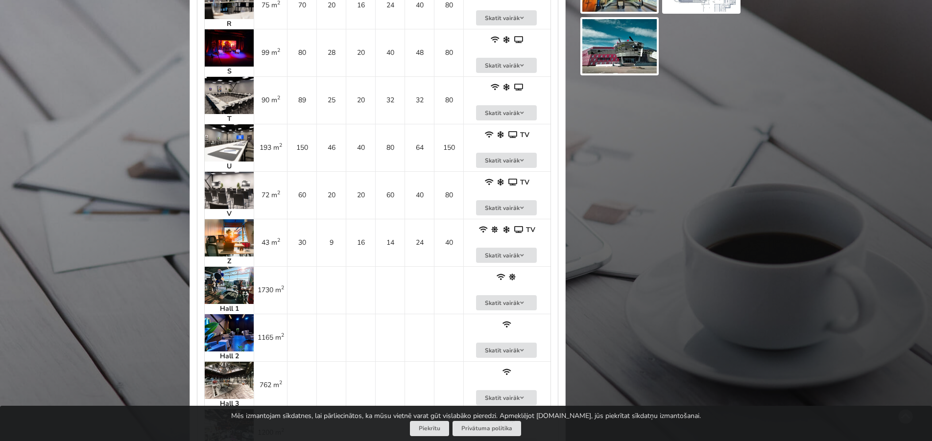
click at [222, 378] on img at bounding box center [229, 380] width 49 height 37
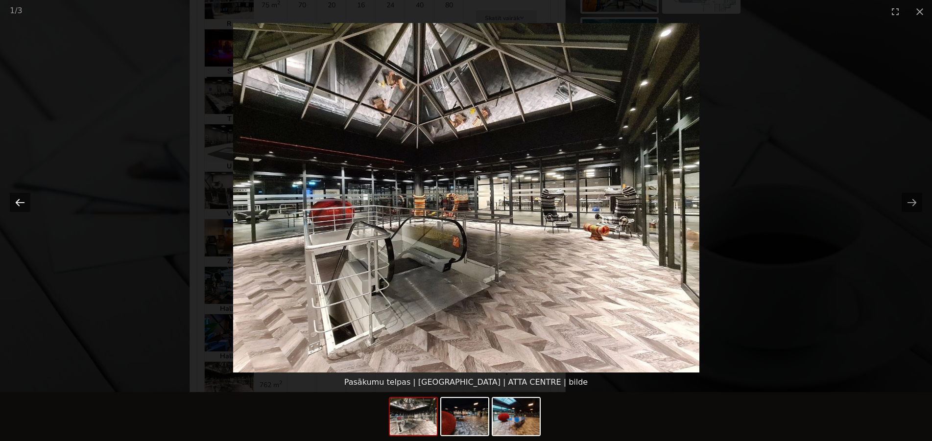
click at [22, 199] on button "Previous slide" at bounding box center [20, 202] width 21 height 19
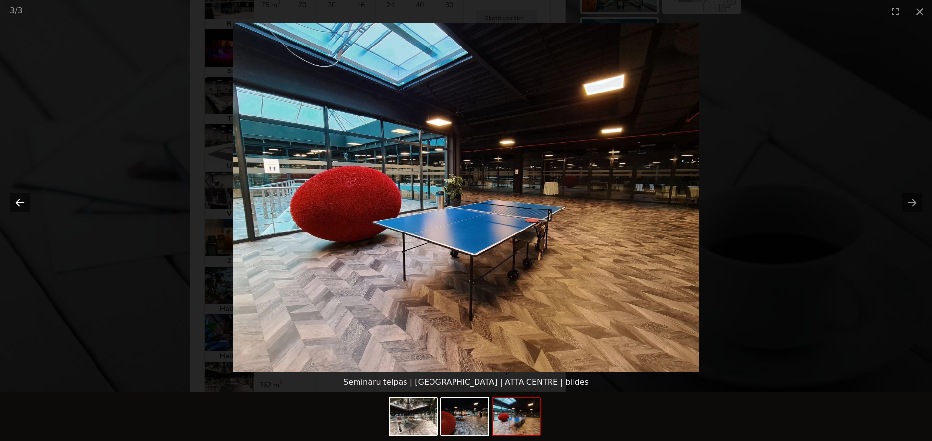
click at [17, 201] on button "Previous slide" at bounding box center [20, 202] width 21 height 19
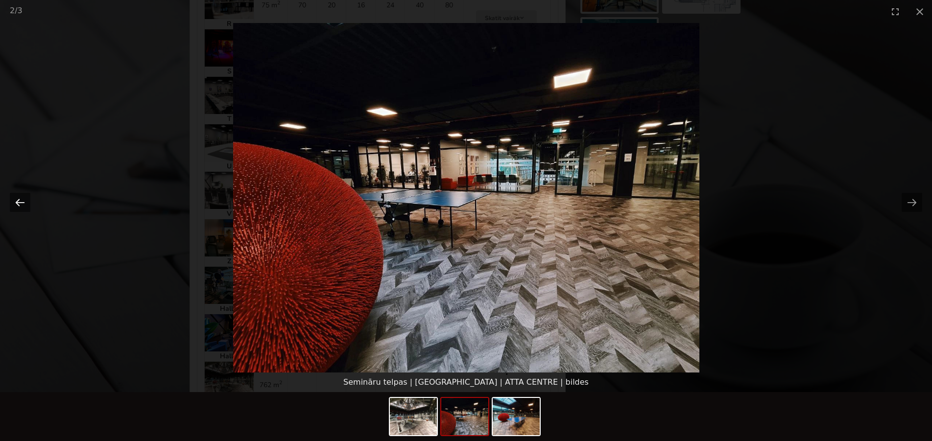
click at [17, 201] on button "Previous slide" at bounding box center [20, 202] width 21 height 19
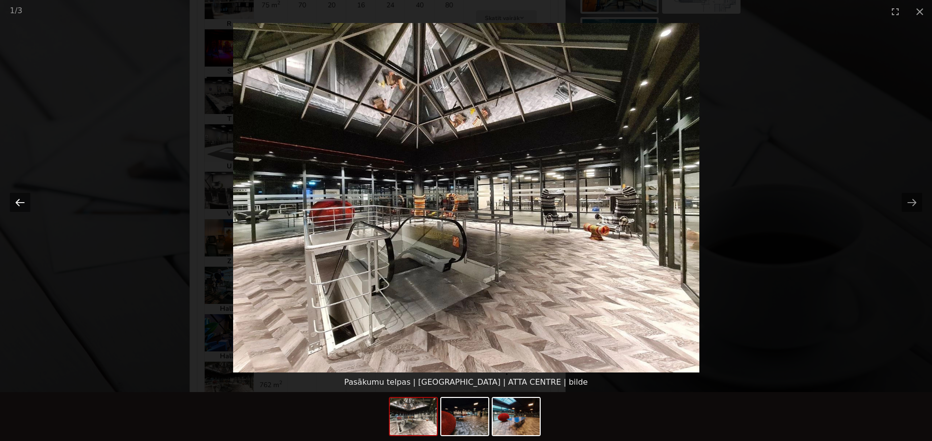
click at [17, 201] on button "Previous slide" at bounding box center [20, 202] width 21 height 19
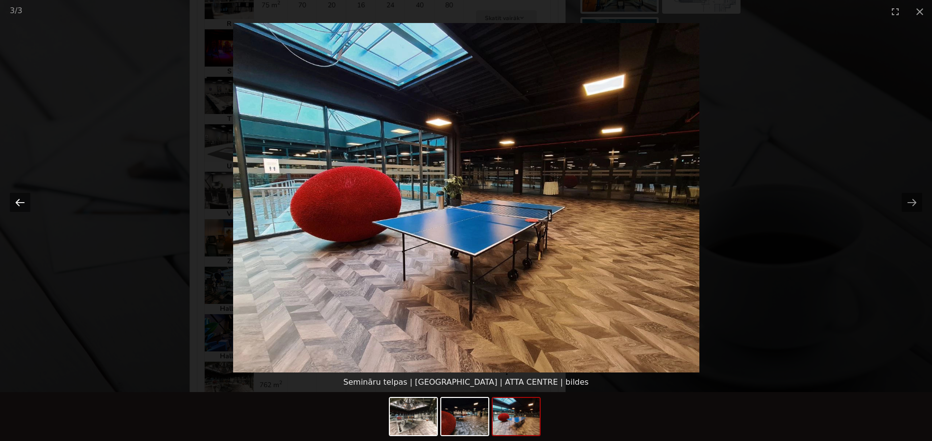
click at [17, 201] on button "Previous slide" at bounding box center [20, 202] width 21 height 19
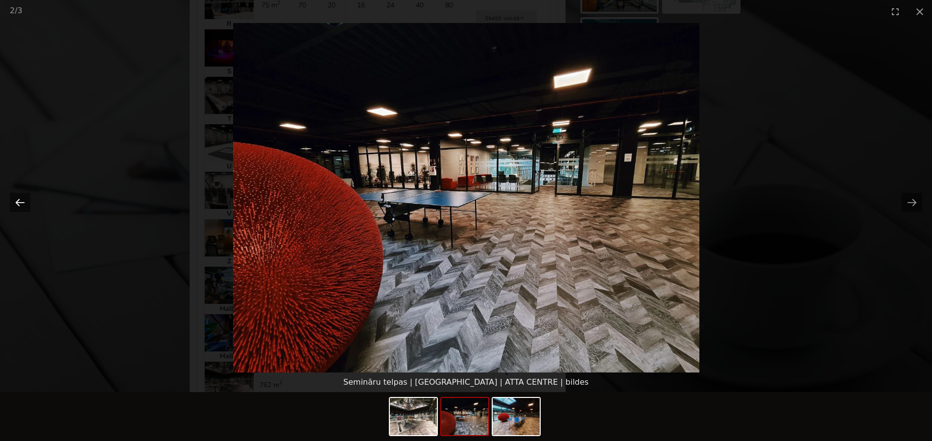
click at [17, 201] on button "Previous slide" at bounding box center [20, 202] width 21 height 19
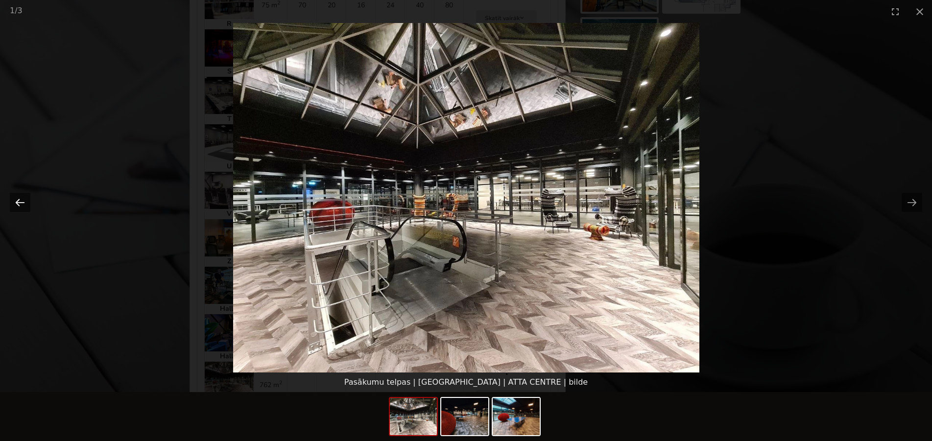
click at [17, 202] on button "Previous slide" at bounding box center [20, 202] width 21 height 19
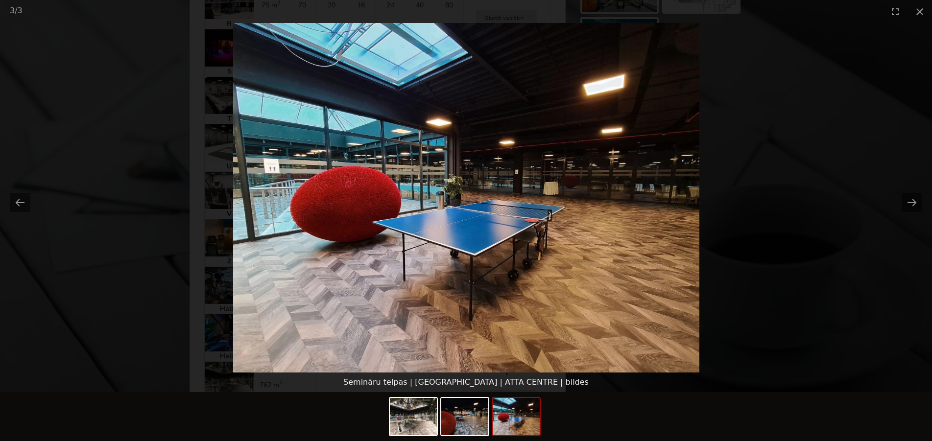
scroll to position [0, 0]
click at [123, 162] on picture at bounding box center [466, 198] width 932 height 350
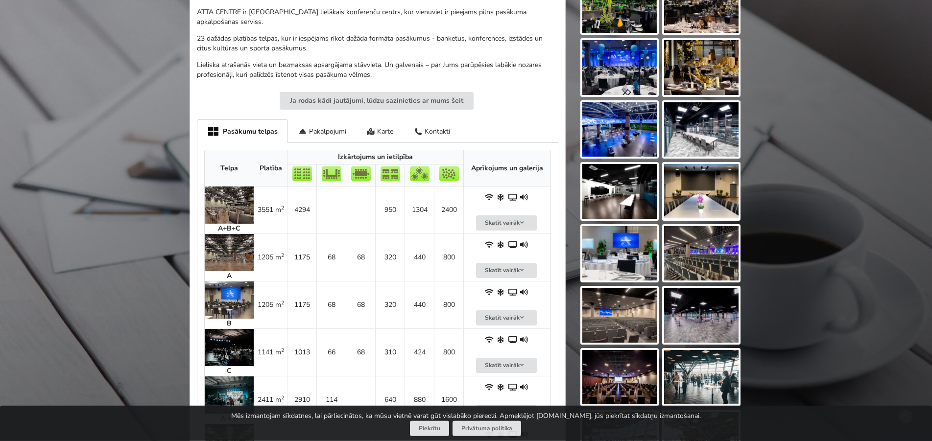
scroll to position [350, 0]
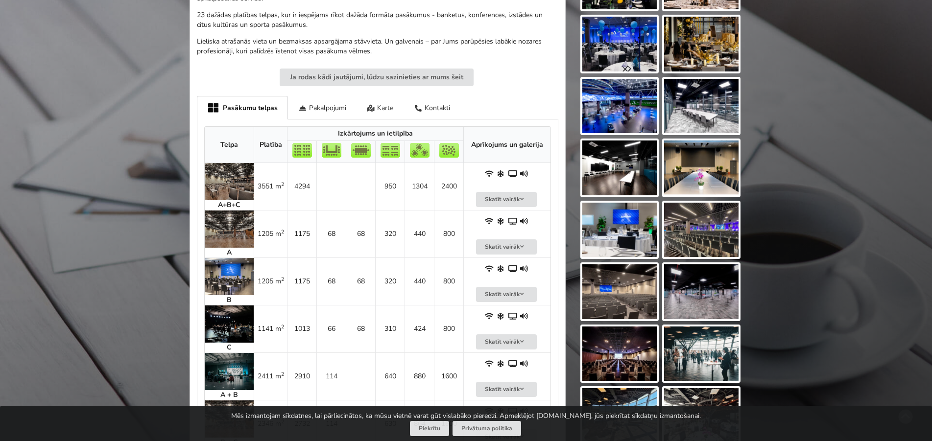
click at [383, 104] on div "Karte" at bounding box center [381, 107] width 48 height 23
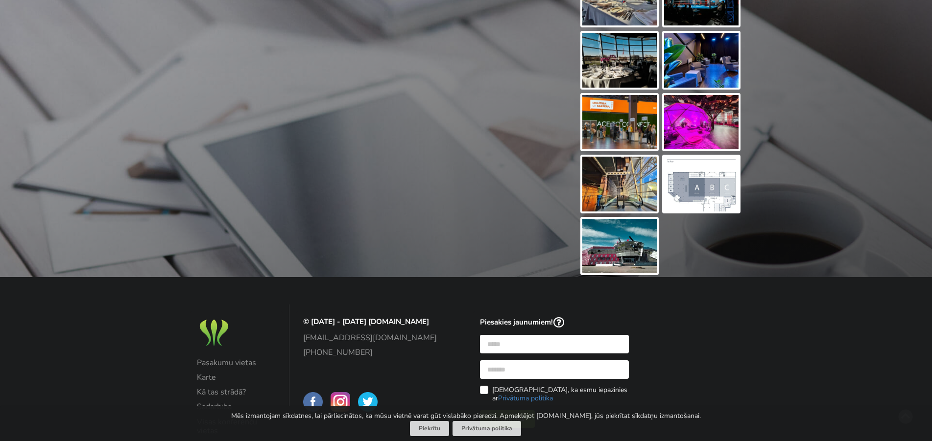
scroll to position [1518, 0]
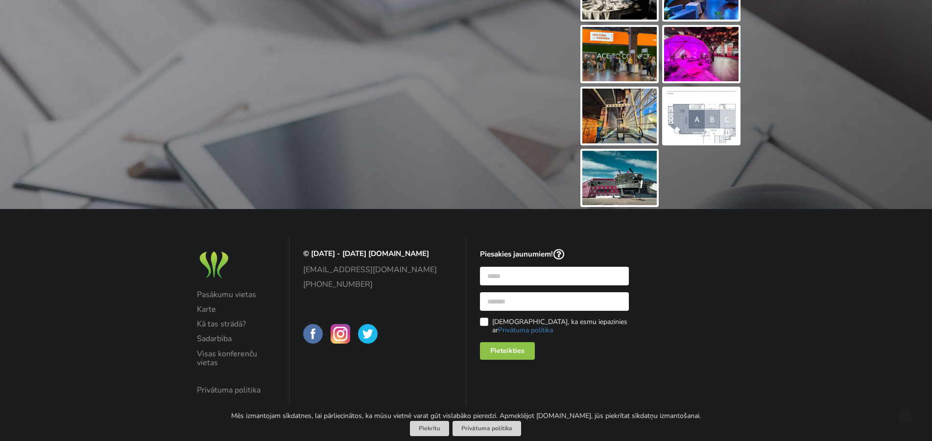
click at [628, 177] on img at bounding box center [620, 178] width 74 height 55
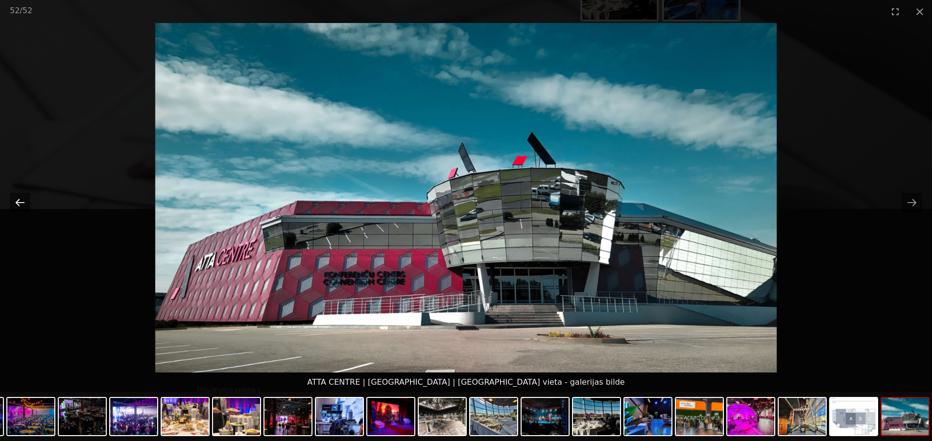
click at [22, 205] on button "Previous slide" at bounding box center [20, 202] width 21 height 19
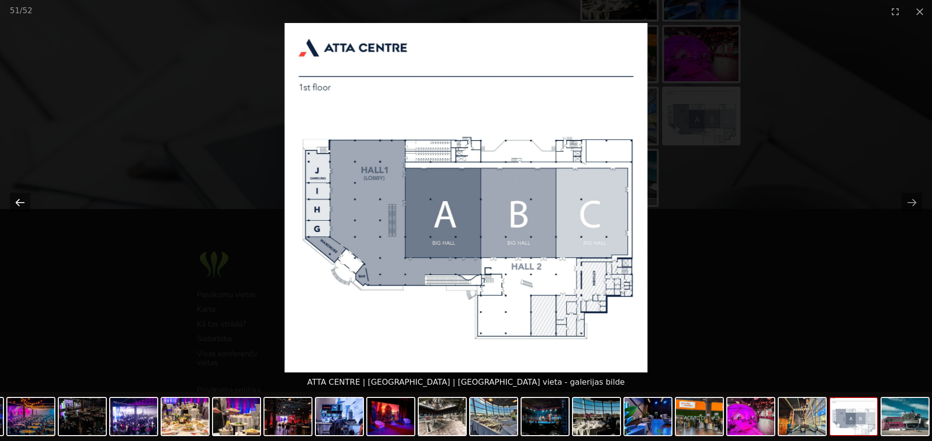
click at [22, 205] on button "Previous slide" at bounding box center [20, 202] width 21 height 19
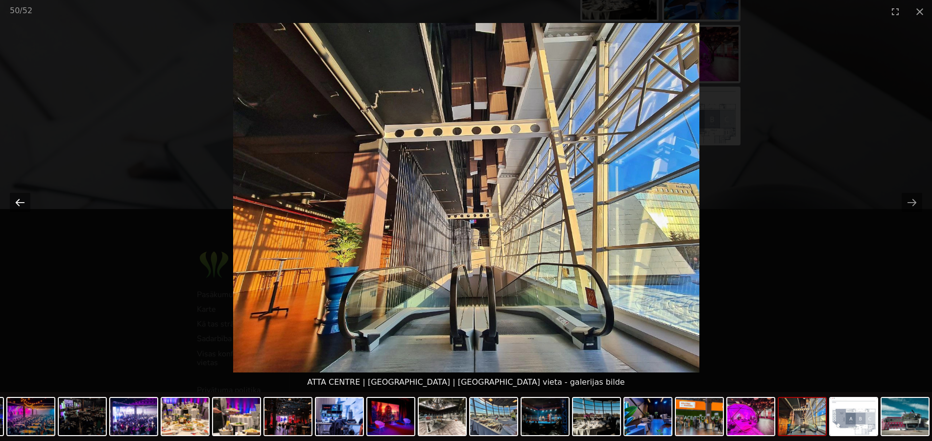
click at [22, 205] on button "Previous slide" at bounding box center [20, 202] width 21 height 19
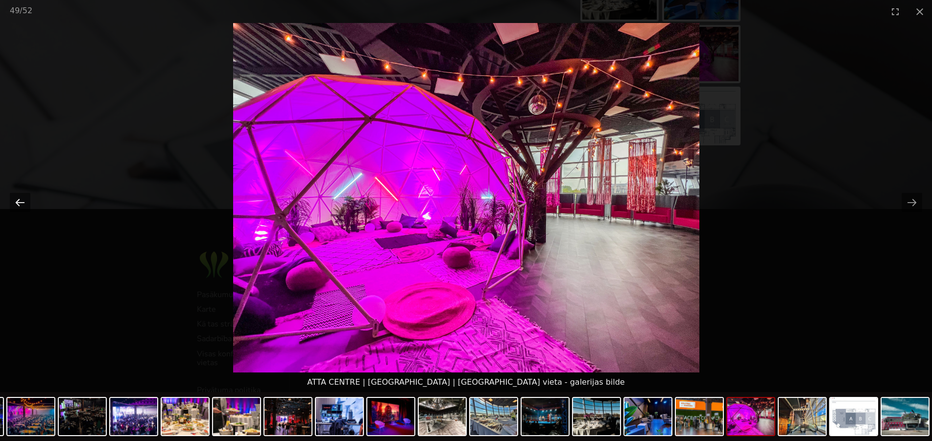
click at [22, 205] on button "Previous slide" at bounding box center [20, 202] width 21 height 19
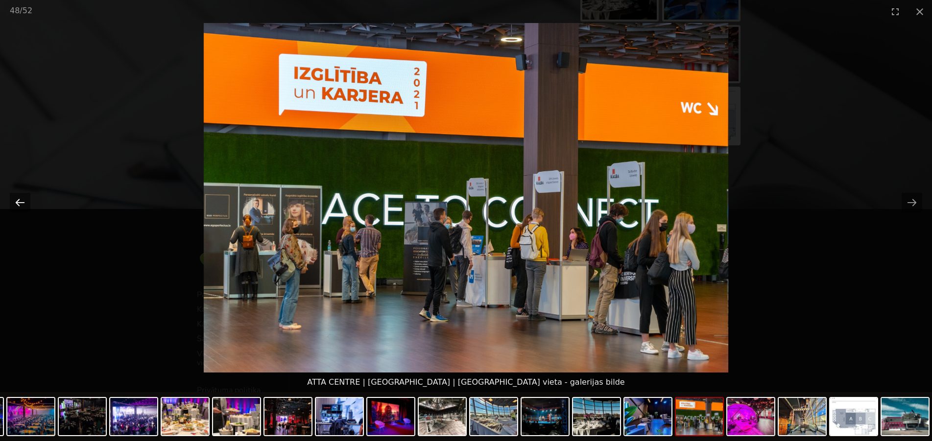
click at [22, 205] on button "Previous slide" at bounding box center [20, 202] width 21 height 19
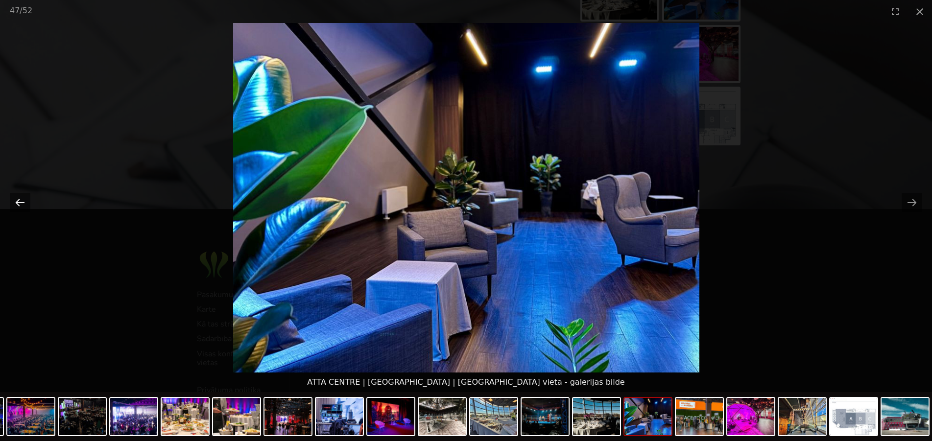
click at [22, 205] on button "Previous slide" at bounding box center [20, 202] width 21 height 19
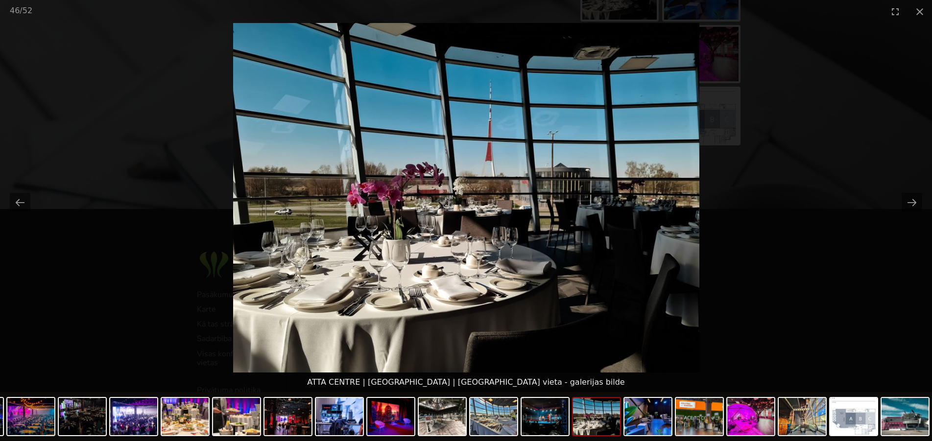
drag, startPoint x: 832, startPoint y: 159, endPoint x: 570, endPoint y: 177, distance: 262.3
click at [831, 160] on picture at bounding box center [466, 198] width 932 height 350
click at [923, 17] on button "Close gallery" at bounding box center [920, 11] width 25 height 23
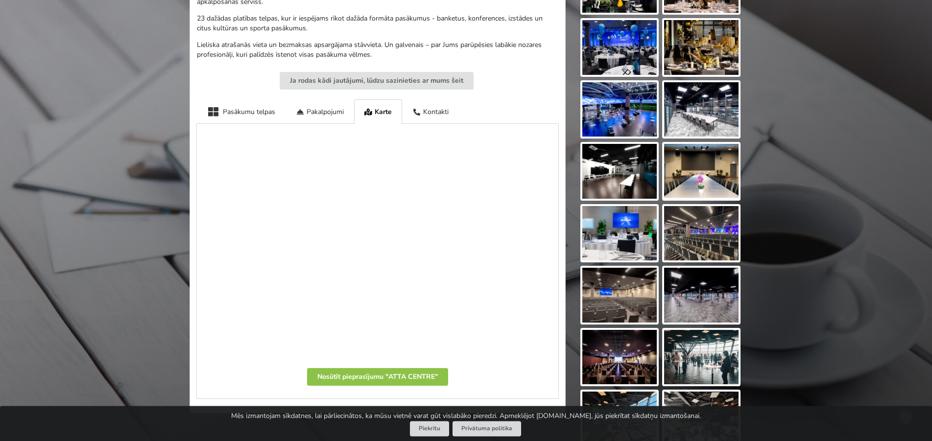
scroll to position [350, 0]
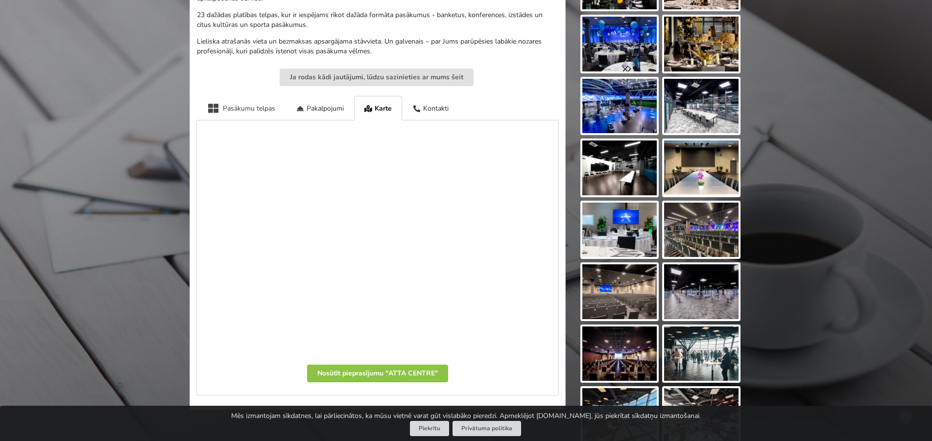
click at [227, 96] on div "Pasākumu telpas" at bounding box center [241, 108] width 89 height 24
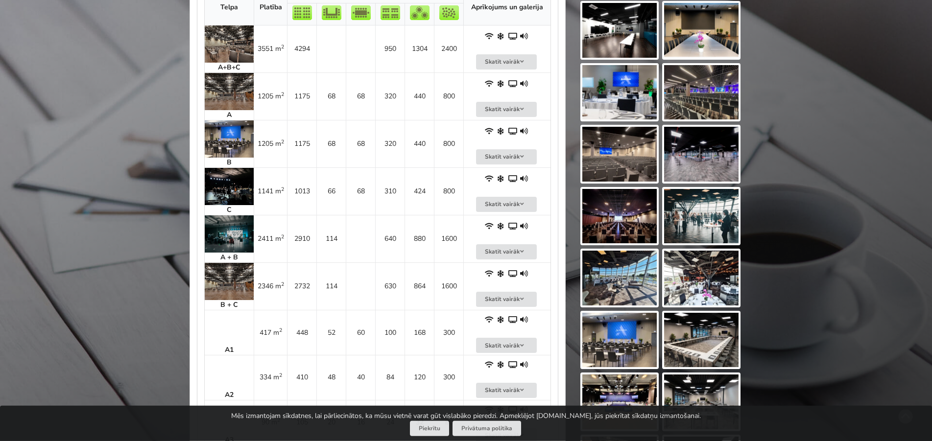
scroll to position [500, 0]
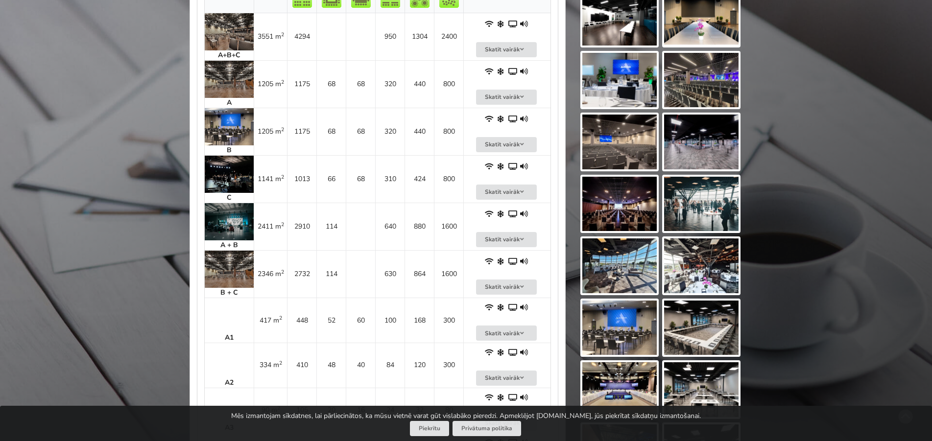
click at [231, 167] on img at bounding box center [229, 174] width 49 height 37
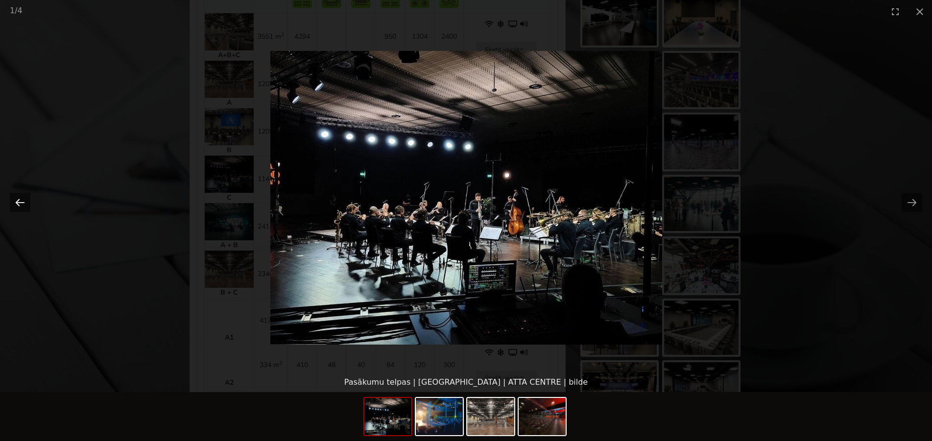
click at [17, 200] on button "Previous slide" at bounding box center [20, 202] width 21 height 19
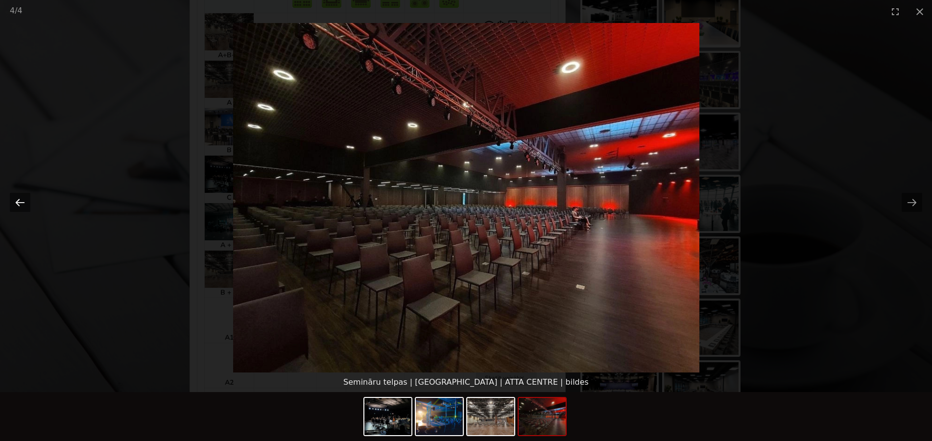
click at [17, 200] on button "Previous slide" at bounding box center [20, 202] width 21 height 19
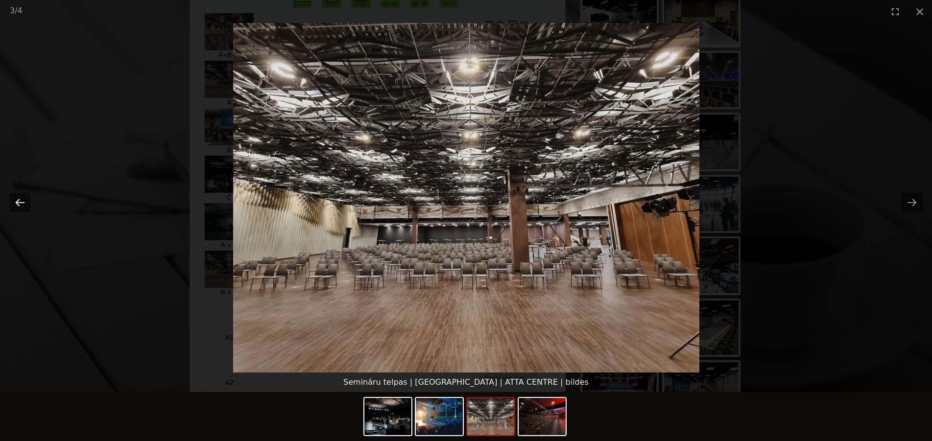
click at [17, 200] on button "Previous slide" at bounding box center [20, 202] width 21 height 19
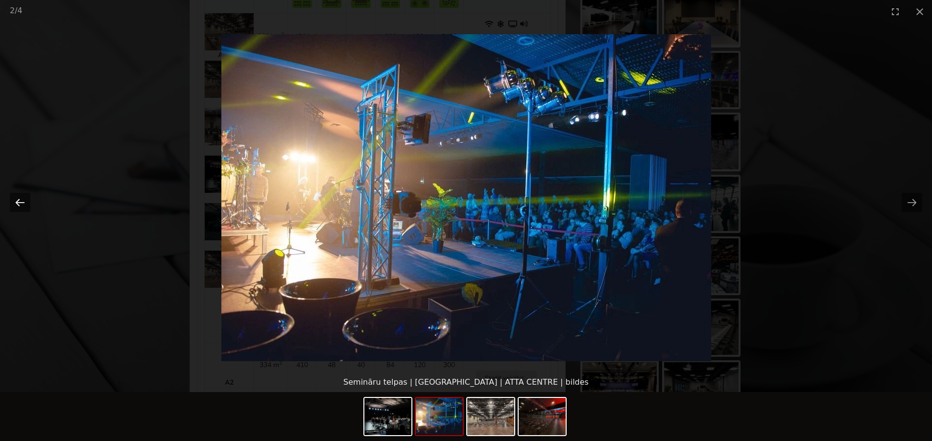
click at [17, 200] on button "Previous slide" at bounding box center [20, 202] width 21 height 19
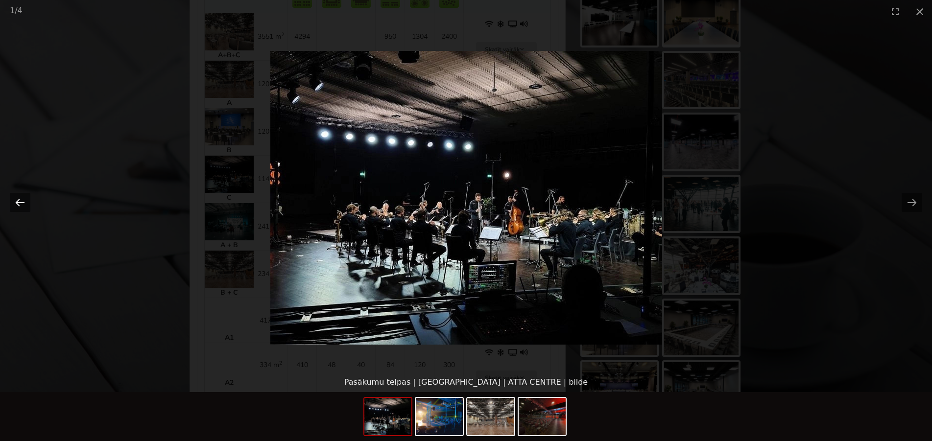
click at [17, 200] on button "Previous slide" at bounding box center [20, 202] width 21 height 19
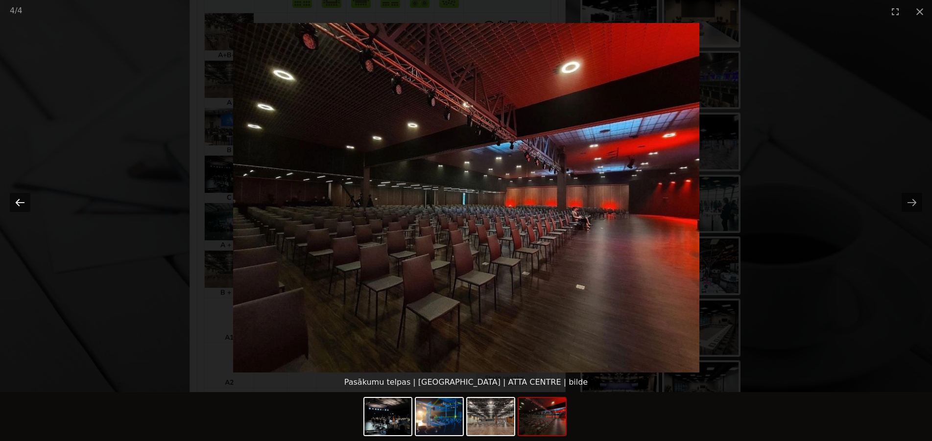
click at [17, 200] on button "Previous slide" at bounding box center [20, 202] width 21 height 19
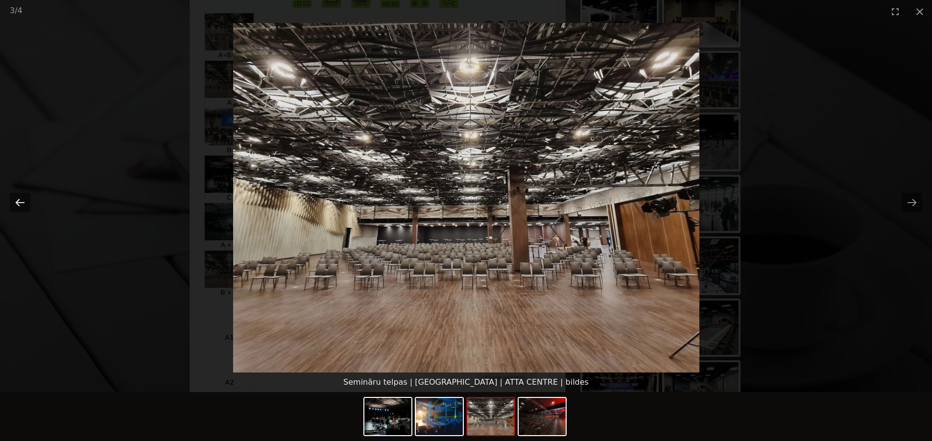
click at [17, 200] on button "Previous slide" at bounding box center [20, 202] width 21 height 19
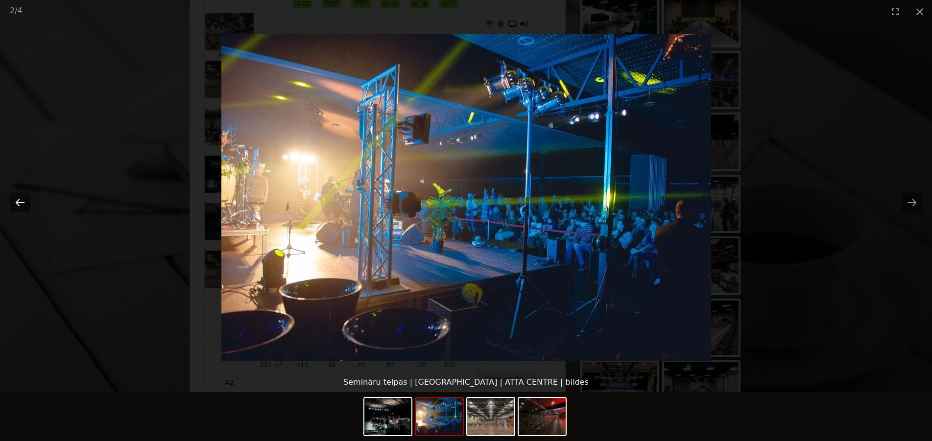
click at [17, 200] on button "Previous slide" at bounding box center [20, 202] width 21 height 19
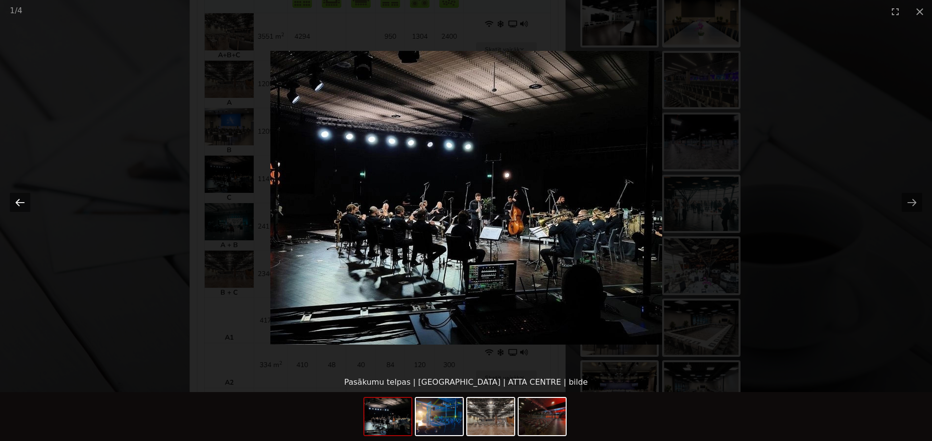
click at [17, 200] on button "Previous slide" at bounding box center [20, 202] width 21 height 19
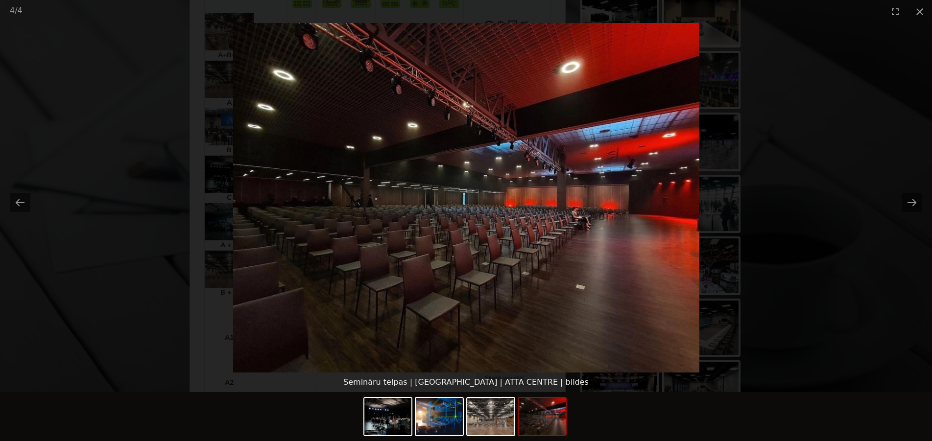
drag, startPoint x: 881, startPoint y: 157, endPoint x: 647, endPoint y: 145, distance: 233.5
click at [878, 157] on picture at bounding box center [466, 198] width 932 height 350
click at [916, 11] on button "Close gallery" at bounding box center [920, 11] width 25 height 23
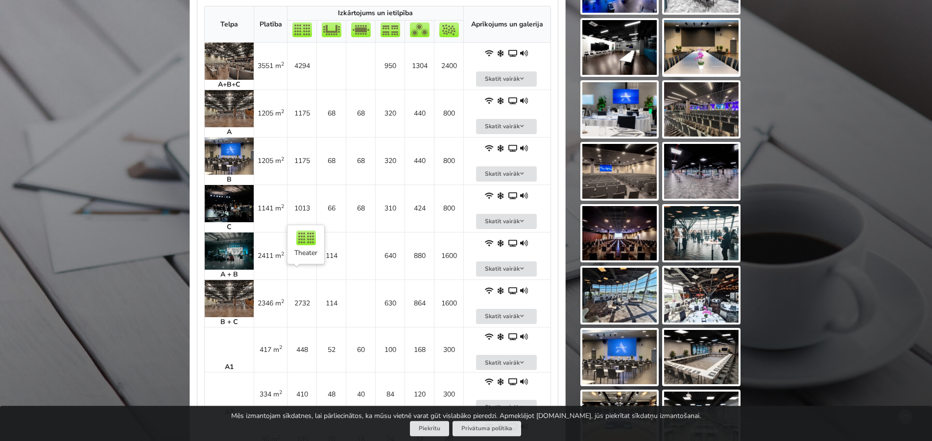
scroll to position [450, 0]
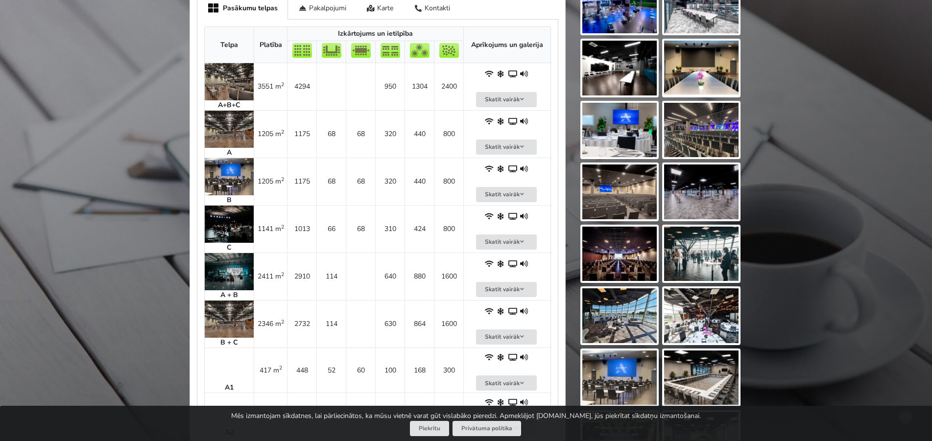
click at [242, 111] on img at bounding box center [229, 129] width 49 height 37
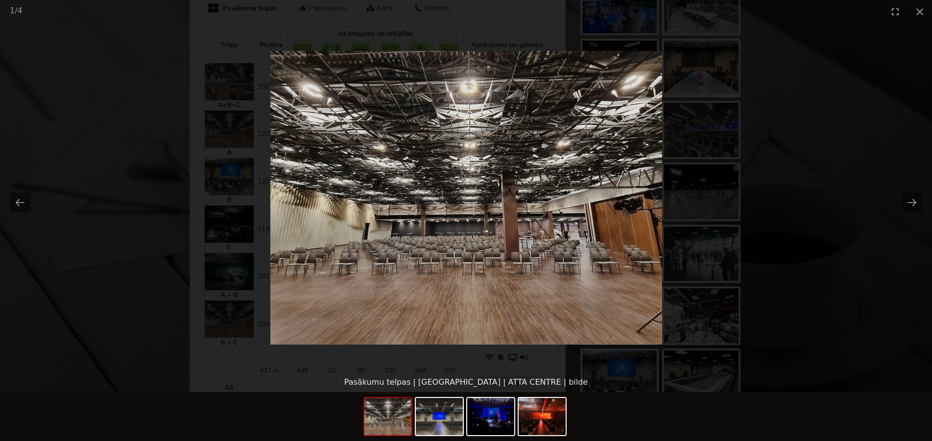
scroll to position [0, 0]
click at [880, 100] on picture at bounding box center [466, 198] width 932 height 350
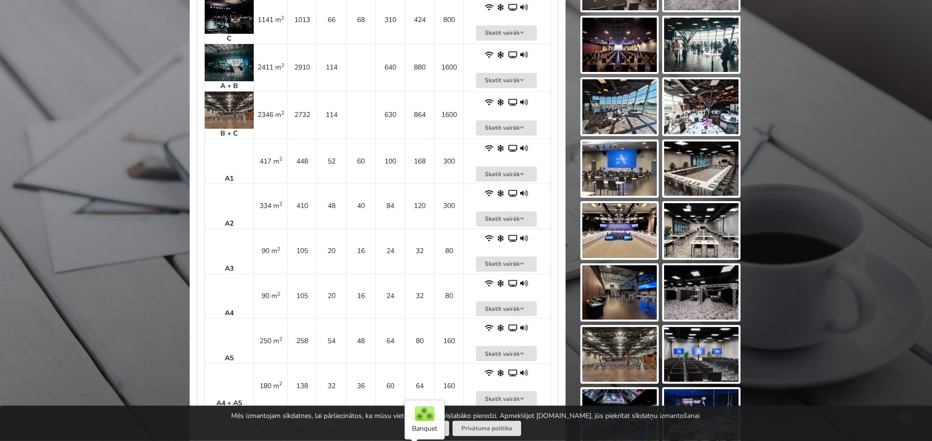
scroll to position [600, 0]
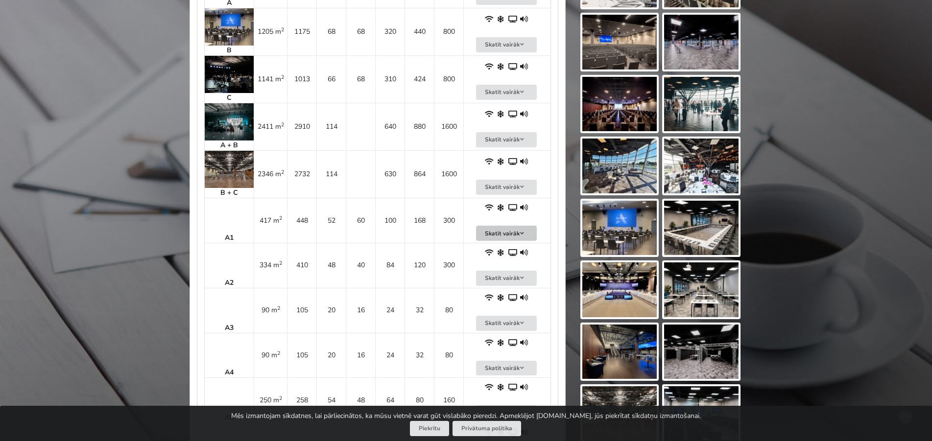
click at [529, 226] on button "Skatīt vairāk" at bounding box center [506, 233] width 61 height 15
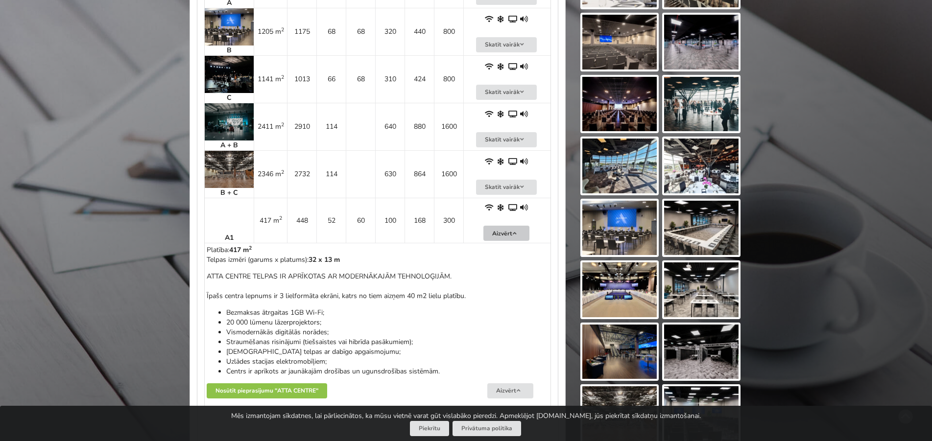
scroll to position [650, 0]
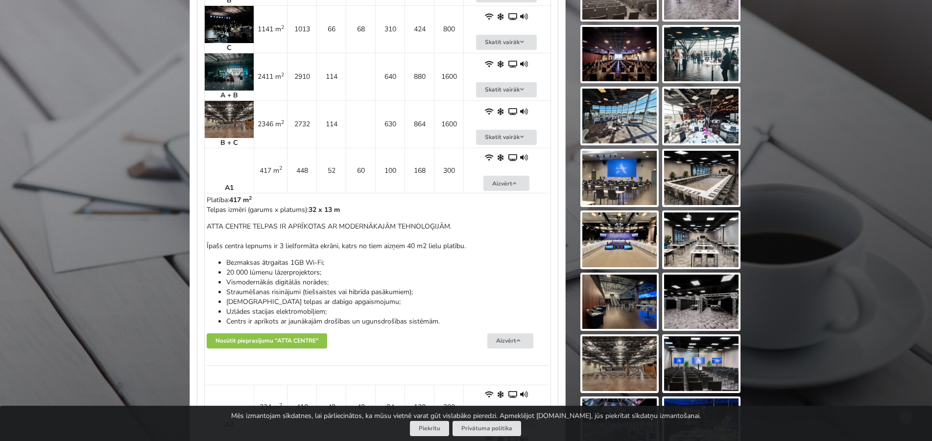
click at [691, 244] on img at bounding box center [701, 240] width 74 height 55
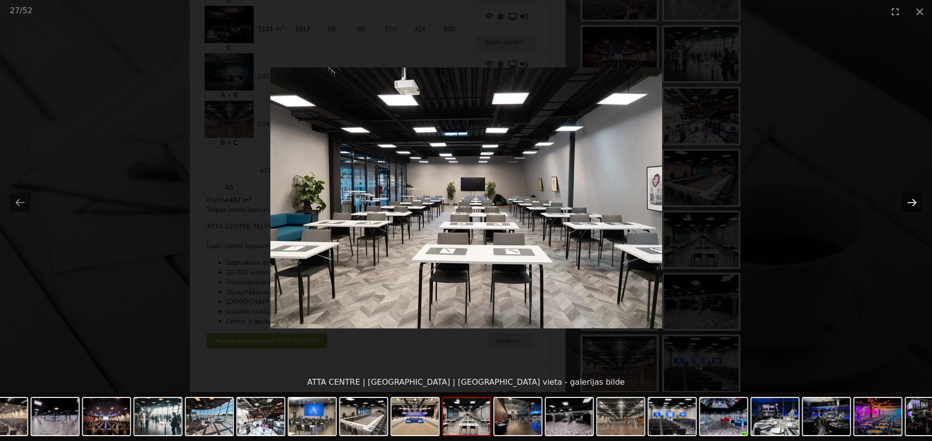
click at [918, 202] on button "Next slide" at bounding box center [912, 202] width 21 height 19
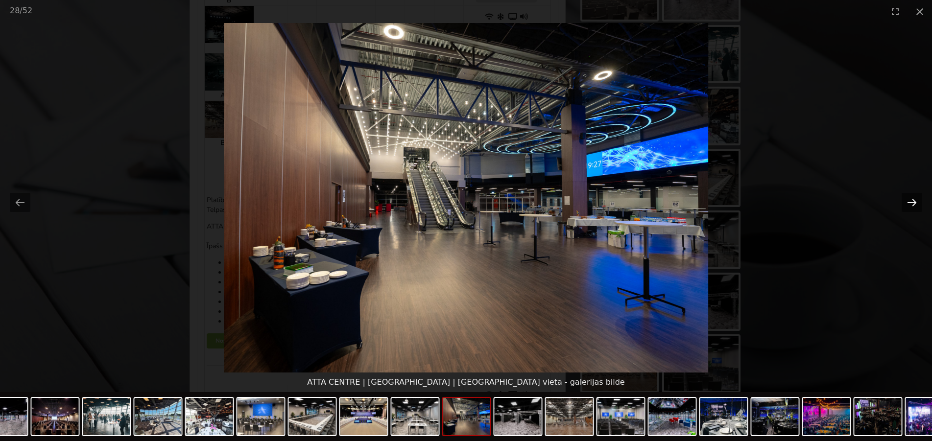
click at [918, 202] on button "Next slide" at bounding box center [912, 202] width 21 height 19
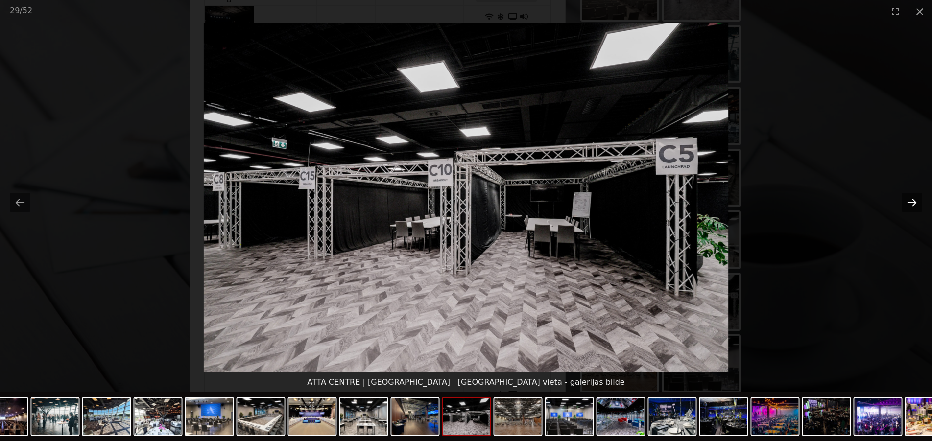
click at [918, 202] on button "Next slide" at bounding box center [912, 202] width 21 height 19
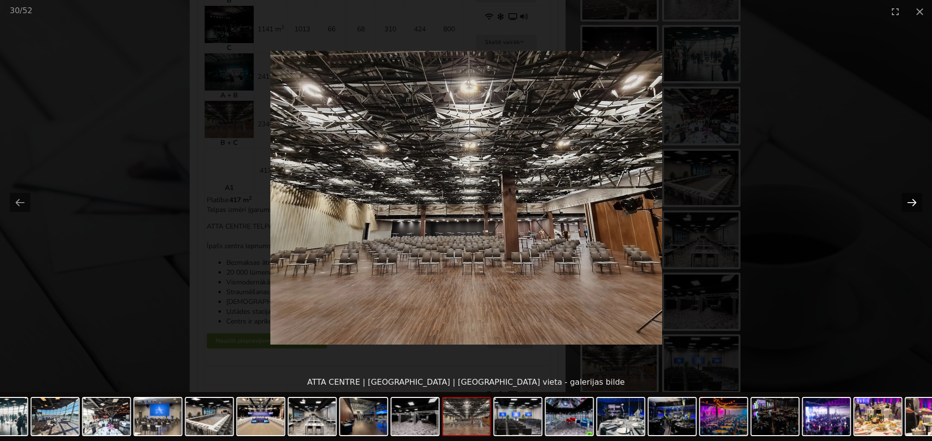
click at [918, 202] on button "Next slide" at bounding box center [912, 202] width 21 height 19
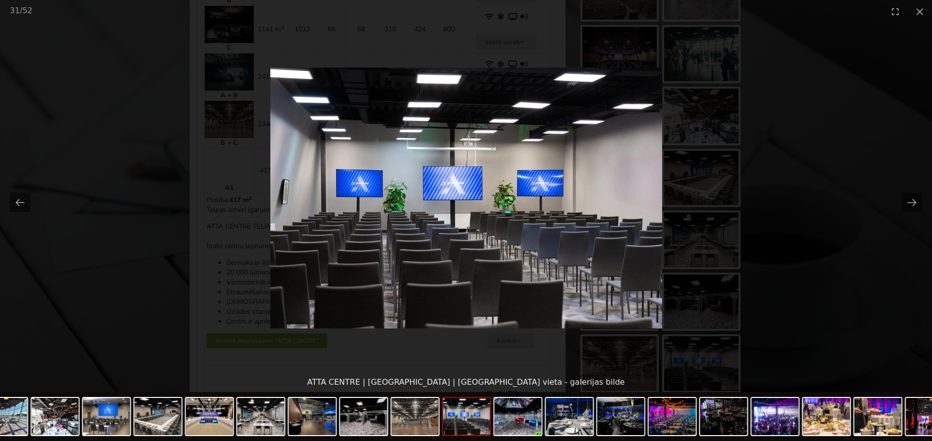
scroll to position [0, 0]
click at [838, 115] on picture at bounding box center [466, 198] width 932 height 350
click at [816, 72] on picture at bounding box center [466, 198] width 932 height 350
click at [915, 12] on button "Close gallery" at bounding box center [920, 11] width 25 height 23
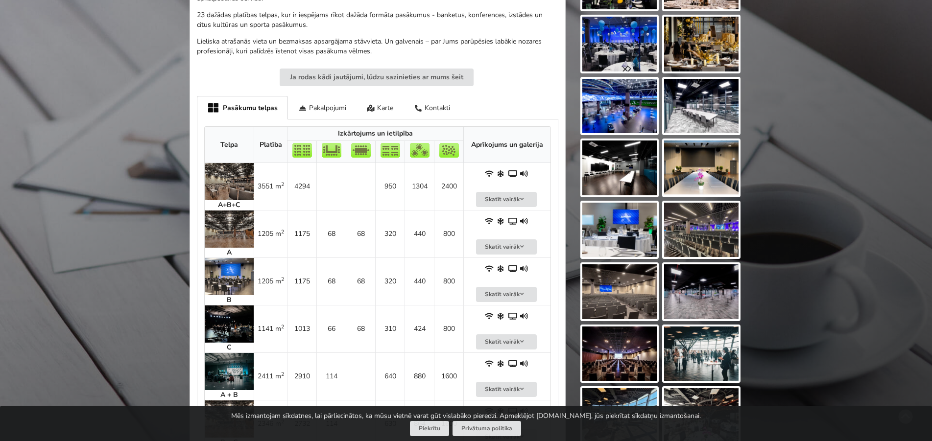
scroll to position [450, 0]
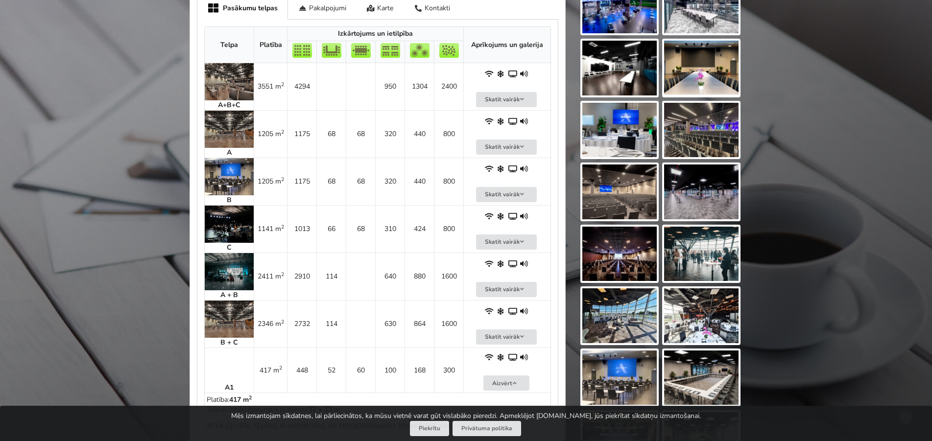
click at [217, 115] on img at bounding box center [229, 129] width 49 height 37
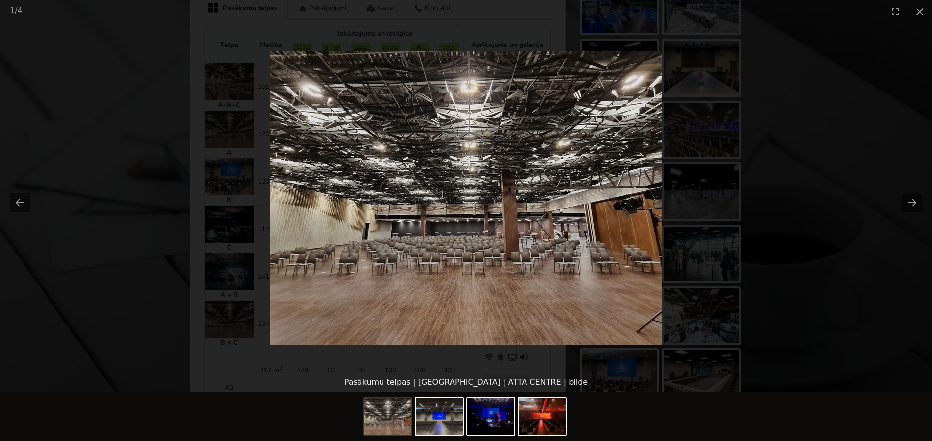
click at [818, 154] on picture at bounding box center [466, 198] width 932 height 350
click at [868, 127] on picture at bounding box center [466, 198] width 932 height 350
click at [920, 10] on button "Close gallery" at bounding box center [920, 11] width 25 height 23
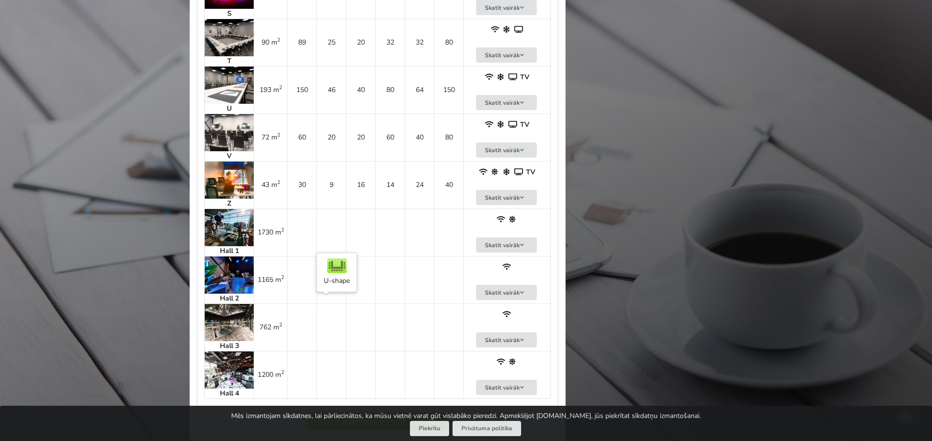
scroll to position [2150, 0]
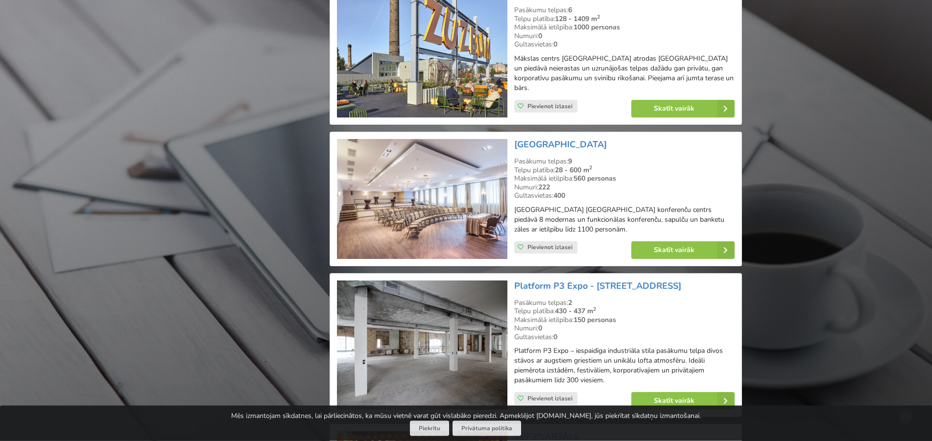
scroll to position [1769, 0]
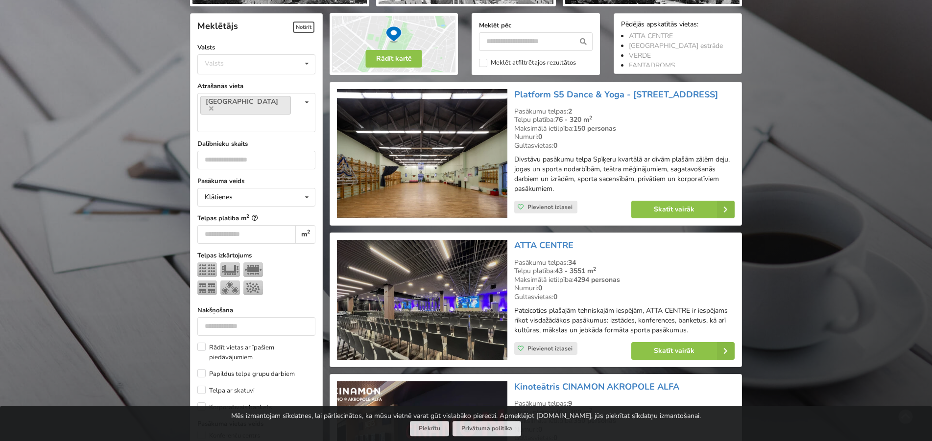
scroll to position [220, 0]
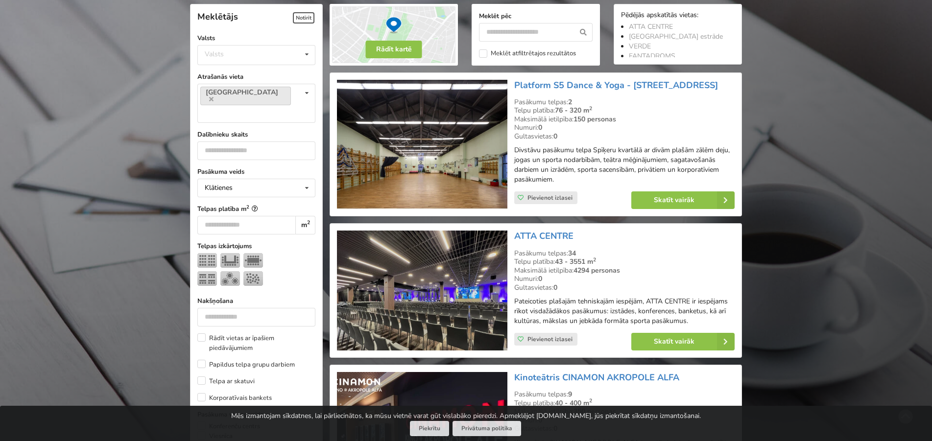
click at [225, 130] on div "Dalībnieku skaits **" at bounding box center [256, 145] width 118 height 30
drag, startPoint x: 222, startPoint y: 124, endPoint x: 220, endPoint y: 131, distance: 7.3
click at [222, 142] on input "**" at bounding box center [256, 151] width 118 height 19
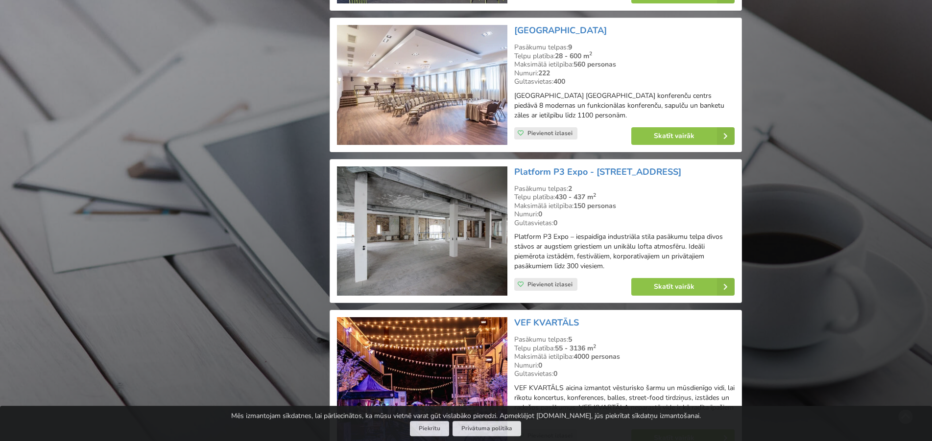
scroll to position [1819, 0]
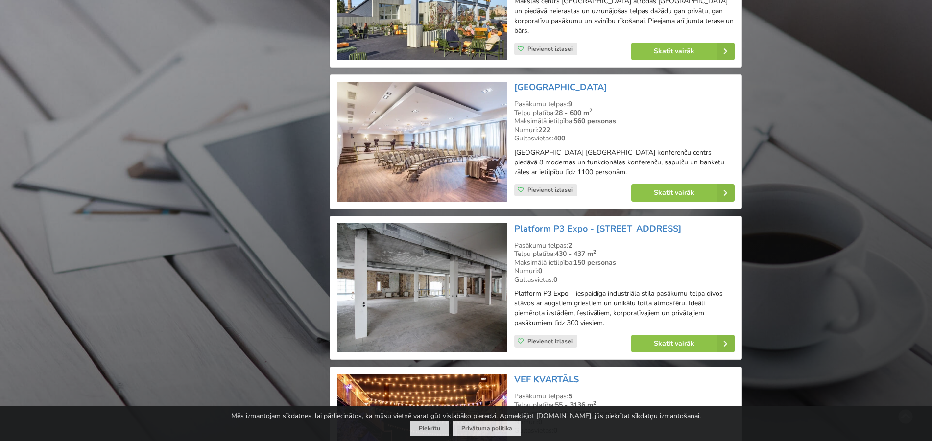
type input "***"
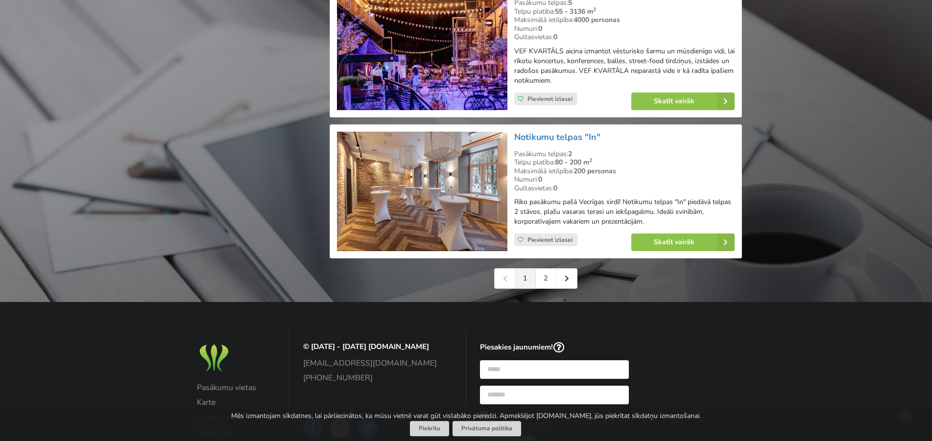
scroll to position [2219, 0]
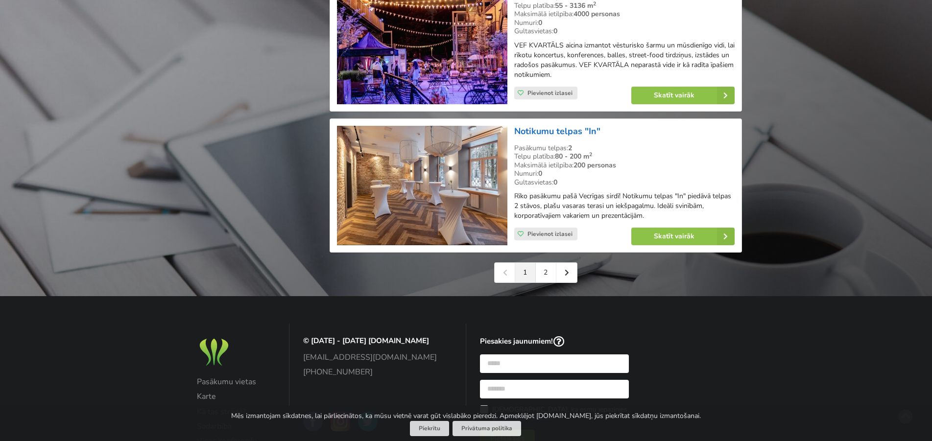
click at [553, 125] on link "Notikumu telpas "In"" at bounding box center [558, 131] width 86 height 12
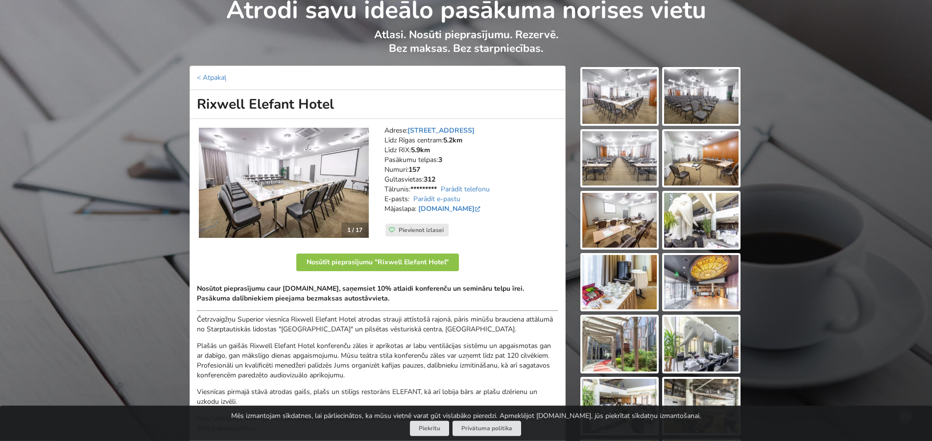
scroll to position [50, 0]
click at [638, 94] on img at bounding box center [620, 96] width 74 height 55
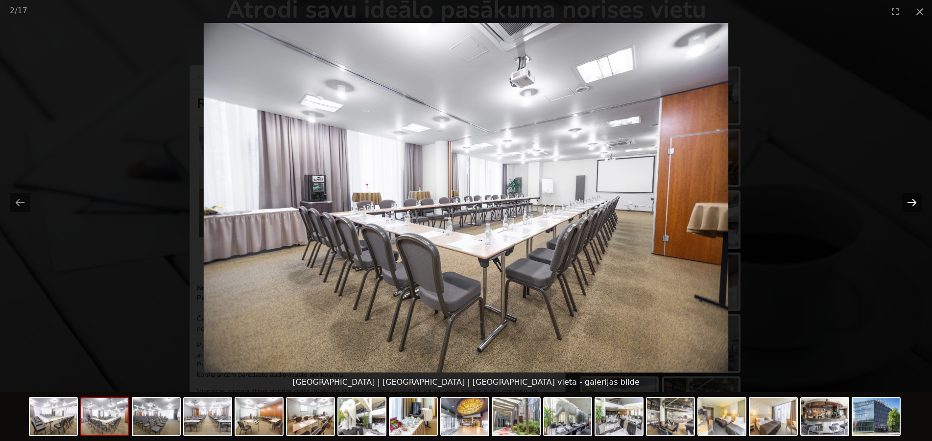
click at [909, 204] on button "Next slide" at bounding box center [912, 202] width 21 height 19
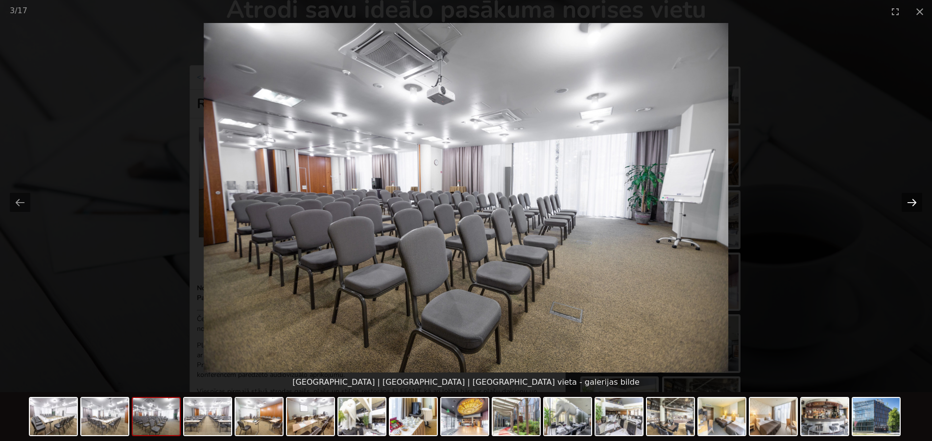
click at [908, 203] on button "Next slide" at bounding box center [912, 202] width 21 height 19
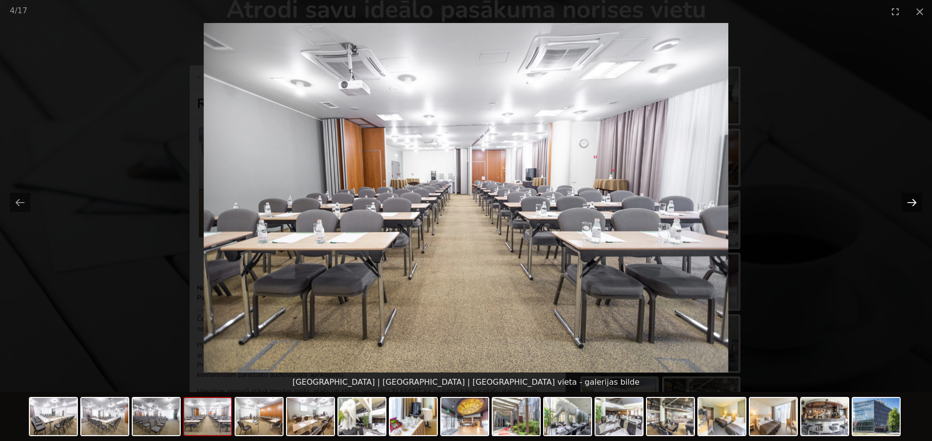
click at [908, 203] on button "Next slide" at bounding box center [912, 202] width 21 height 19
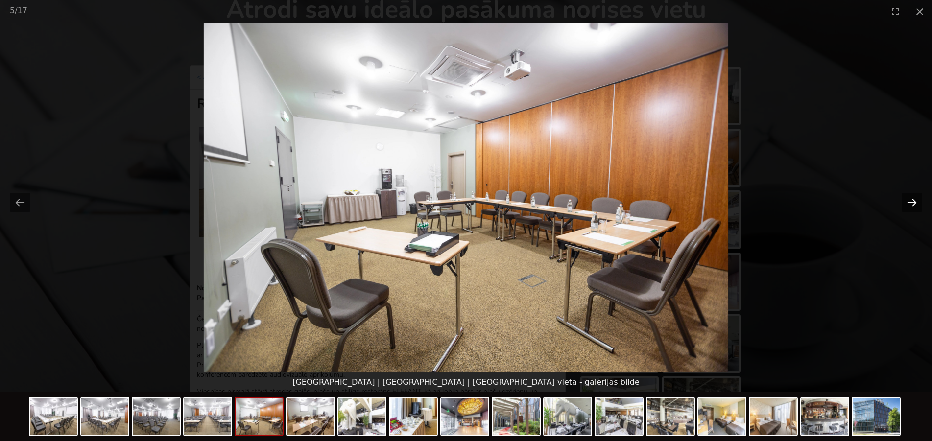
click at [908, 203] on button "Next slide" at bounding box center [912, 202] width 21 height 19
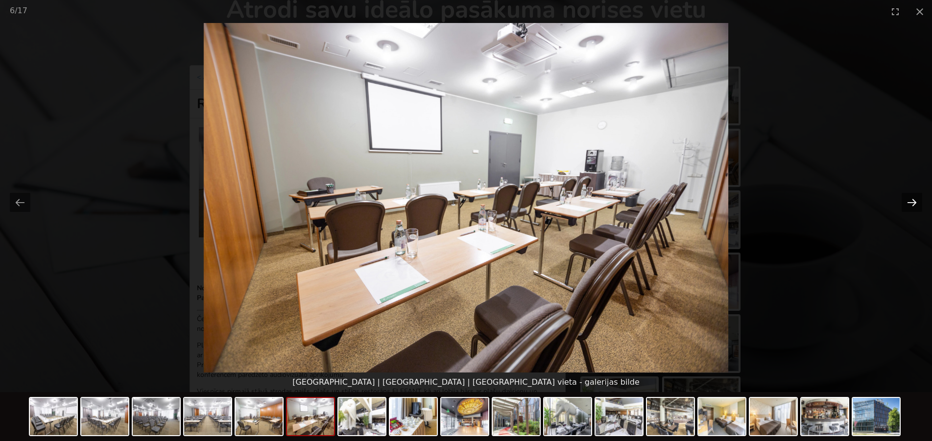
click at [908, 203] on button "Next slide" at bounding box center [912, 202] width 21 height 19
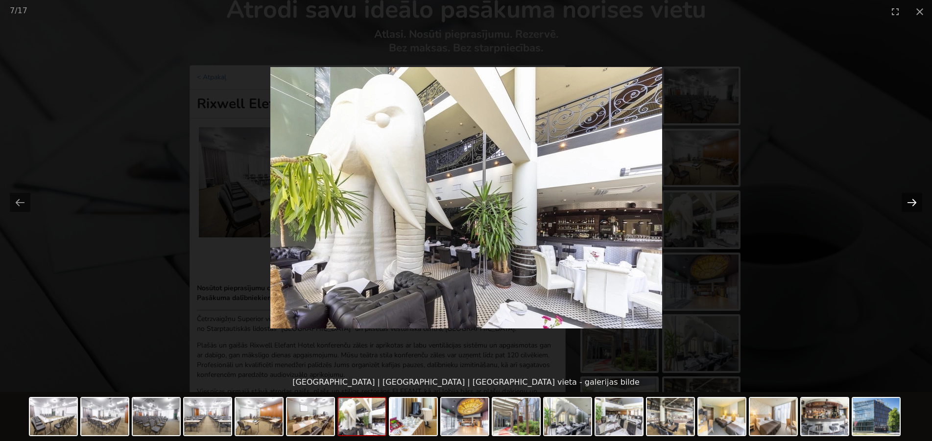
click at [908, 203] on button "Next slide" at bounding box center [912, 202] width 21 height 19
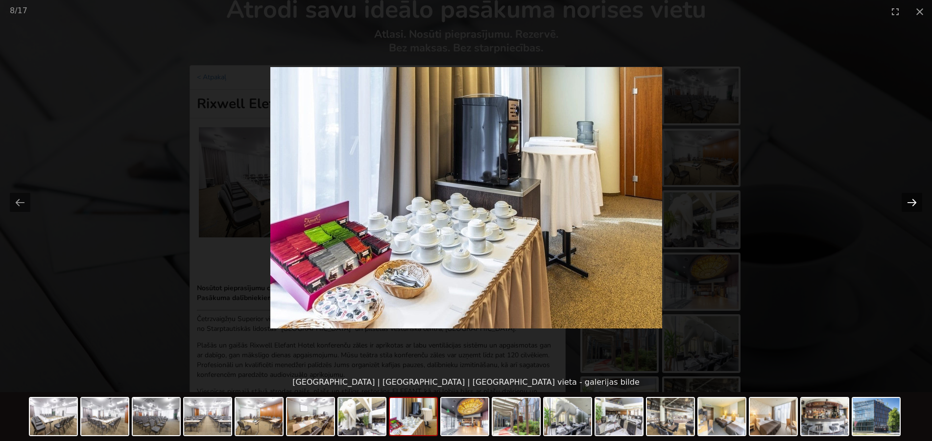
click at [908, 203] on button "Next slide" at bounding box center [912, 202] width 21 height 19
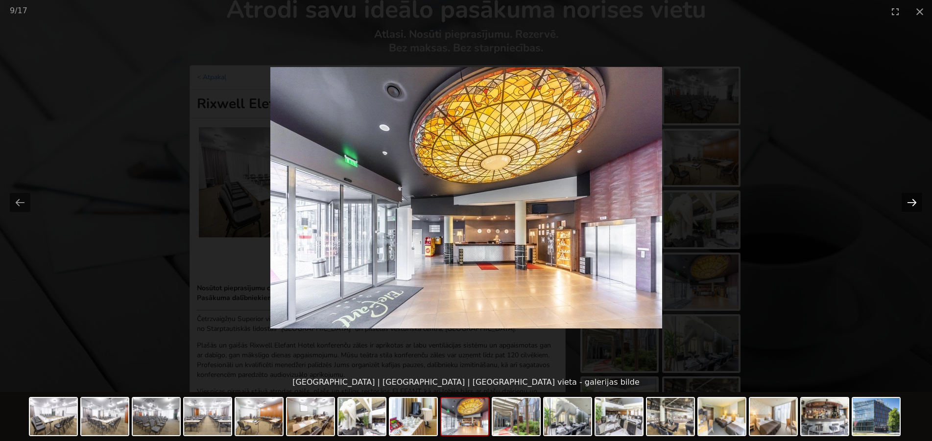
click at [908, 203] on button "Next slide" at bounding box center [912, 202] width 21 height 19
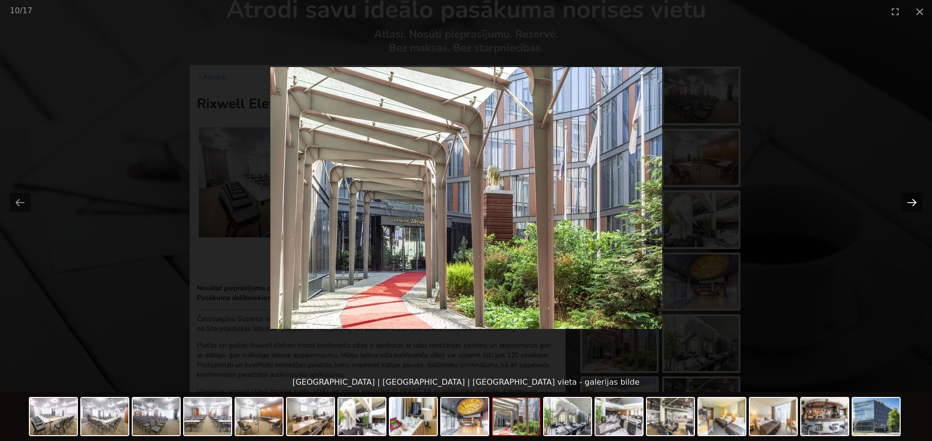
click at [908, 203] on button "Next slide" at bounding box center [912, 202] width 21 height 19
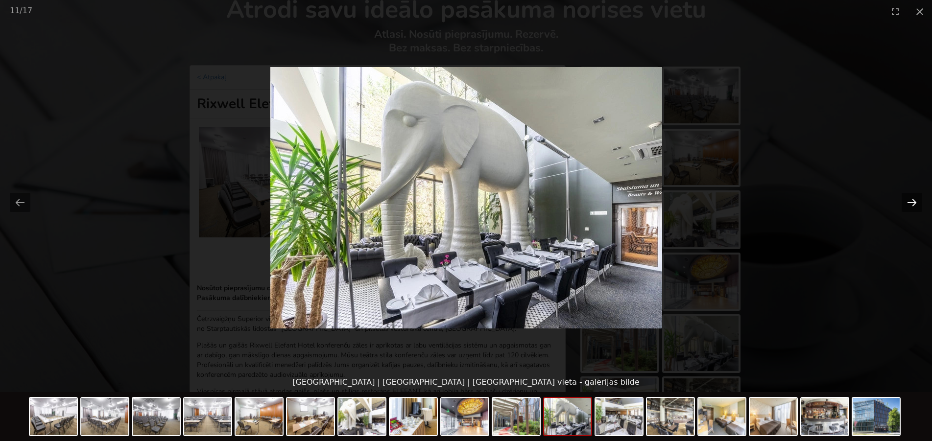
click at [908, 203] on button "Next slide" at bounding box center [912, 202] width 21 height 19
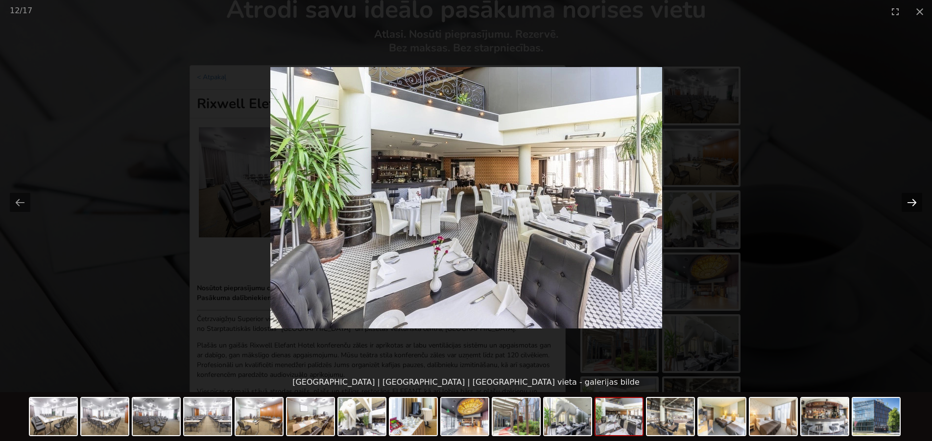
click at [908, 203] on button "Next slide" at bounding box center [912, 202] width 21 height 19
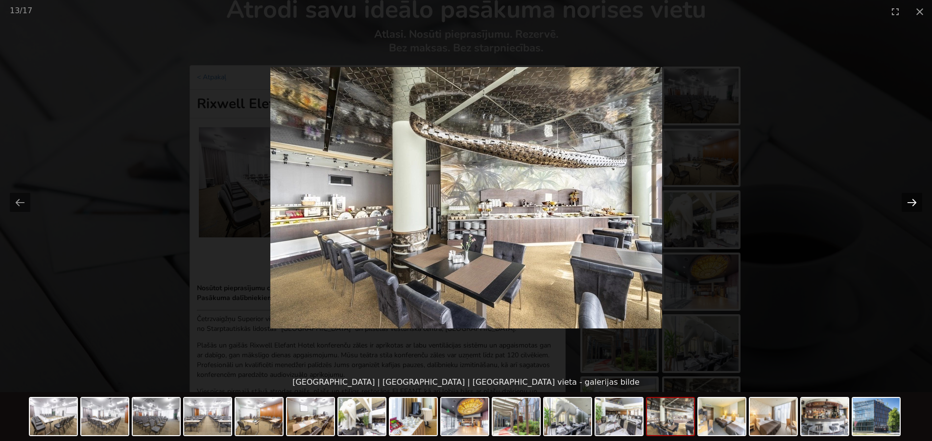
click at [908, 203] on button "Next slide" at bounding box center [912, 202] width 21 height 19
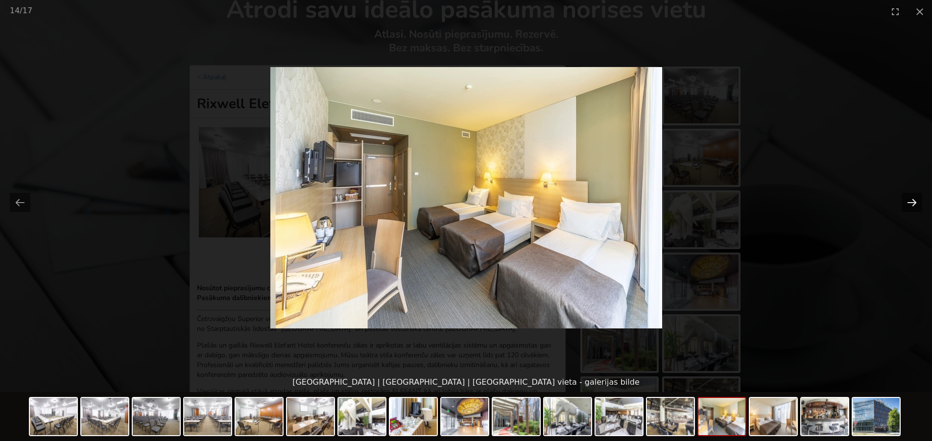
click at [908, 203] on button "Next slide" at bounding box center [912, 202] width 21 height 19
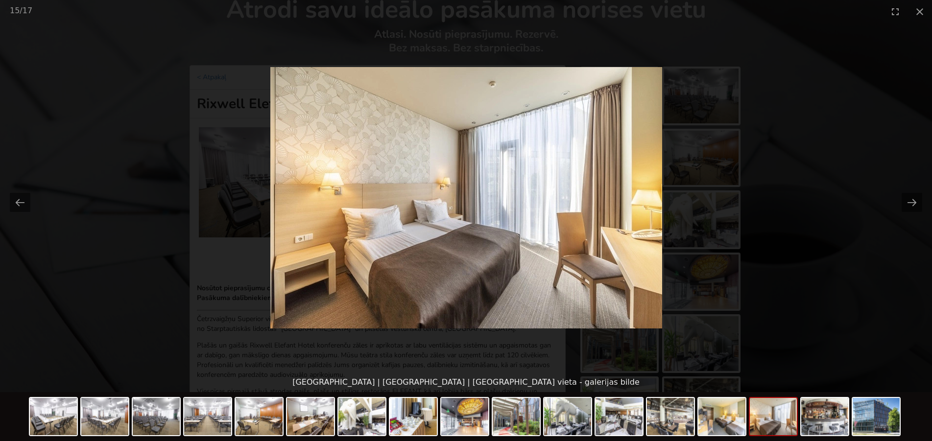
scroll to position [0, 0]
click at [859, 155] on picture at bounding box center [466, 198] width 932 height 350
click at [922, 11] on button "Close gallery" at bounding box center [920, 11] width 25 height 23
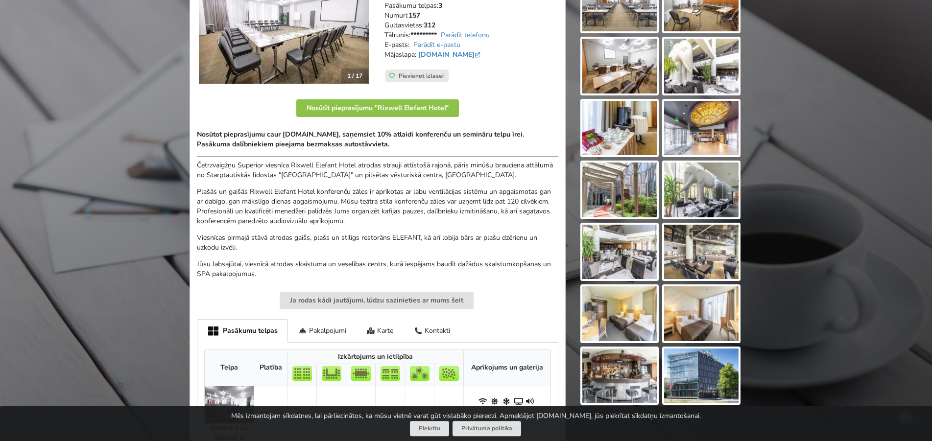
scroll to position [199, 0]
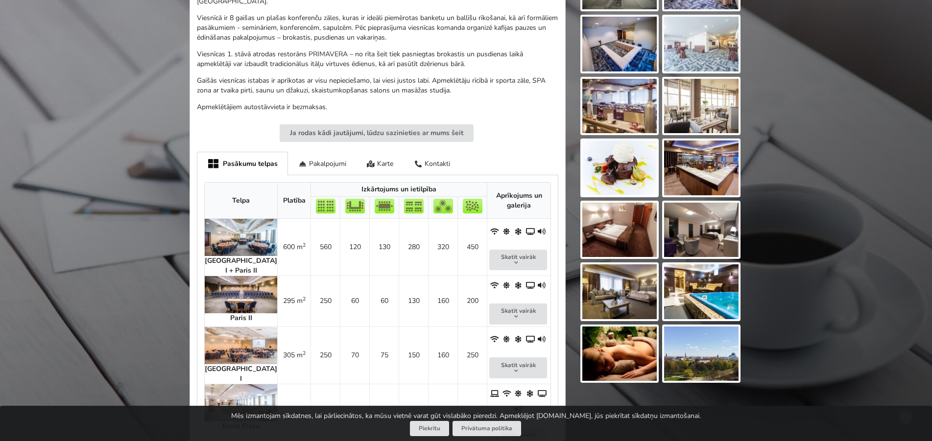
scroll to position [400, 0]
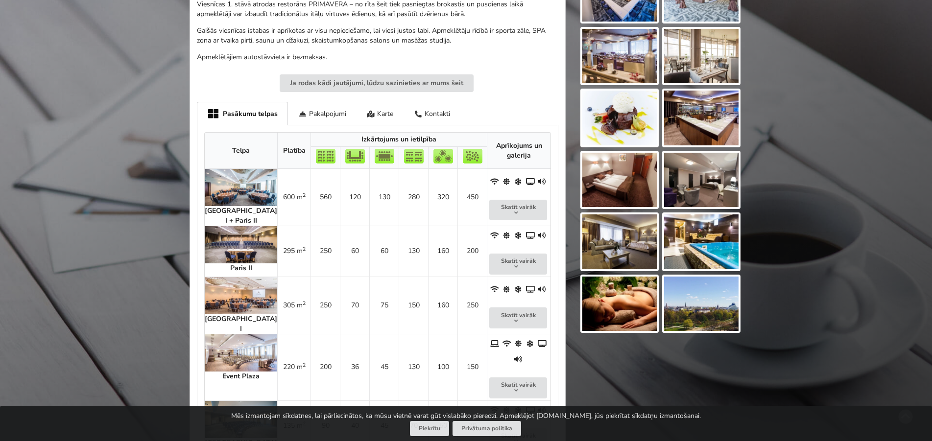
click at [222, 229] on img at bounding box center [241, 244] width 73 height 37
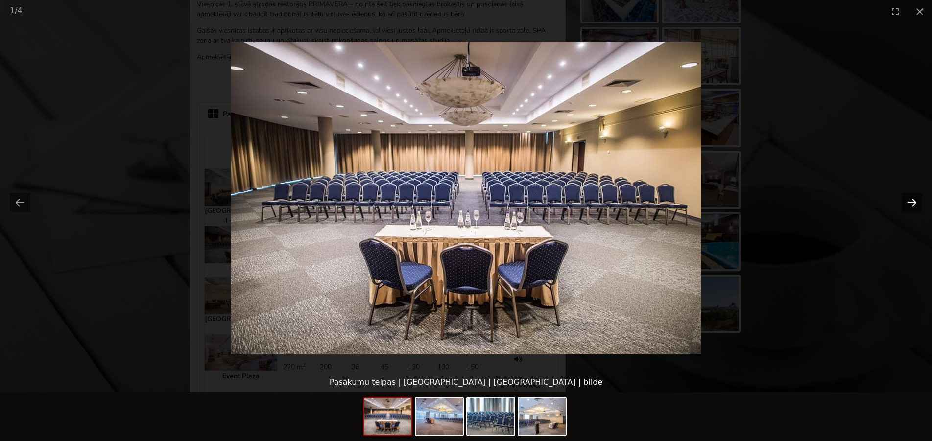
click at [906, 196] on button "Next slide" at bounding box center [912, 202] width 21 height 19
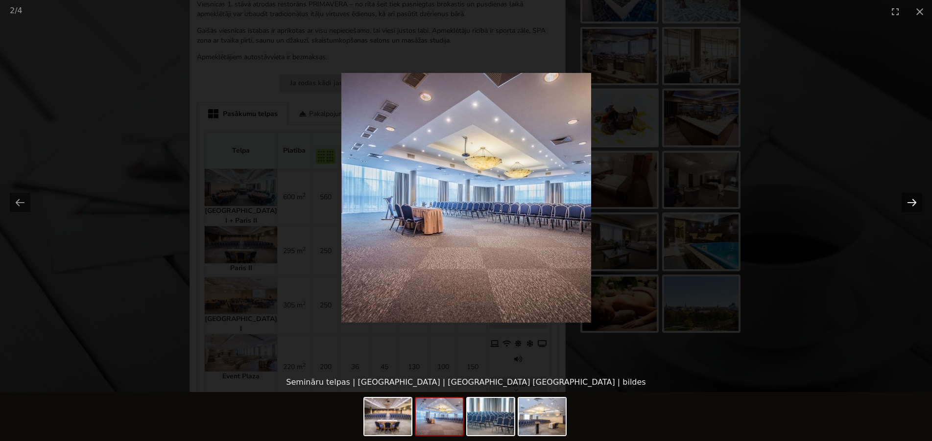
click at [906, 196] on button "Next slide" at bounding box center [912, 202] width 21 height 19
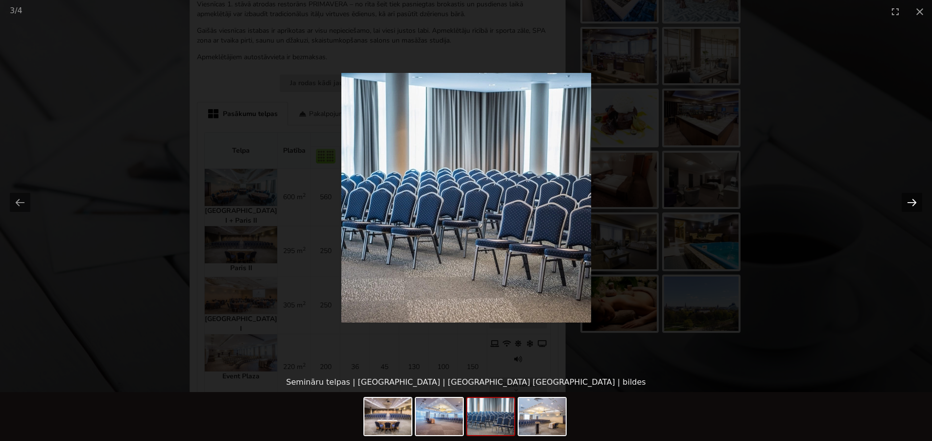
click at [906, 196] on button "Next slide" at bounding box center [912, 202] width 21 height 19
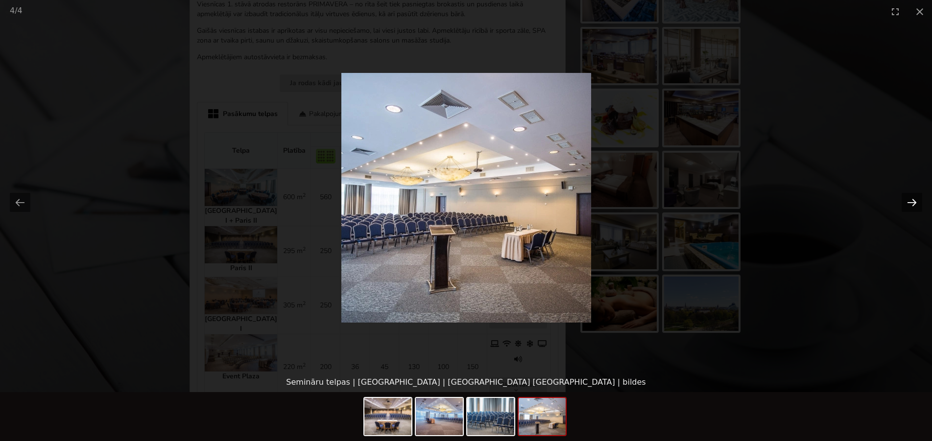
click at [906, 197] on button "Next slide" at bounding box center [912, 202] width 21 height 19
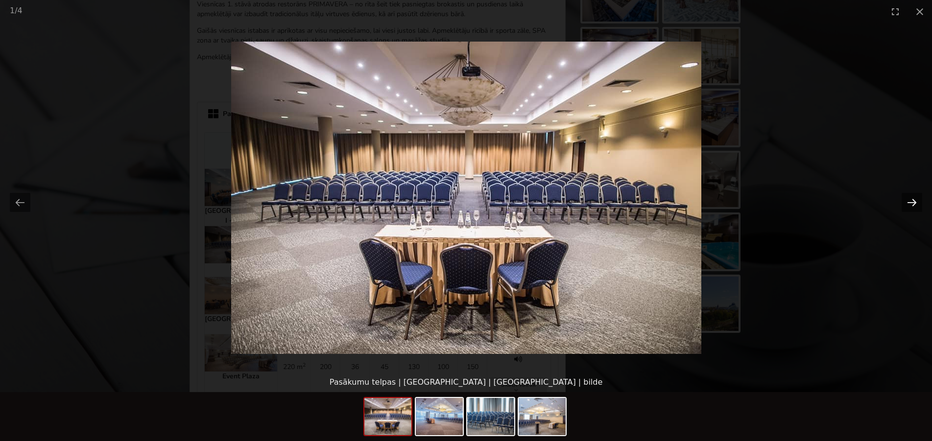
click at [906, 197] on button "Next slide" at bounding box center [912, 202] width 21 height 19
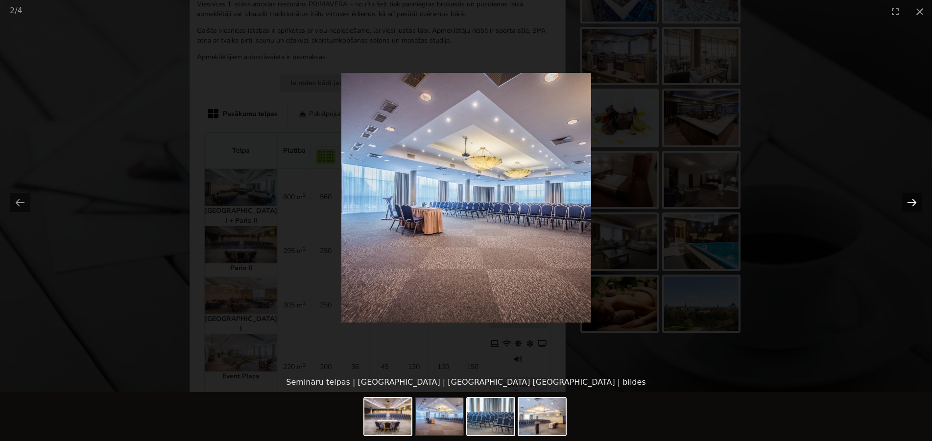
click at [906, 197] on button "Next slide" at bounding box center [912, 202] width 21 height 19
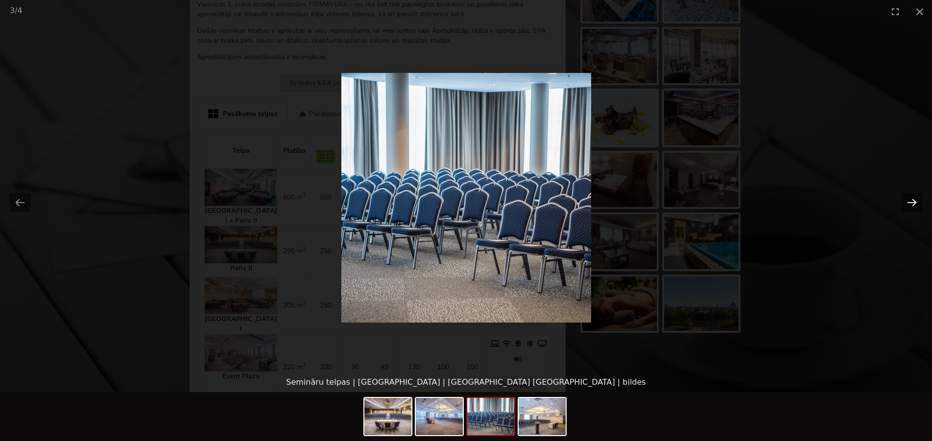
click at [906, 197] on button "Next slide" at bounding box center [912, 202] width 21 height 19
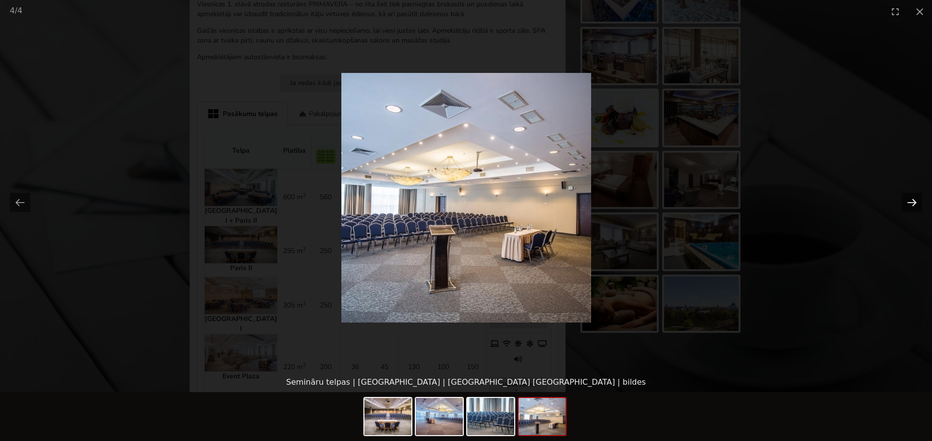
click at [906, 197] on button "Next slide" at bounding box center [912, 202] width 21 height 19
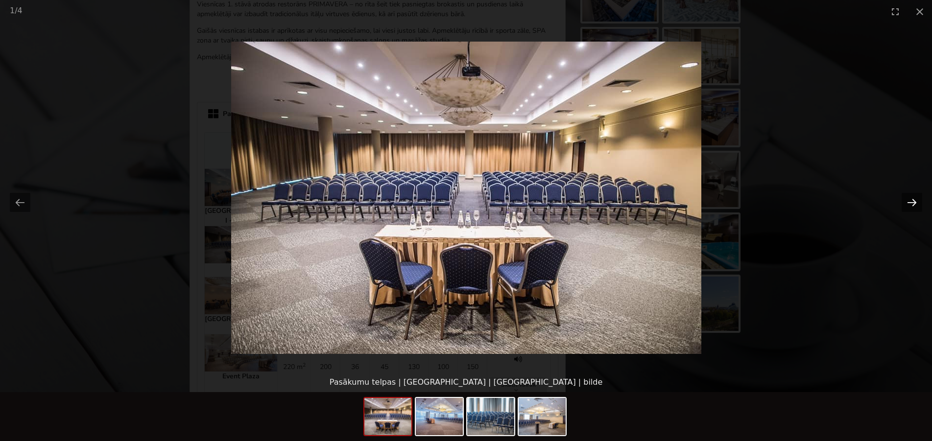
click at [906, 197] on button "Next slide" at bounding box center [912, 202] width 21 height 19
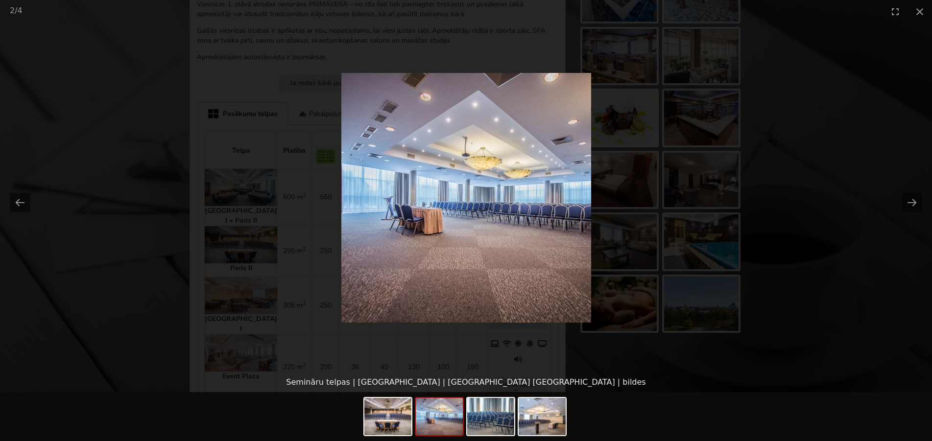
scroll to position [0, 0]
drag, startPoint x: 850, startPoint y: 152, endPoint x: 840, endPoint y: 152, distance: 9.8
click at [844, 152] on picture at bounding box center [466, 198] width 932 height 350
click at [907, 205] on button "Next slide" at bounding box center [912, 202] width 21 height 19
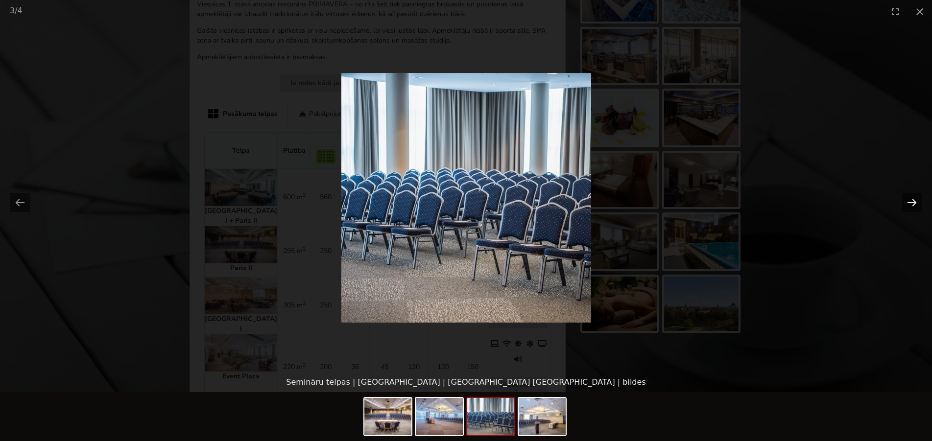
click at [907, 205] on button "Next slide" at bounding box center [912, 202] width 21 height 19
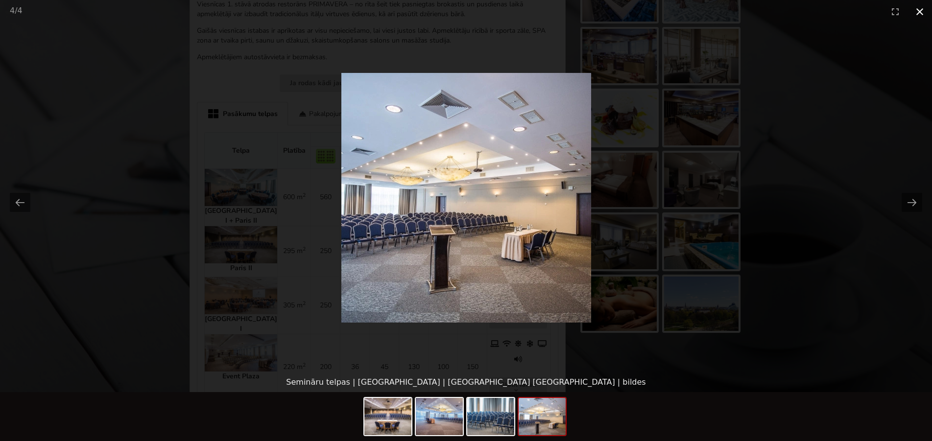
click at [915, 15] on button "Close gallery" at bounding box center [920, 11] width 25 height 23
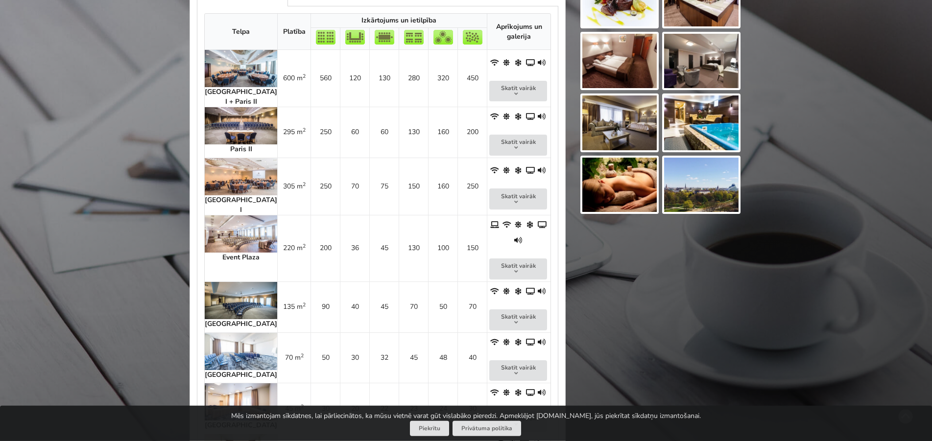
scroll to position [550, 0]
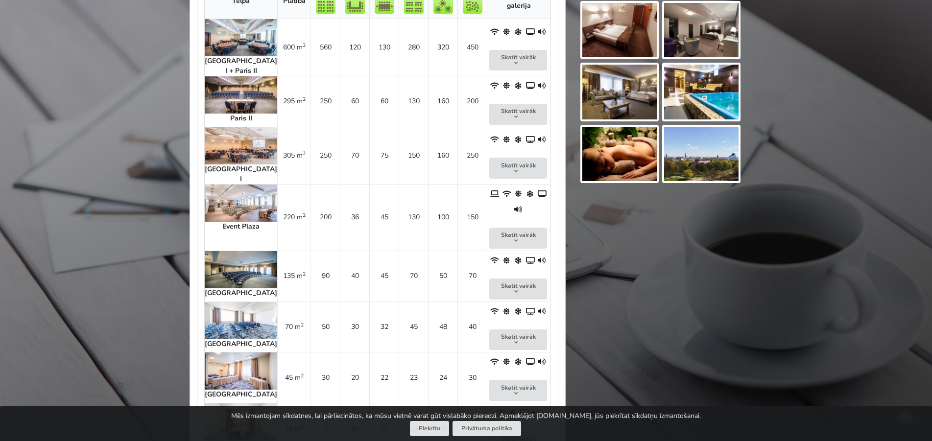
click at [221, 251] on img at bounding box center [241, 269] width 73 height 37
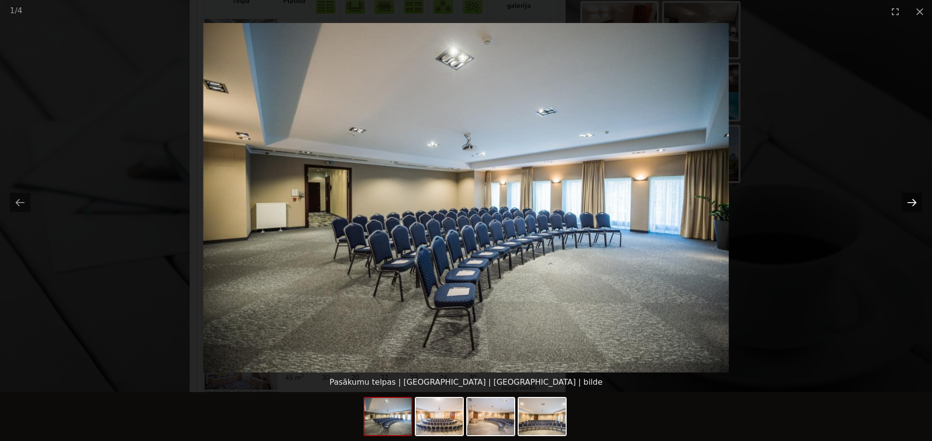
click at [902, 205] on button "Next slide" at bounding box center [912, 202] width 21 height 19
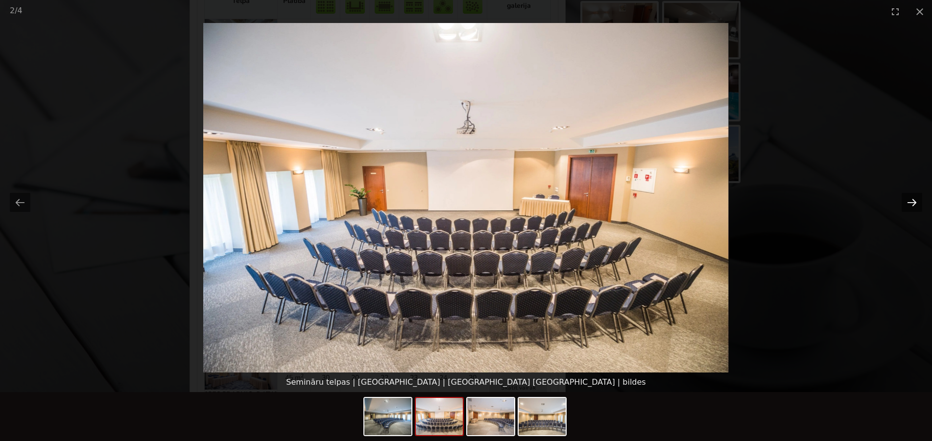
click at [902, 205] on button "Next slide" at bounding box center [912, 202] width 21 height 19
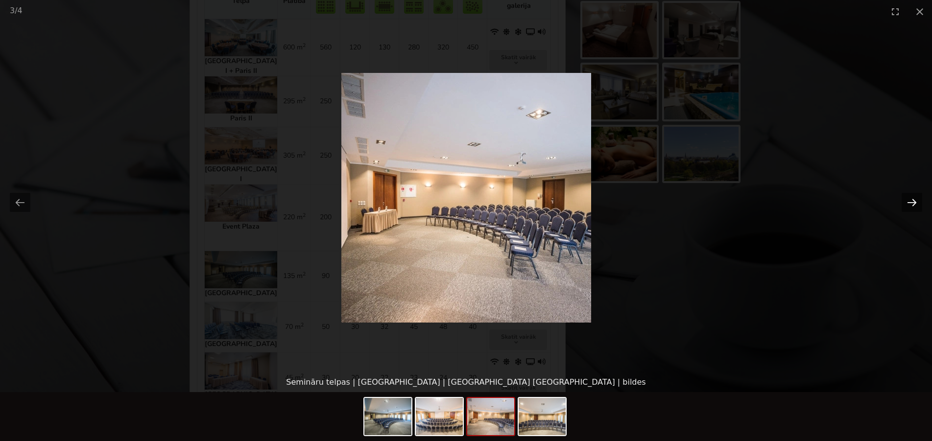
click at [902, 205] on button "Next slide" at bounding box center [912, 202] width 21 height 19
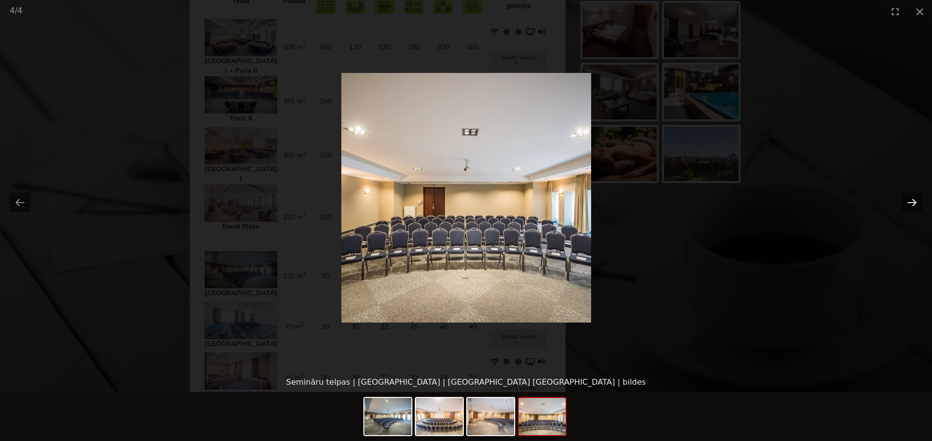
click at [902, 205] on button "Next slide" at bounding box center [912, 202] width 21 height 19
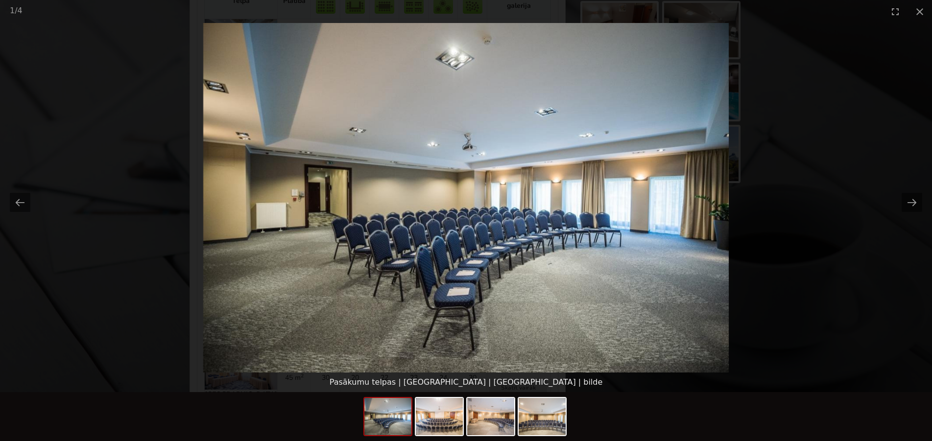
scroll to position [0, 0]
click at [839, 163] on picture at bounding box center [466, 198] width 932 height 350
drag, startPoint x: 917, startPoint y: 8, endPoint x: 743, endPoint y: 138, distance: 216.7
click at [917, 8] on button "Close gallery" at bounding box center [920, 11] width 25 height 23
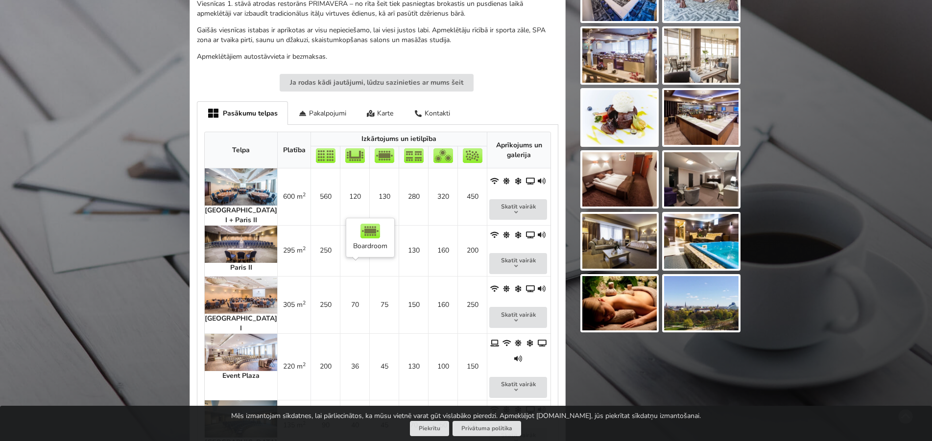
scroll to position [400, 0]
click at [215, 226] on img at bounding box center [241, 244] width 73 height 37
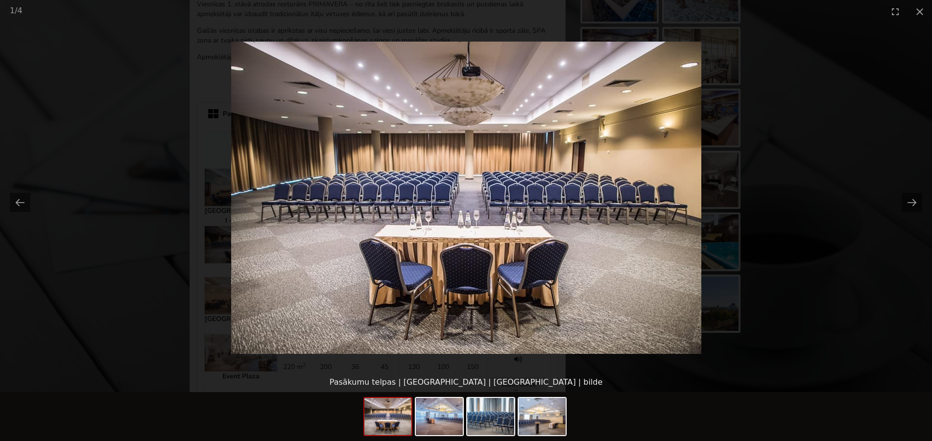
click at [913, 213] on picture at bounding box center [466, 198] width 932 height 350
click at [919, 217] on picture at bounding box center [466, 198] width 932 height 350
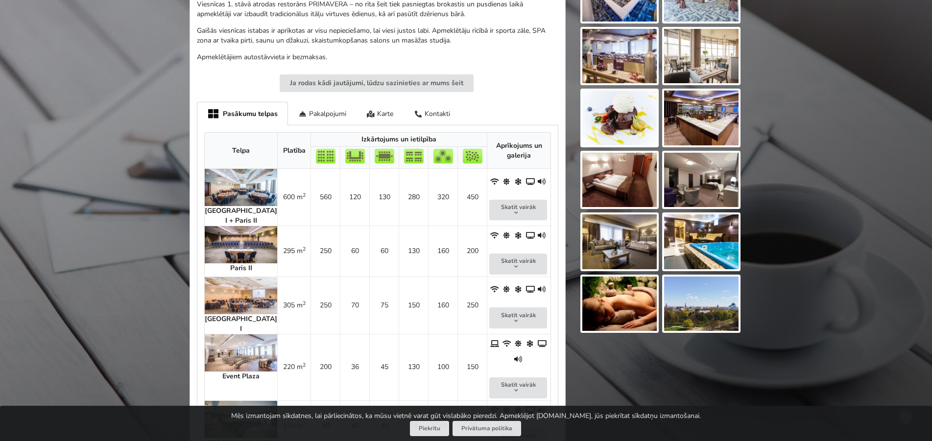
click at [233, 234] on img at bounding box center [241, 244] width 73 height 37
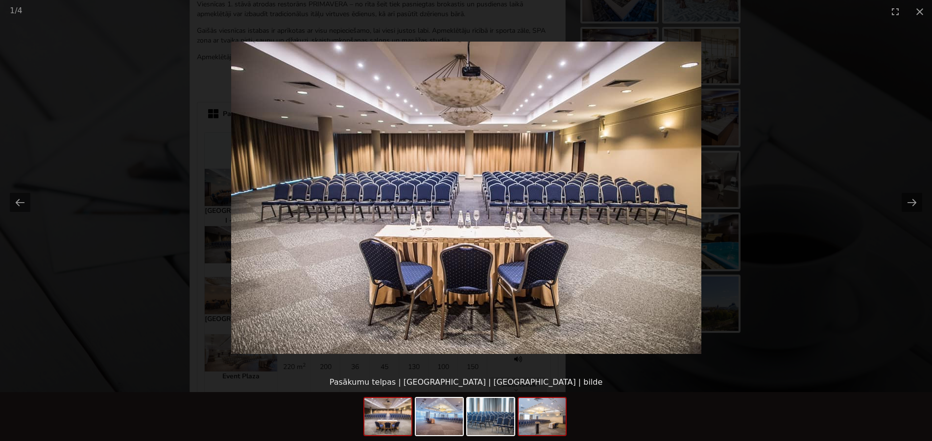
click at [539, 422] on img at bounding box center [542, 416] width 47 height 37
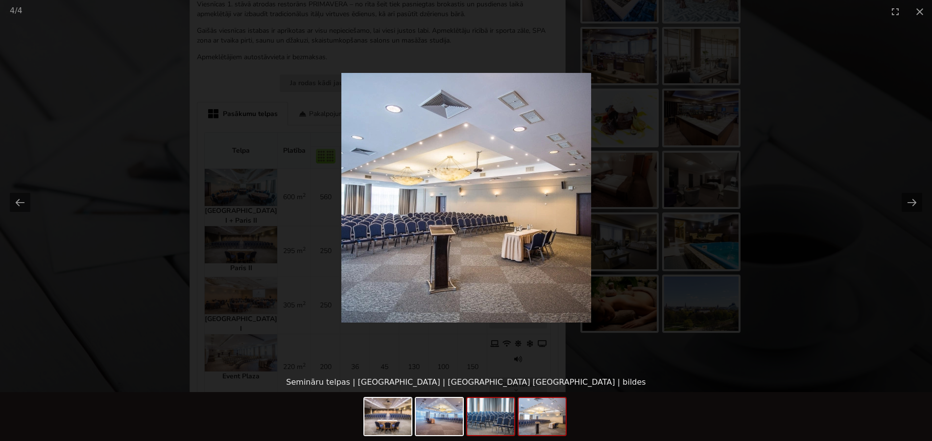
click at [483, 413] on img at bounding box center [490, 416] width 47 height 37
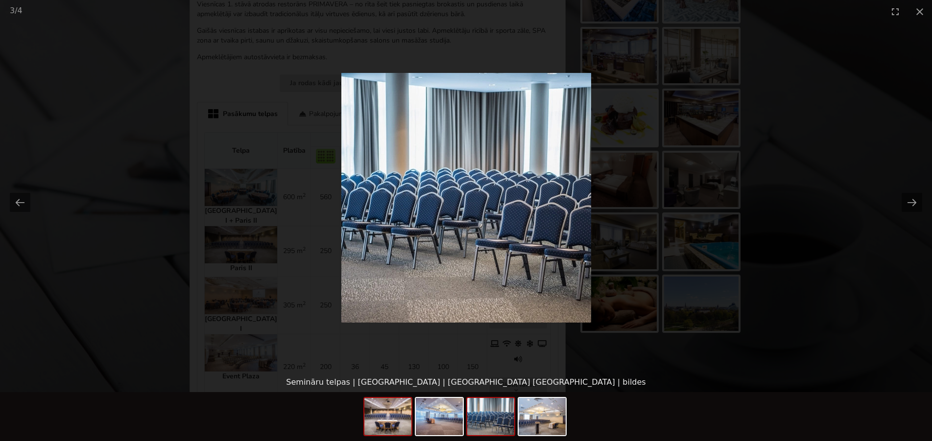
click at [394, 409] on img at bounding box center [388, 416] width 47 height 37
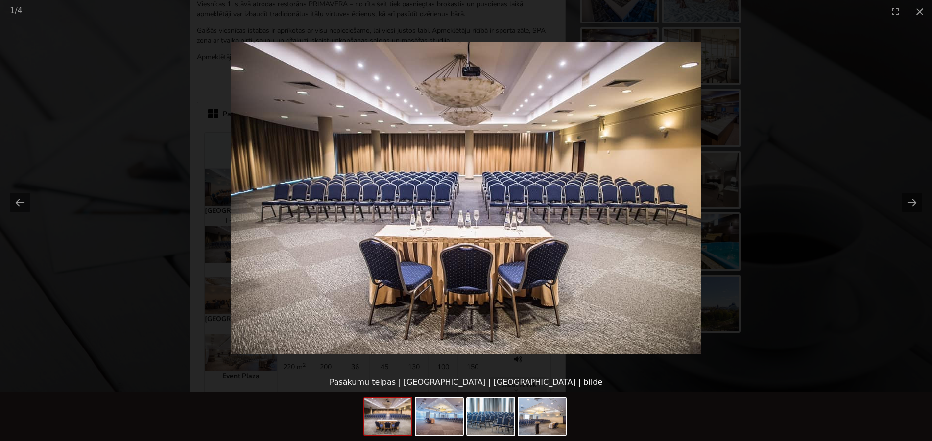
click at [917, 80] on picture at bounding box center [466, 198] width 932 height 350
click at [922, 3] on button "Close gallery" at bounding box center [920, 11] width 25 height 23
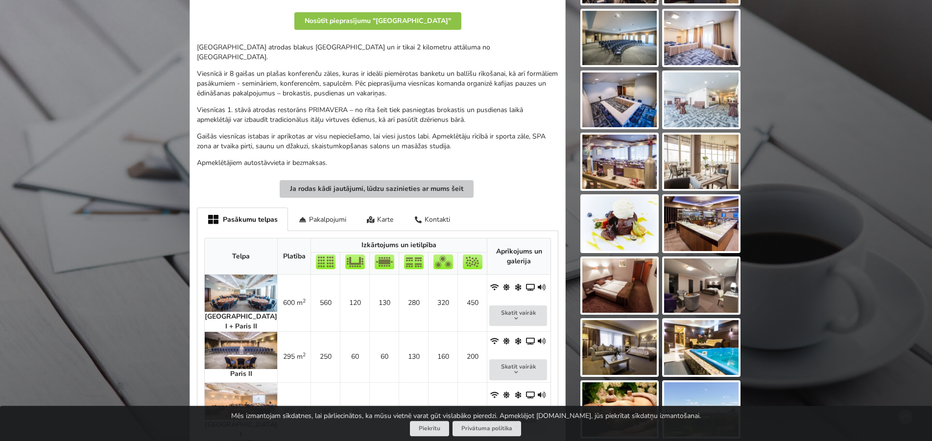
scroll to position [303, 0]
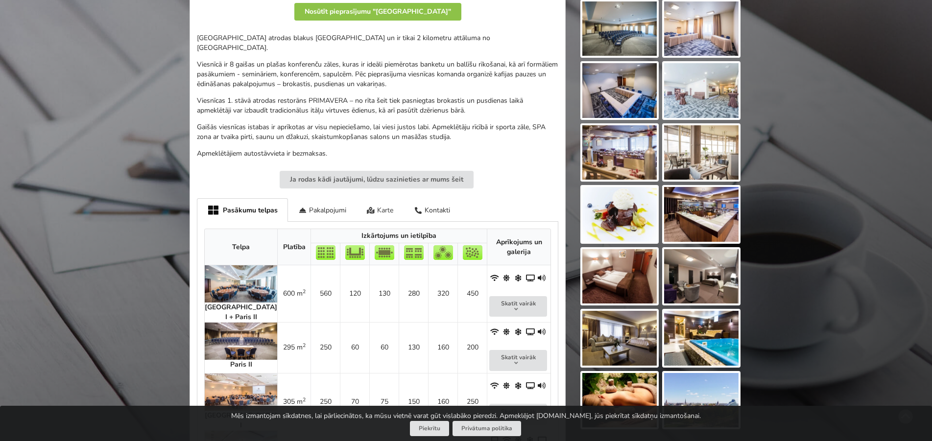
click at [390, 198] on div "Karte" at bounding box center [381, 209] width 48 height 23
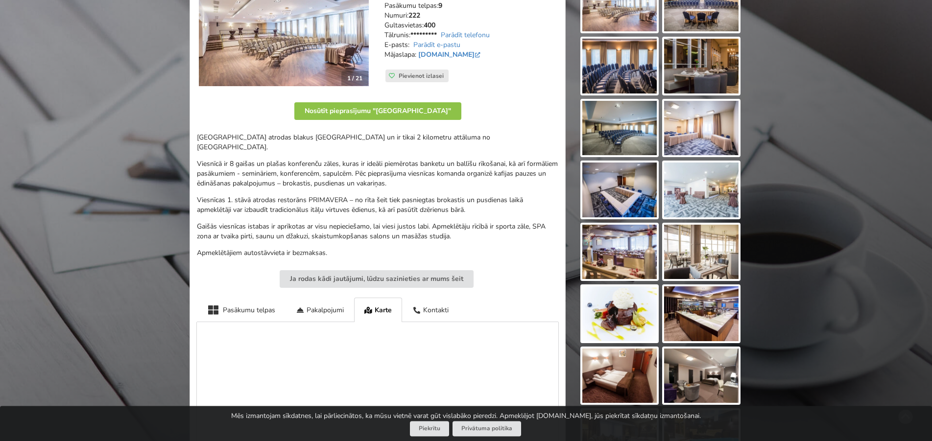
scroll to position [203, 0]
click at [448, 52] on link "hotelbellevue.lv" at bounding box center [450, 54] width 64 height 9
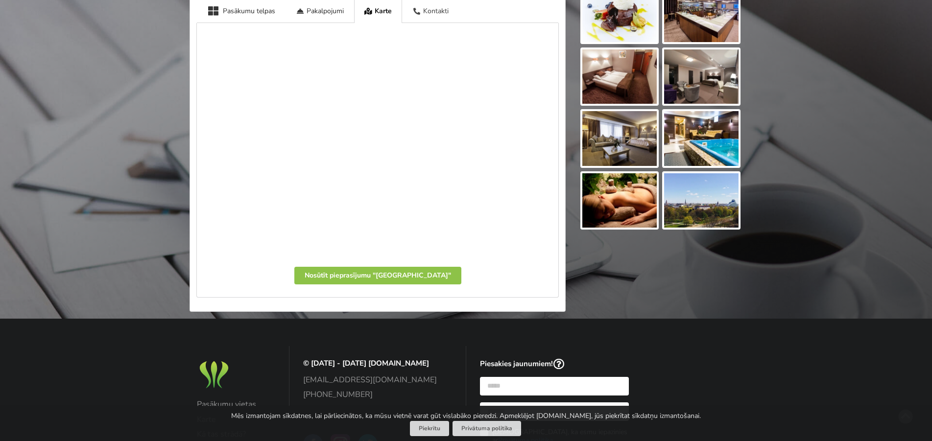
scroll to position [453, 0]
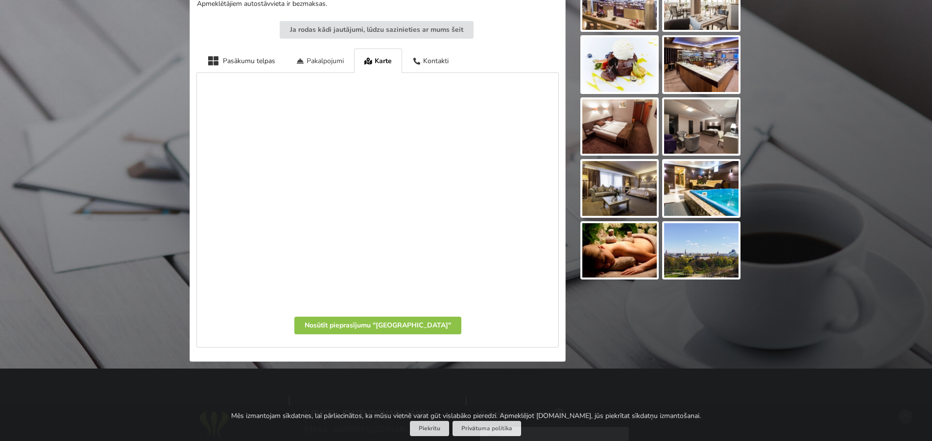
click at [320, 50] on div "Pakalpojumi" at bounding box center [320, 61] width 69 height 24
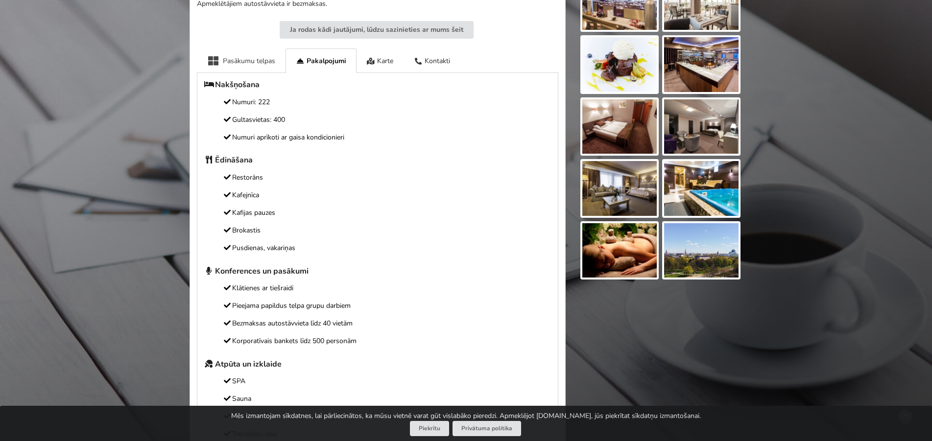
click at [243, 51] on div "Pasākumu telpas" at bounding box center [241, 61] width 89 height 24
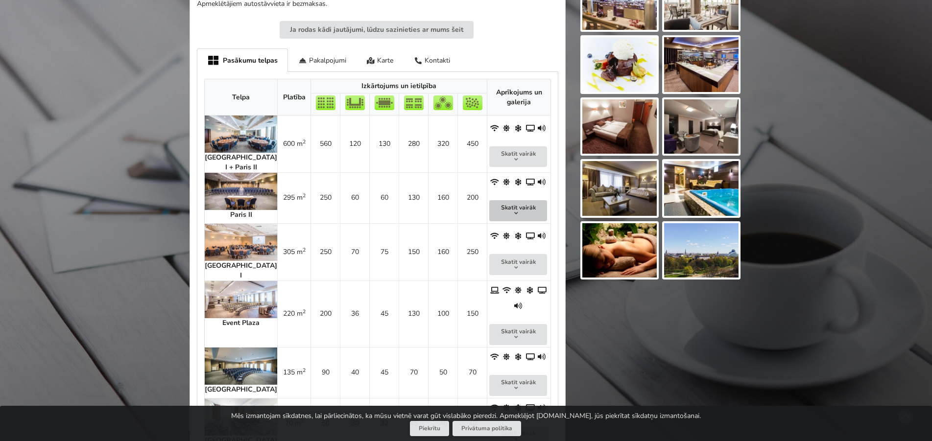
click at [510, 200] on button "Skatīt vairāk" at bounding box center [519, 210] width 58 height 21
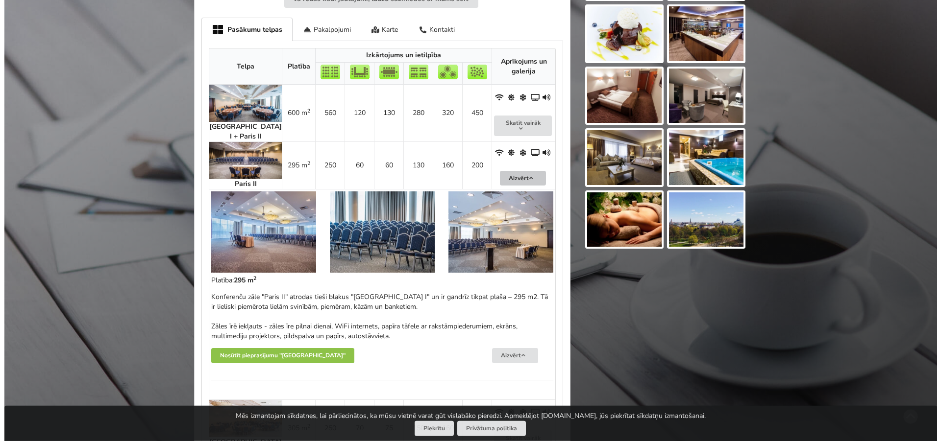
scroll to position [553, 0]
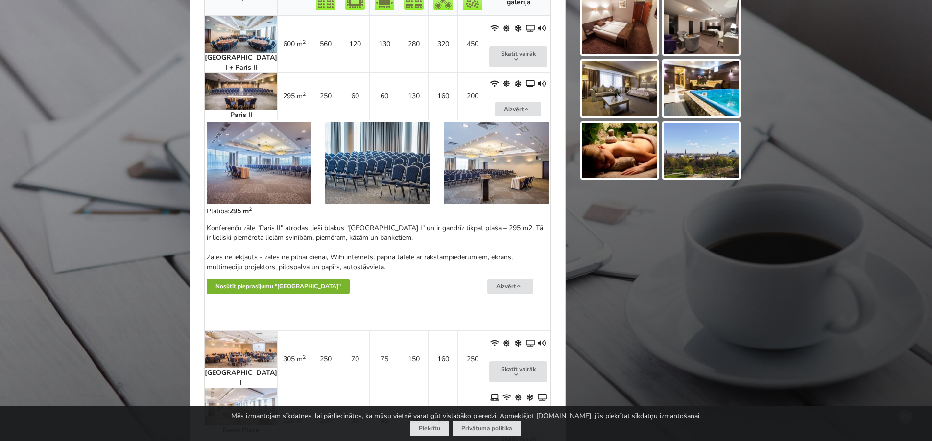
click at [303, 279] on button "Nosūtīt pieprasījumu "Bellevue Park Hotel Riga"" at bounding box center [278, 286] width 143 height 15
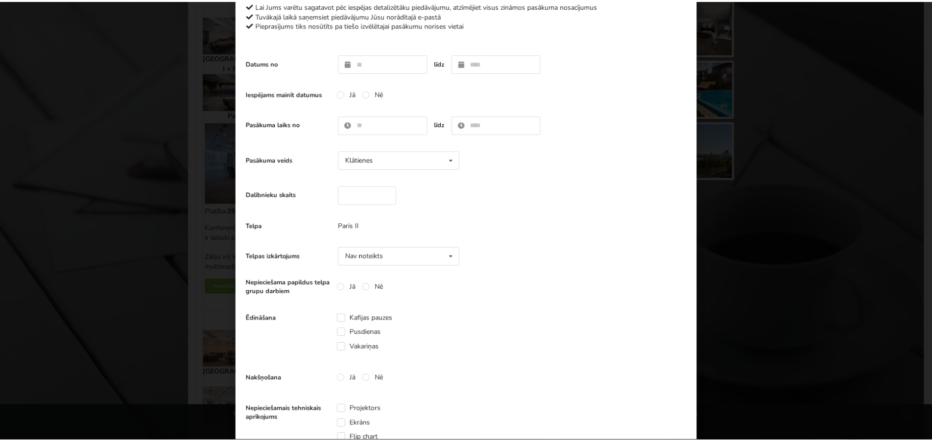
scroll to position [0, 0]
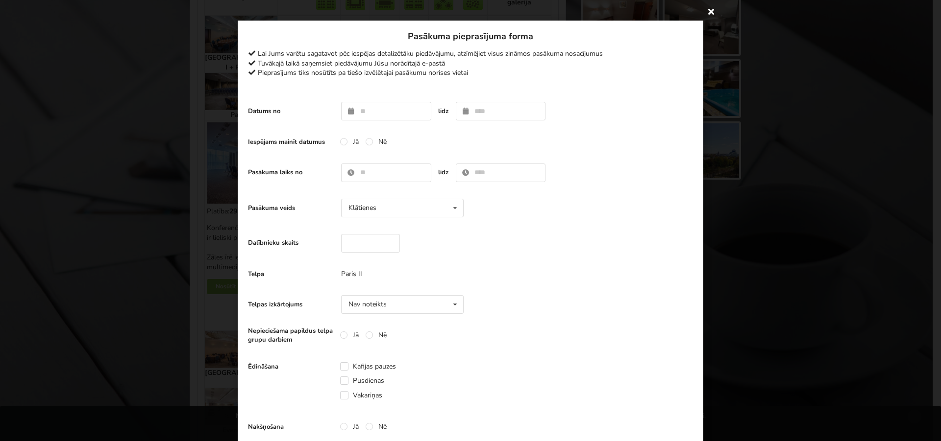
click at [709, 9] on icon at bounding box center [711, 11] width 16 height 16
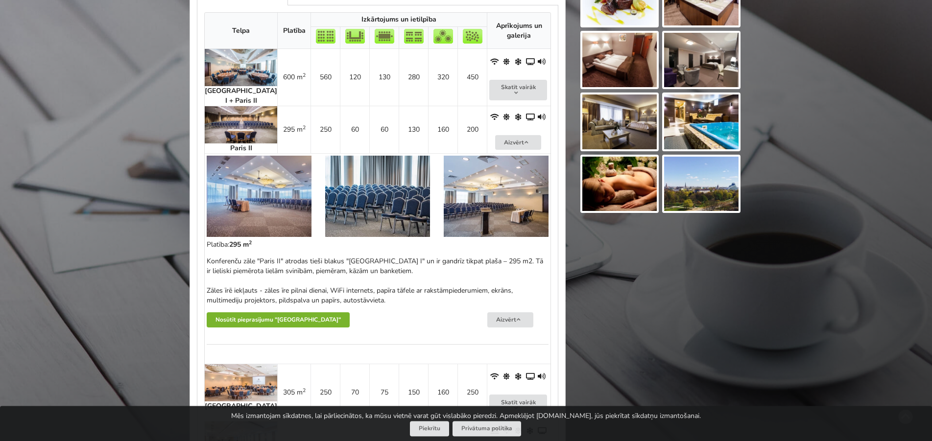
scroll to position [503, 0]
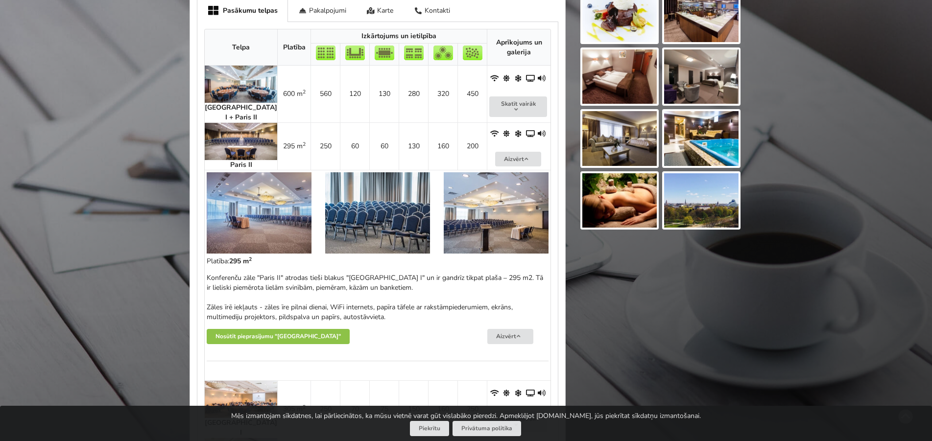
drag, startPoint x: 246, startPoint y: 156, endPoint x: 219, endPoint y: 156, distance: 27.4
click at [219, 166] on div at bounding box center [259, 215] width 119 height 98
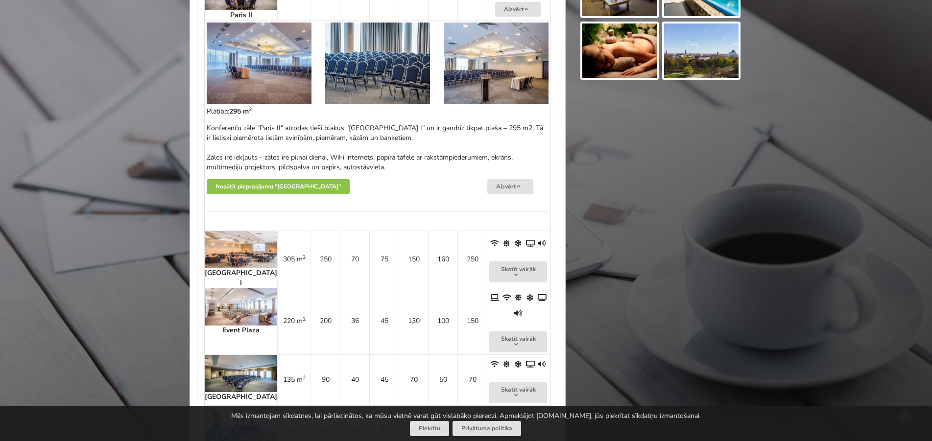
click at [234, 242] on img at bounding box center [241, 249] width 73 height 37
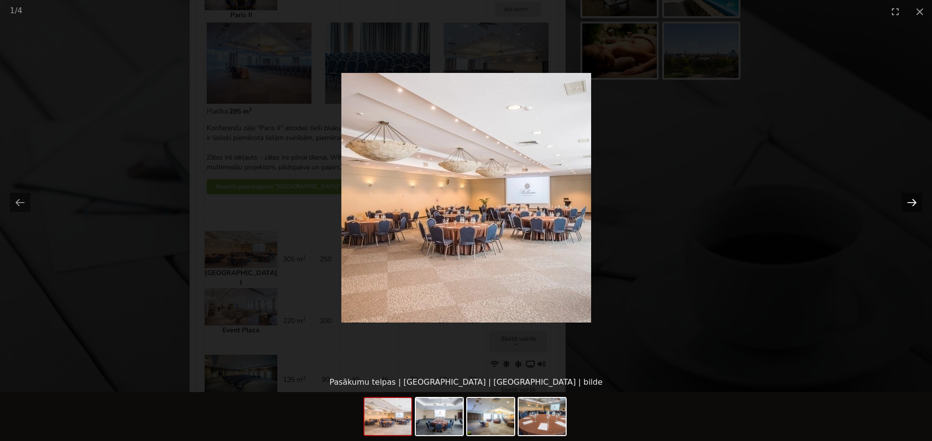
click at [912, 198] on button "Next slide" at bounding box center [912, 202] width 21 height 19
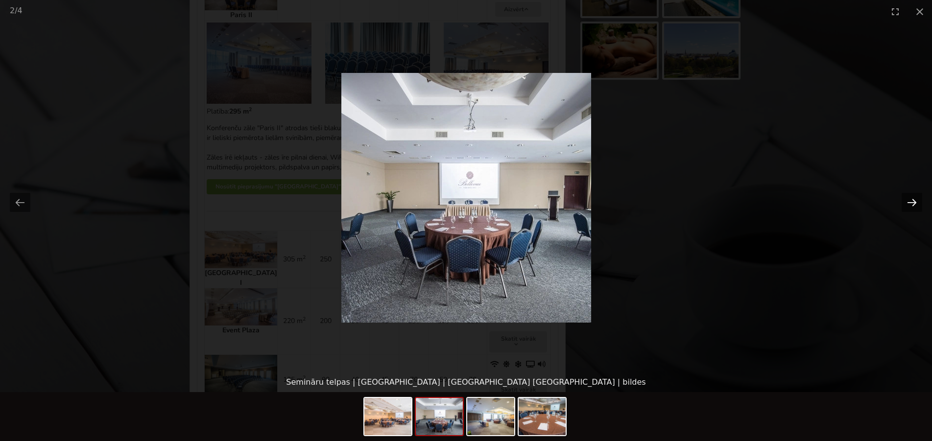
click at [912, 198] on button "Next slide" at bounding box center [912, 202] width 21 height 19
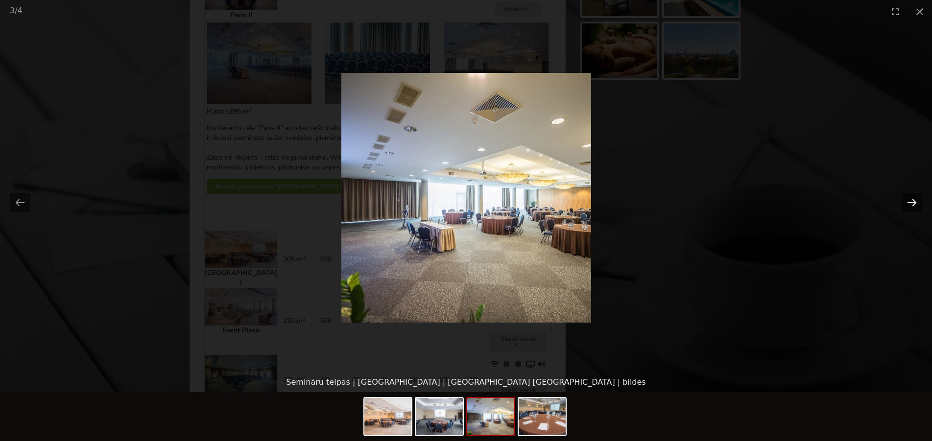
click at [912, 198] on button "Next slide" at bounding box center [912, 202] width 21 height 19
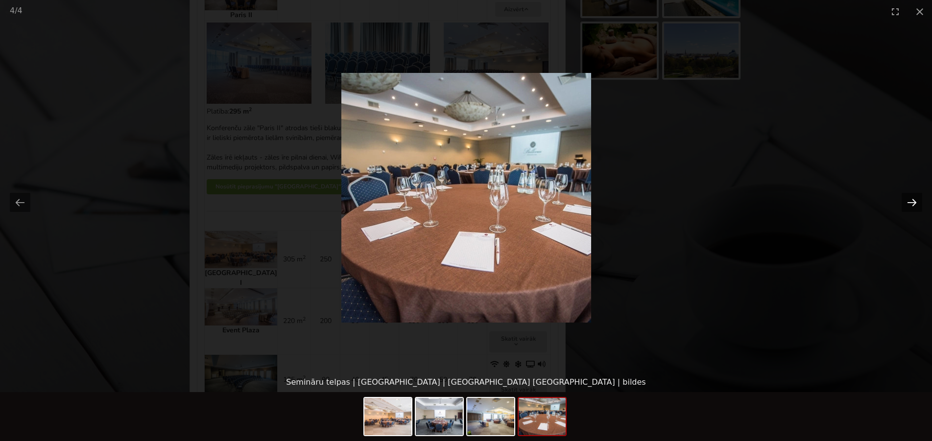
click at [912, 198] on button "Next slide" at bounding box center [912, 202] width 21 height 19
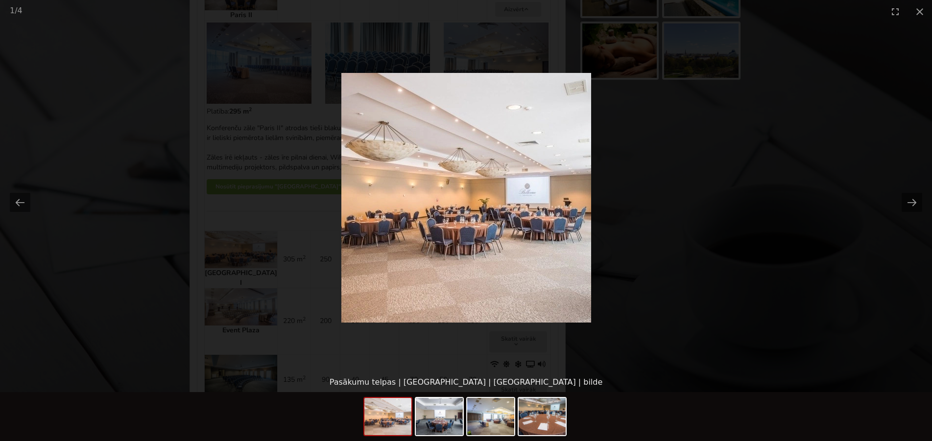
scroll to position [0, 0]
click at [708, 154] on picture at bounding box center [466, 198] width 932 height 350
drag, startPoint x: 919, startPoint y: 9, endPoint x: 914, endPoint y: 15, distance: 8.3
click at [919, 9] on button "Close gallery" at bounding box center [920, 11] width 25 height 23
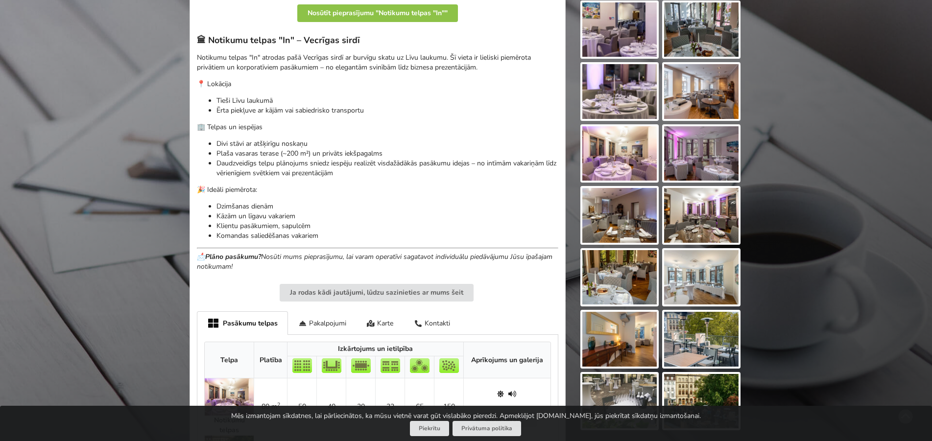
scroll to position [550, 0]
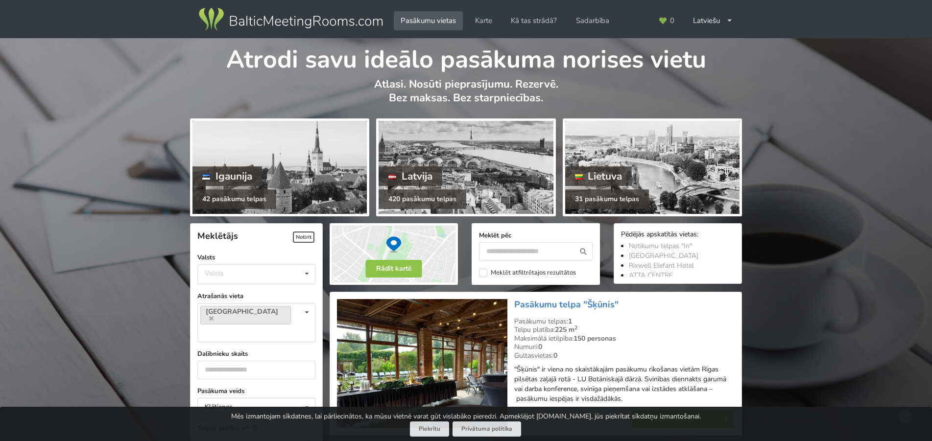
scroll to position [2219, 0]
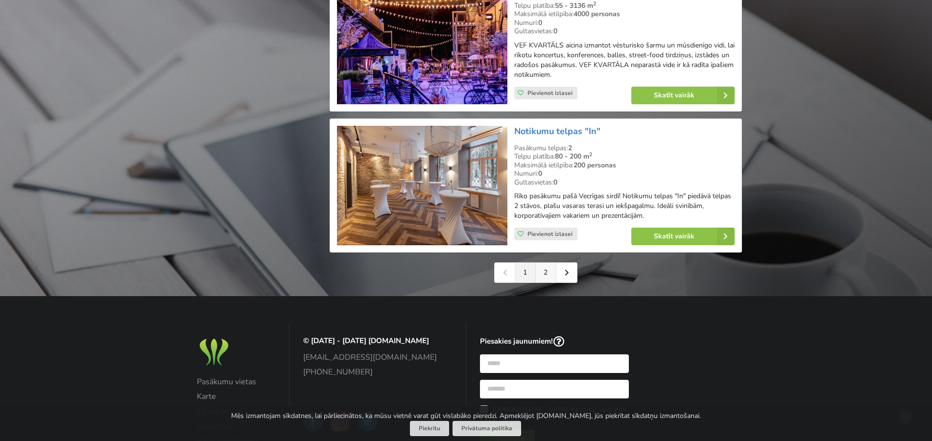
click at [543, 263] on link "2" at bounding box center [546, 273] width 21 height 20
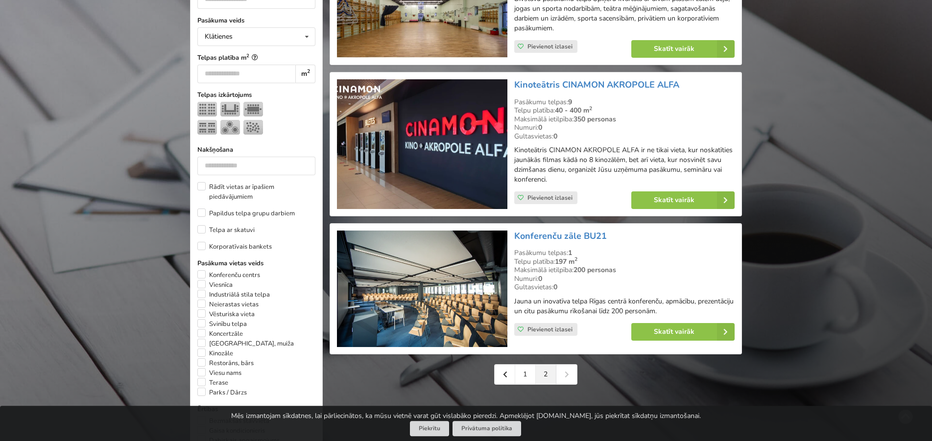
scroll to position [450, 0]
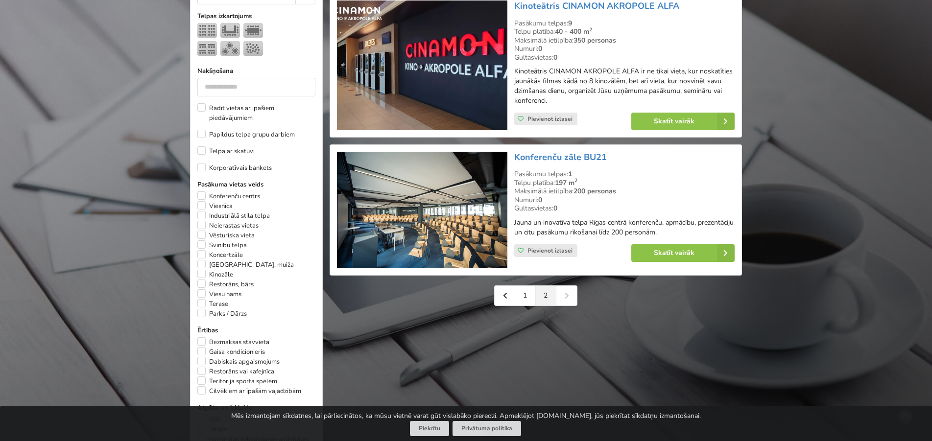
click at [456, 206] on img at bounding box center [422, 210] width 170 height 117
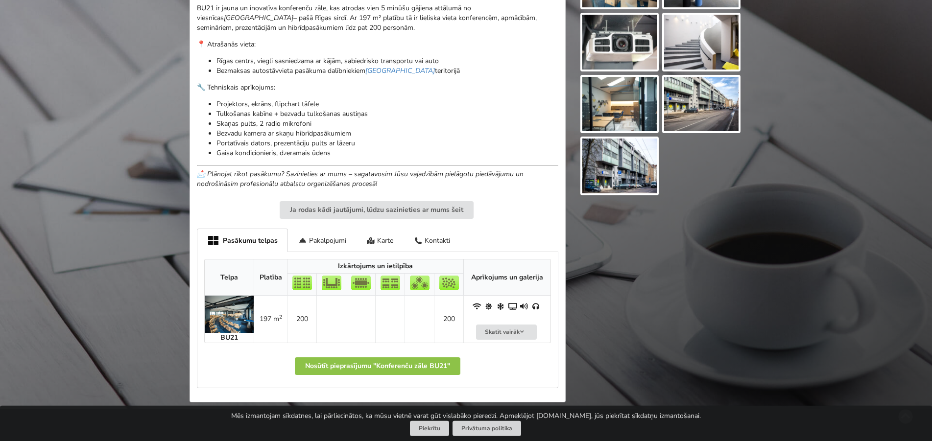
scroll to position [450, 0]
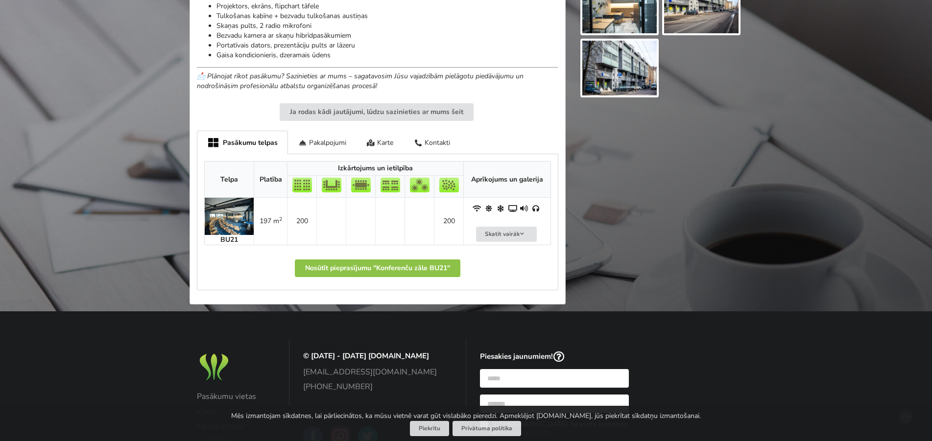
click at [241, 225] on img at bounding box center [229, 216] width 49 height 37
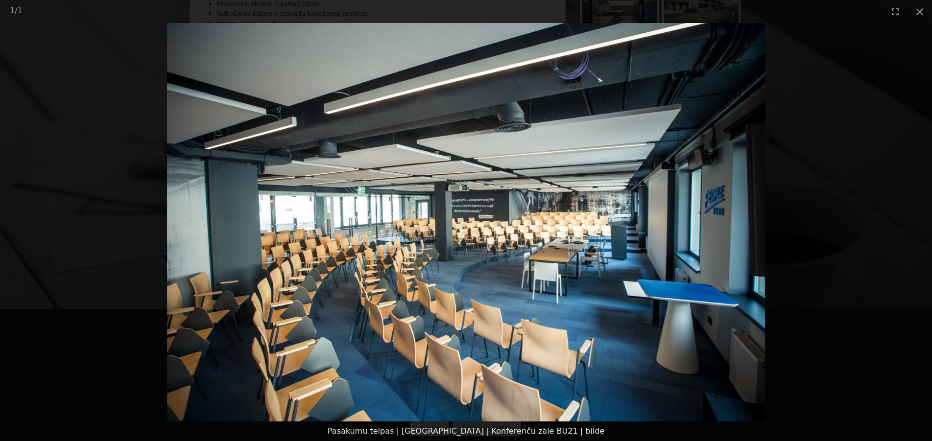
scroll to position [63, 0]
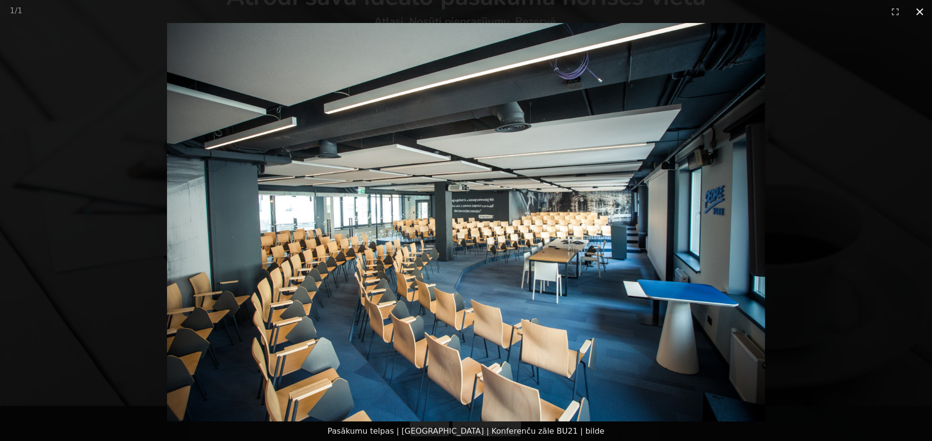
click at [920, 15] on button "Close gallery" at bounding box center [920, 11] width 25 height 23
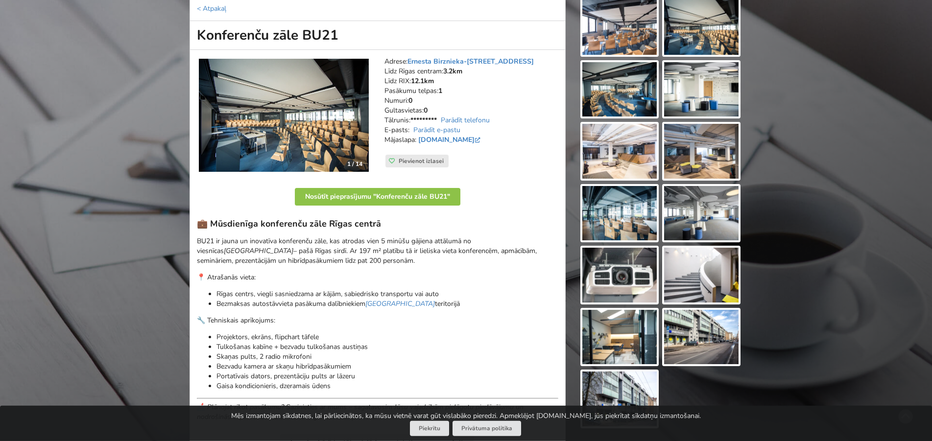
scroll to position [100, 0]
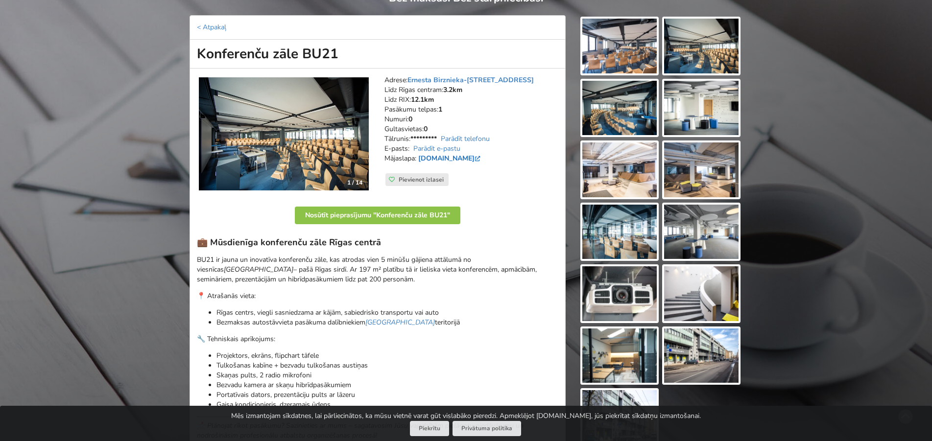
click at [447, 158] on link "[DOMAIN_NAME]" at bounding box center [450, 158] width 64 height 9
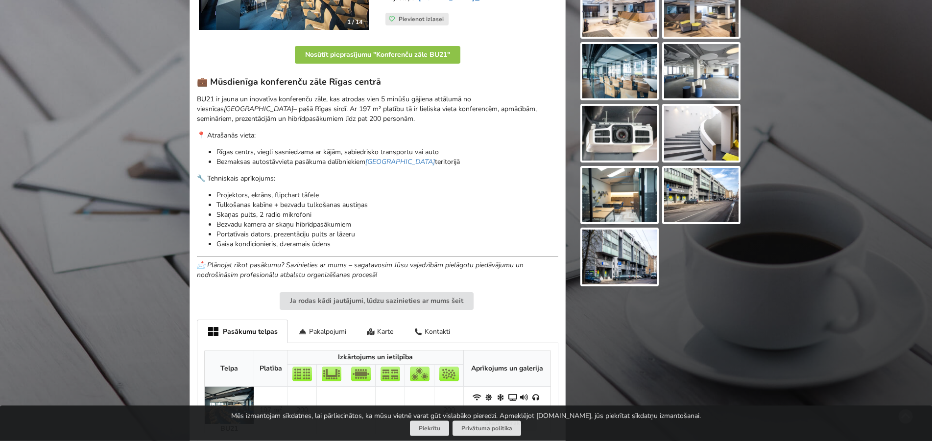
scroll to position [350, 0]
